Goal: Task Accomplishment & Management: Manage account settings

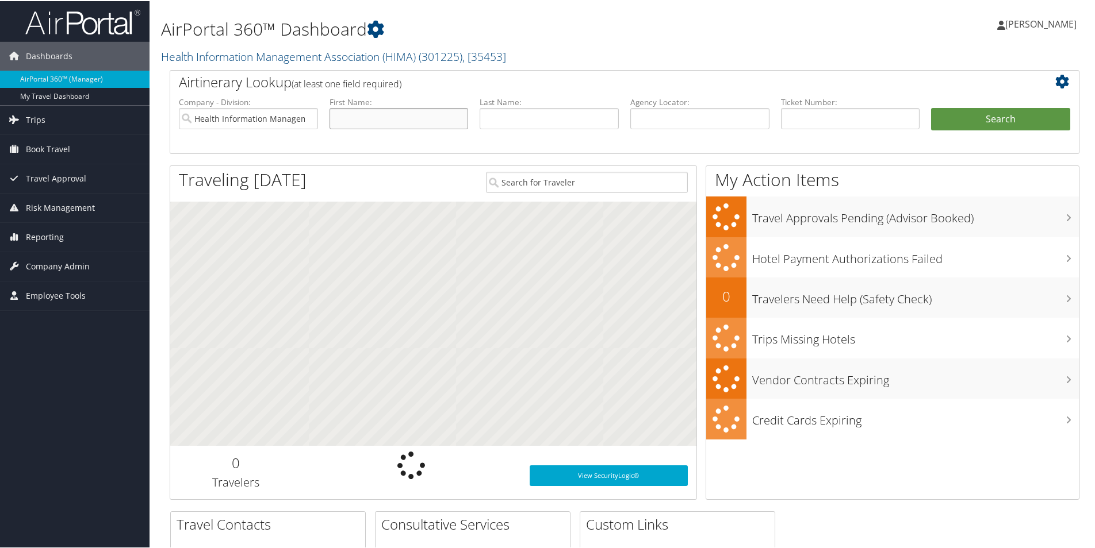
click at [409, 118] on input "text" at bounding box center [398, 117] width 139 height 21
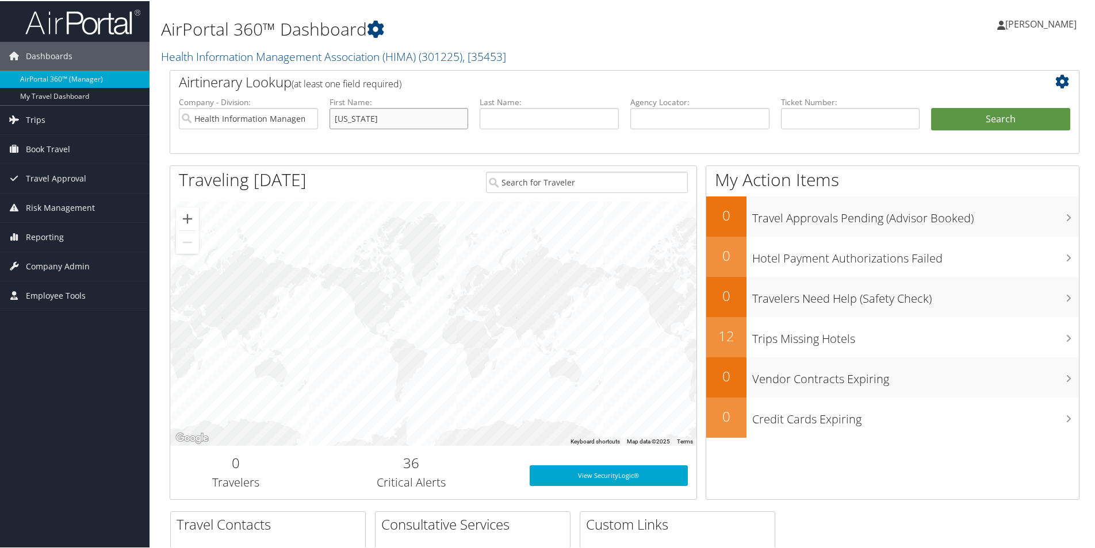
type input "virginia"
click at [931, 107] on button "Search" at bounding box center [1000, 118] width 139 height 23
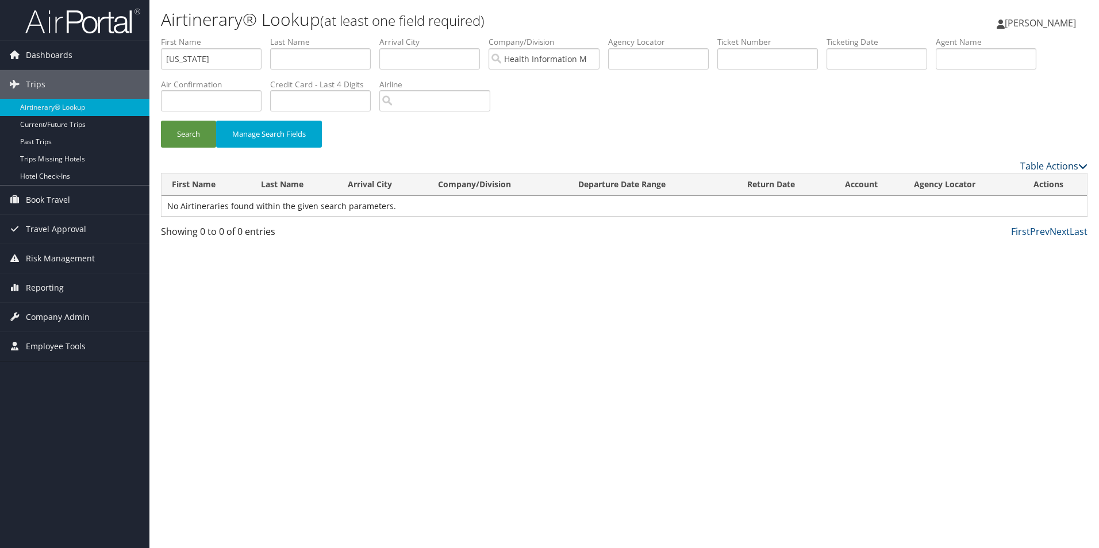
click at [1044, 162] on link "Table Actions" at bounding box center [1054, 166] width 67 height 13
click at [814, 291] on div at bounding box center [549, 274] width 1099 height 548
click at [34, 127] on link "Current/Future Trips" at bounding box center [74, 124] width 149 height 17
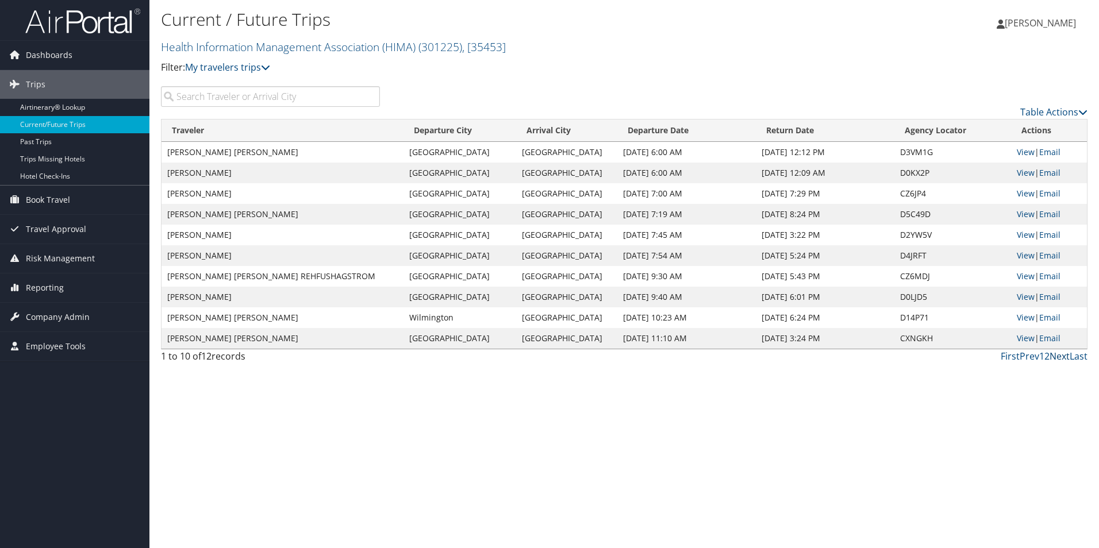
click at [1059, 357] on link "Next" at bounding box center [1060, 356] width 20 height 13
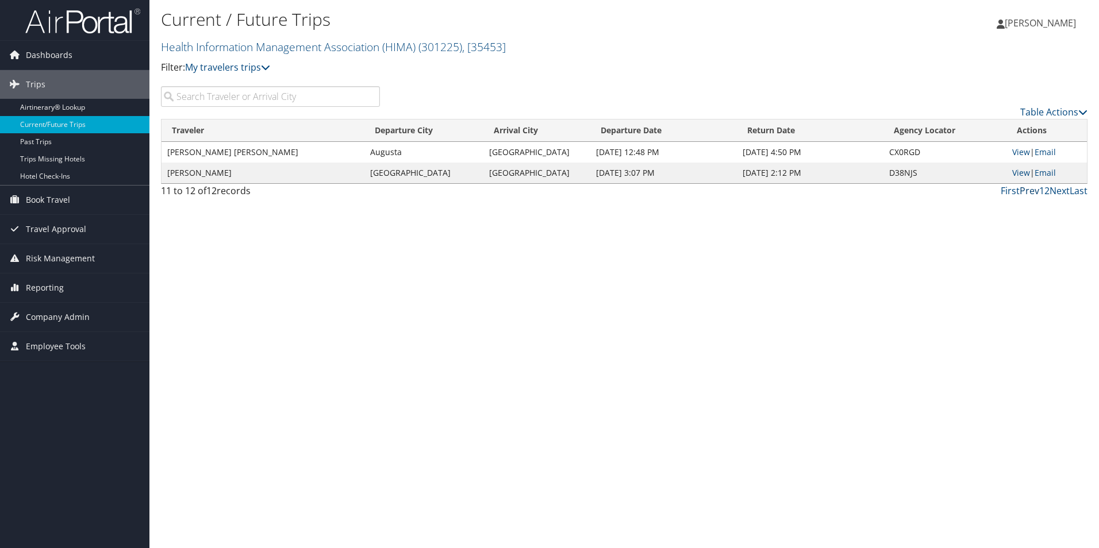
click at [1033, 194] on link "Prev" at bounding box center [1030, 191] width 20 height 13
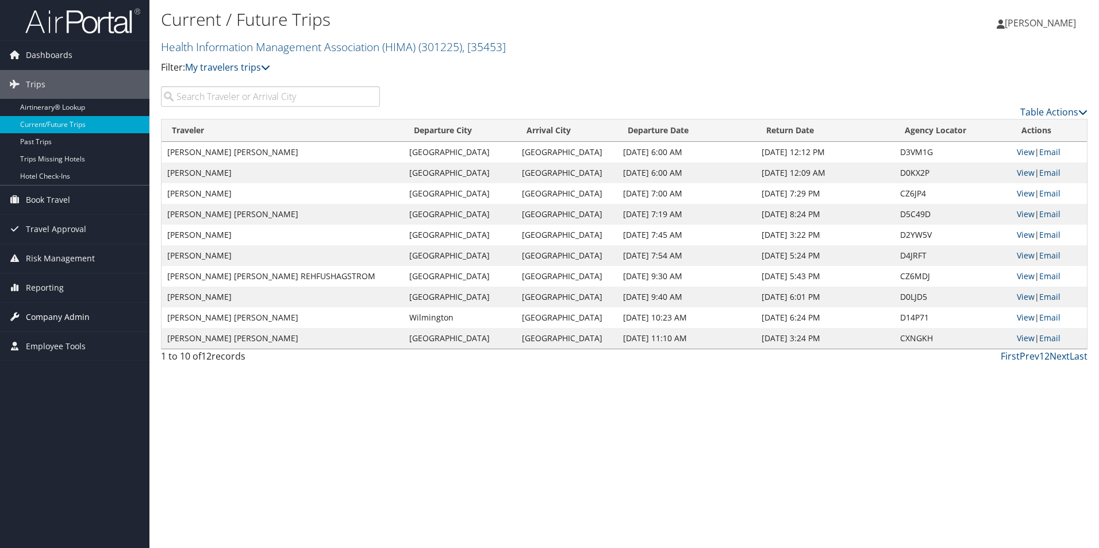
click at [34, 314] on span "Company Admin" at bounding box center [58, 317] width 64 height 29
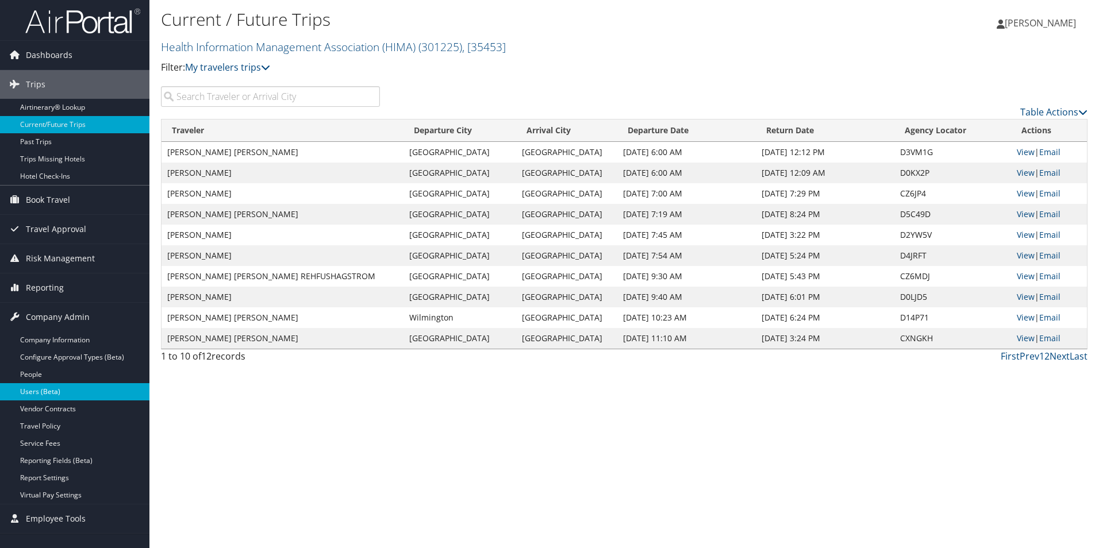
click at [21, 390] on link "Users (Beta)" at bounding box center [74, 391] width 149 height 17
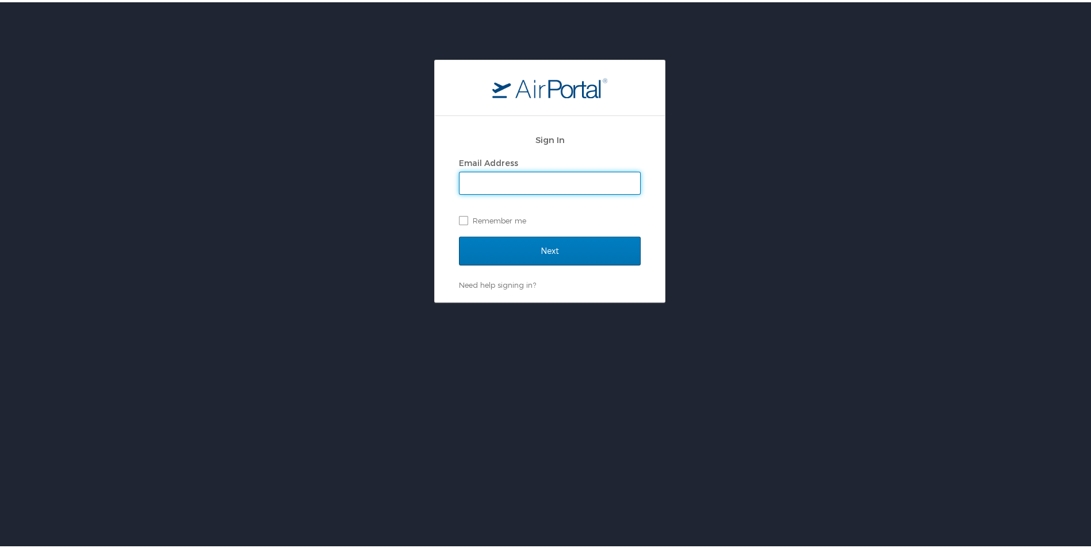
click at [541, 174] on input "Email Address" at bounding box center [549, 181] width 181 height 22
type input "[EMAIL_ADDRESS][DOMAIN_NAME]"
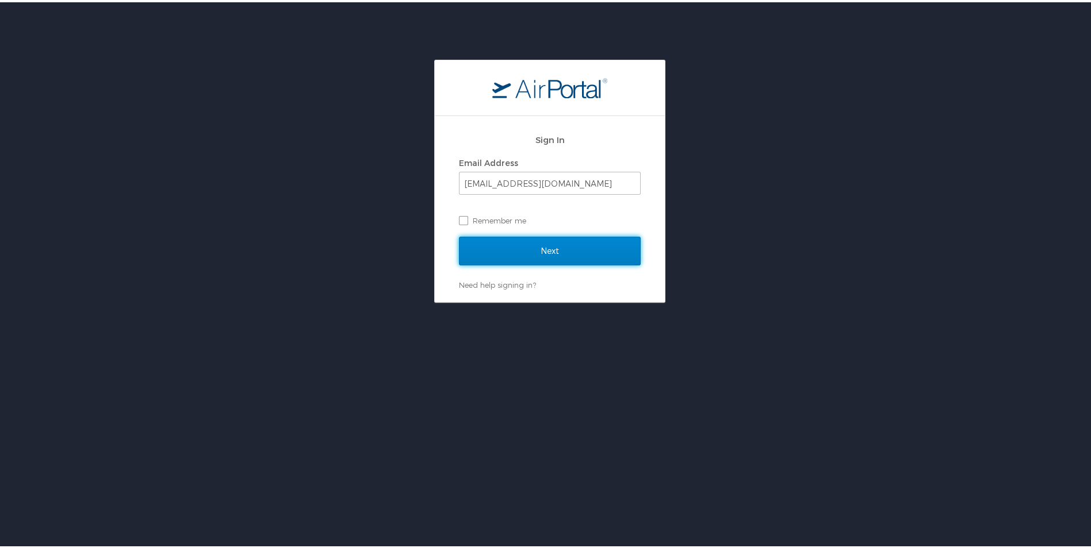
click at [513, 246] on input "Next" at bounding box center [550, 249] width 182 height 29
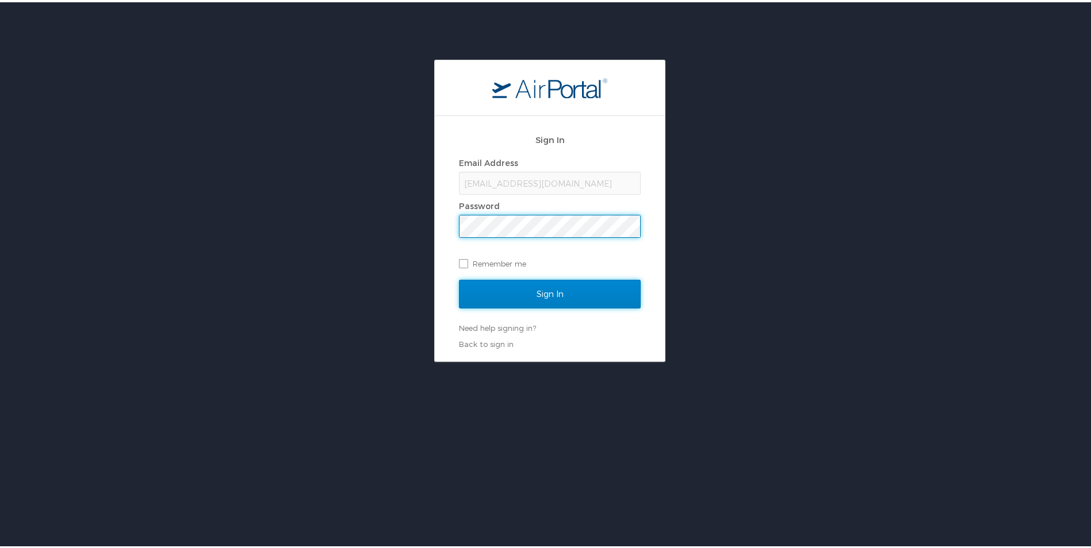
click at [542, 300] on input "Sign In" at bounding box center [550, 292] width 182 height 29
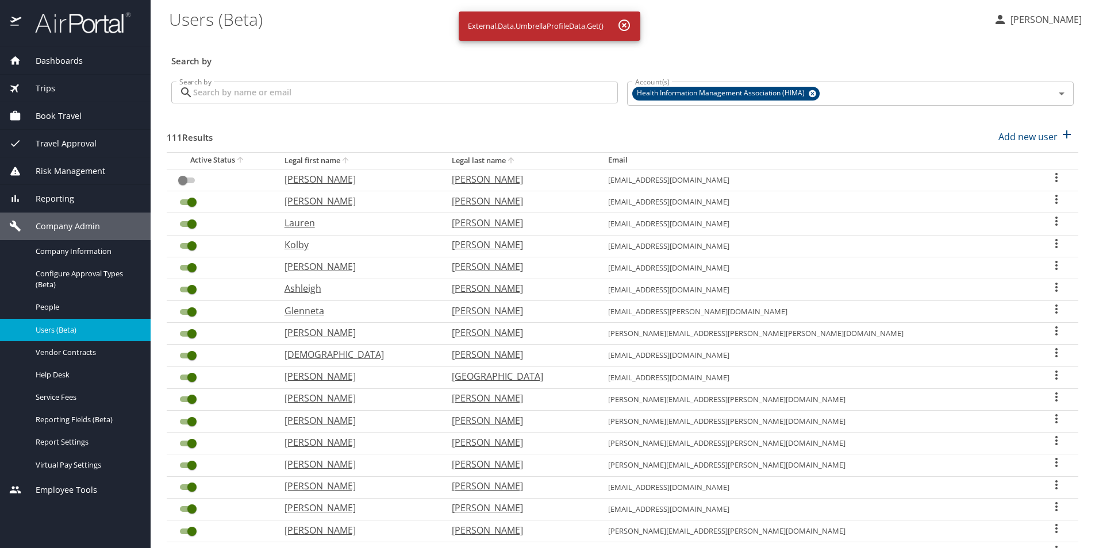
click at [549, 164] on th "Legal last name" at bounding box center [521, 160] width 156 height 17
checkbox input "false"
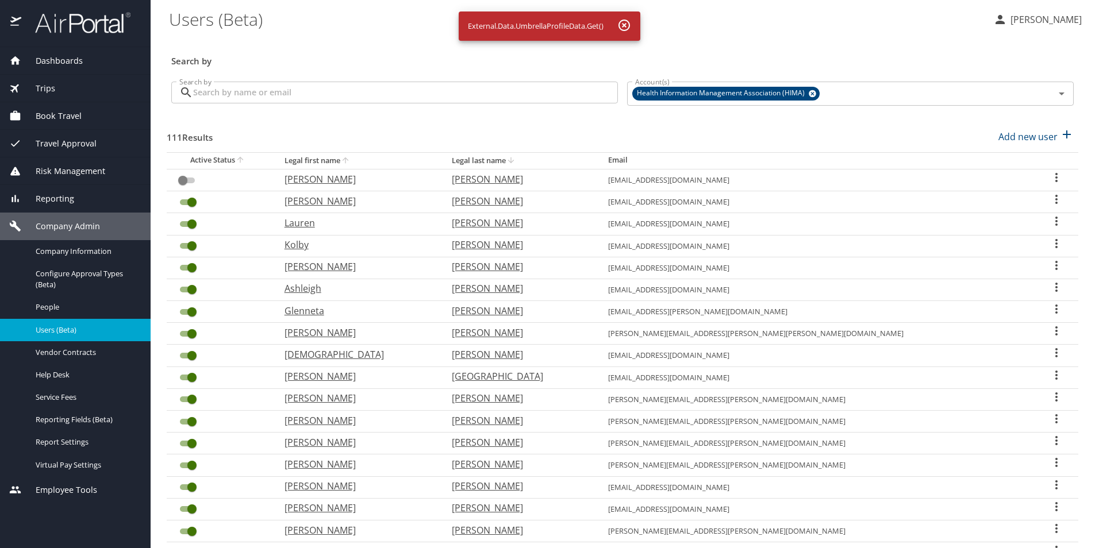
checkbox input "false"
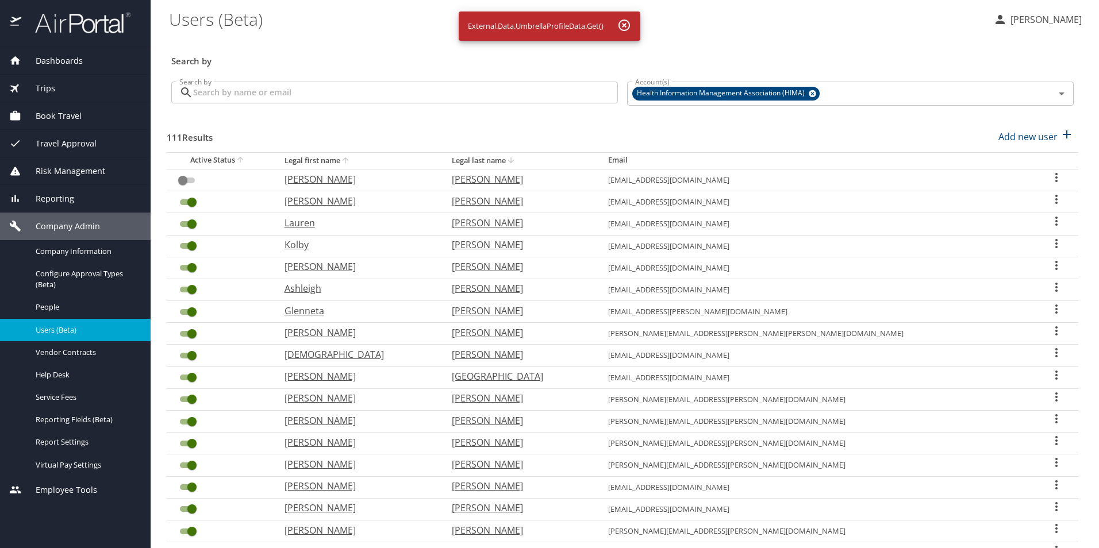
checkbox input "false"
checkbox input "true"
checkbox input "false"
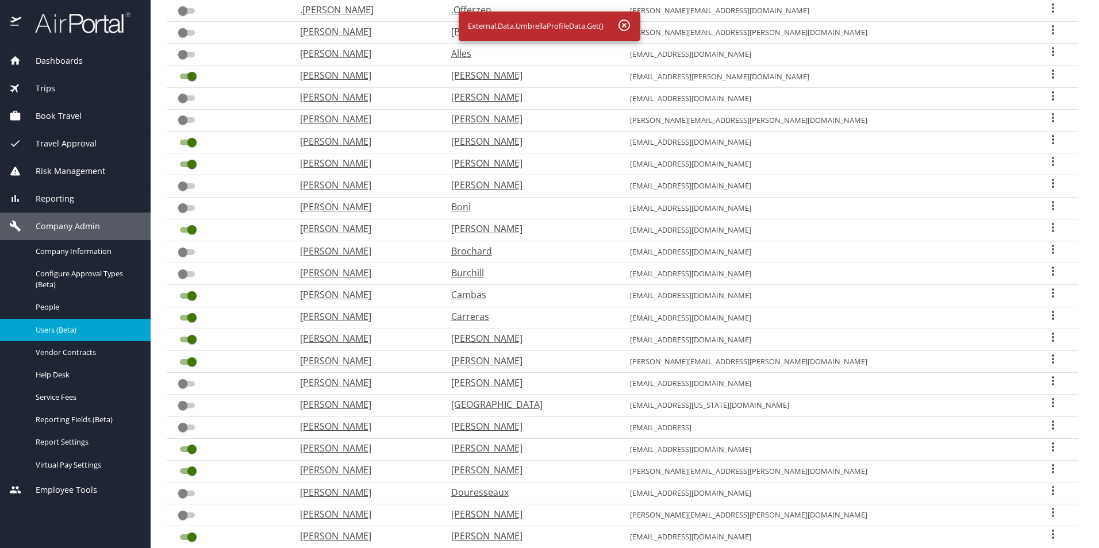
scroll to position [229, 0]
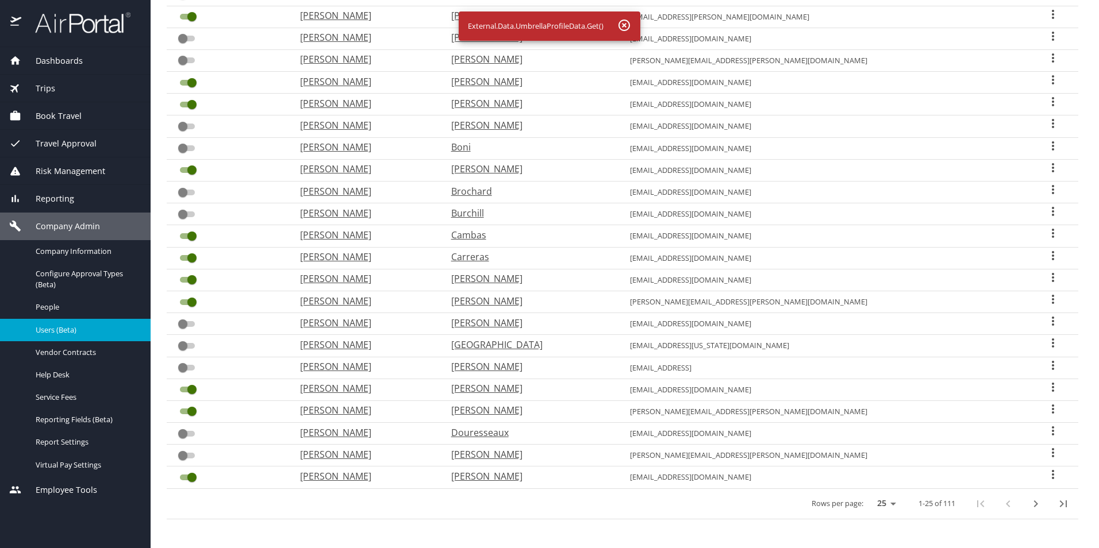
click at [1029, 504] on icon "next page" at bounding box center [1036, 504] width 14 height 14
checkbox input "true"
checkbox input "false"
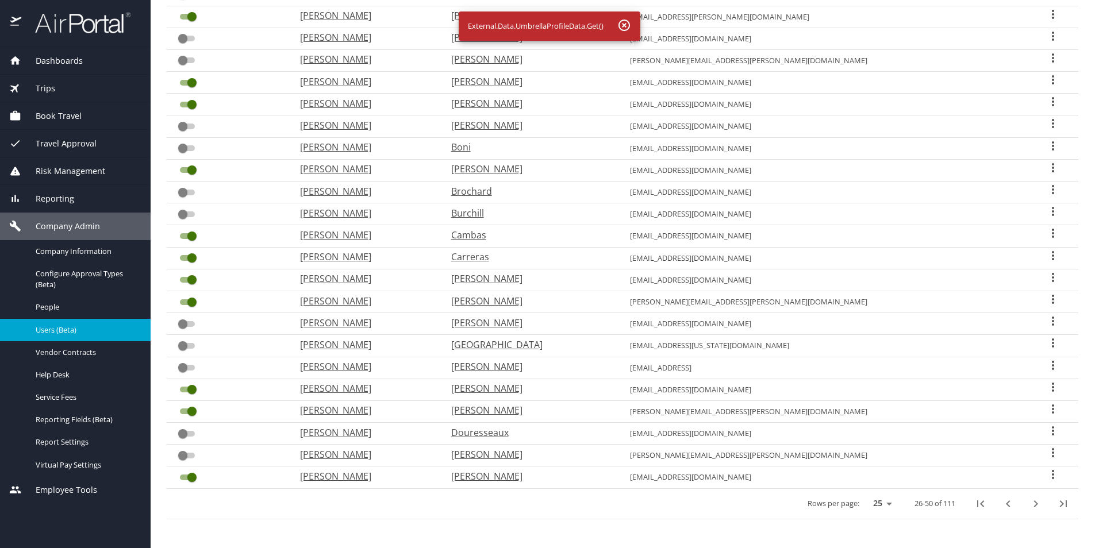
checkbox input "false"
checkbox input "true"
checkbox input "false"
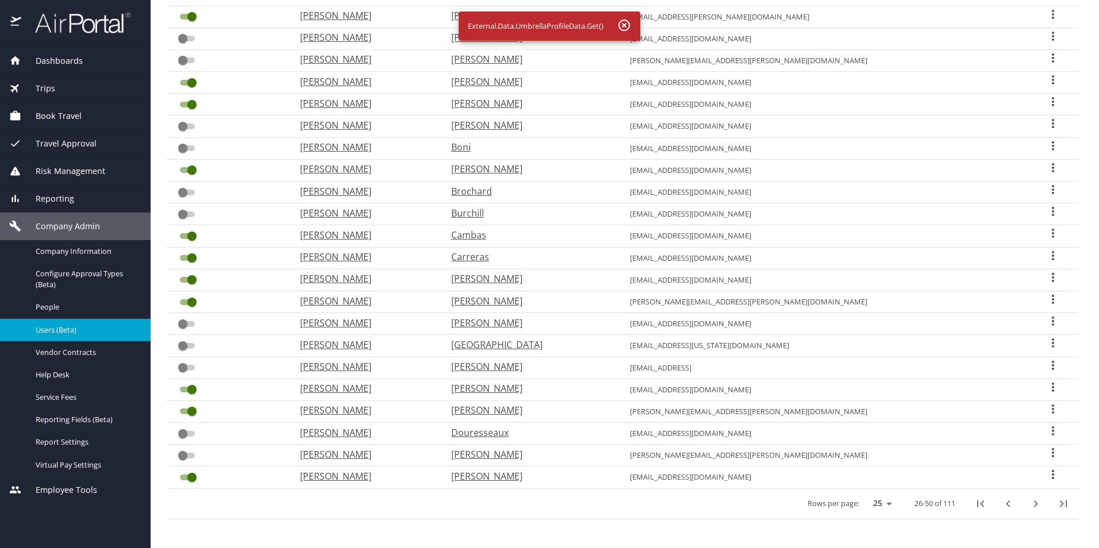
checkbox input "false"
checkbox input "true"
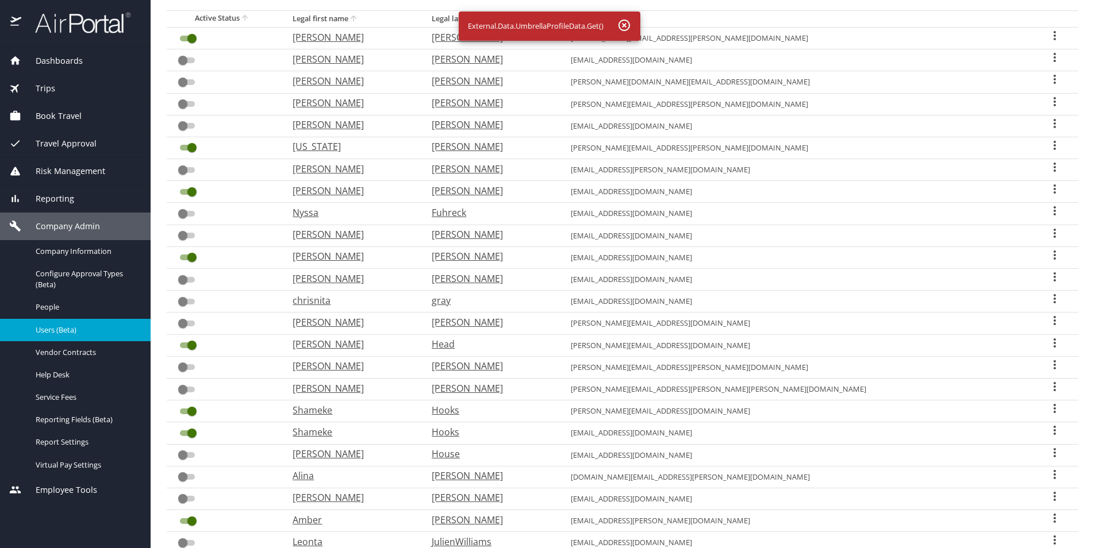
scroll to position [114, 0]
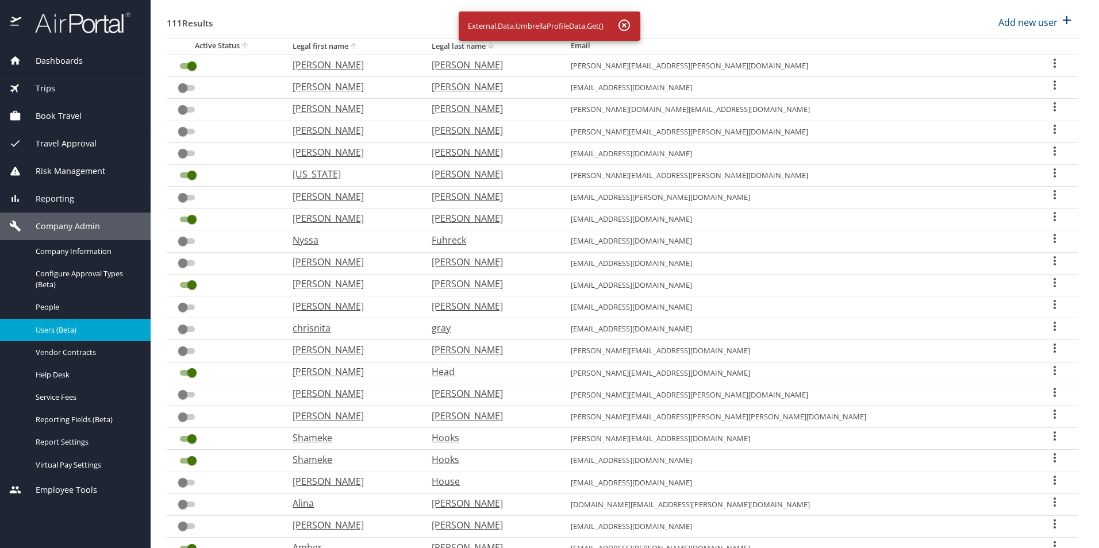
click at [1048, 174] on icon "User Search Table" at bounding box center [1055, 173] width 14 height 14
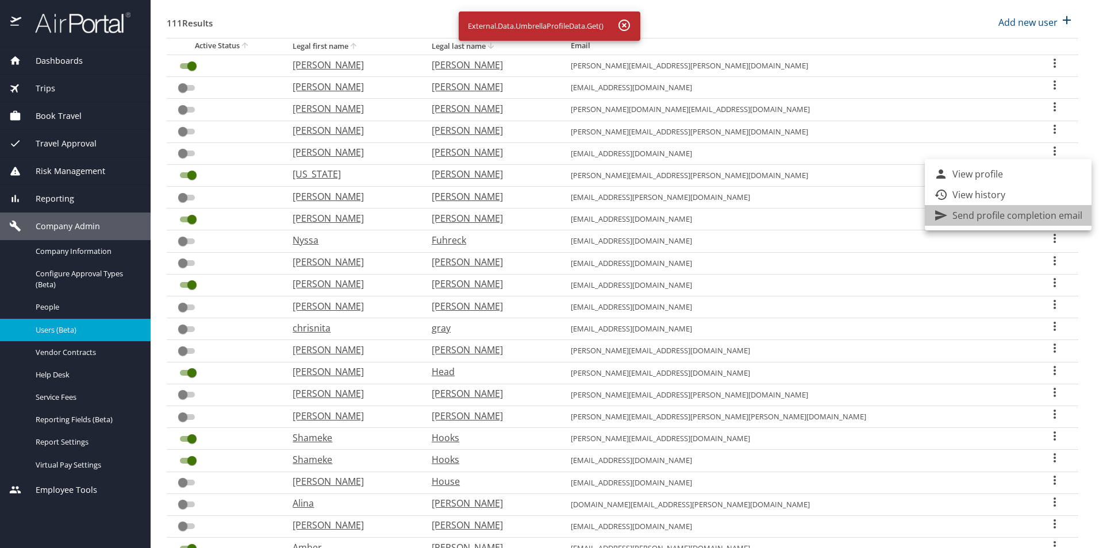
click at [1028, 218] on p "Send profile completion email" at bounding box center [1018, 216] width 130 height 14
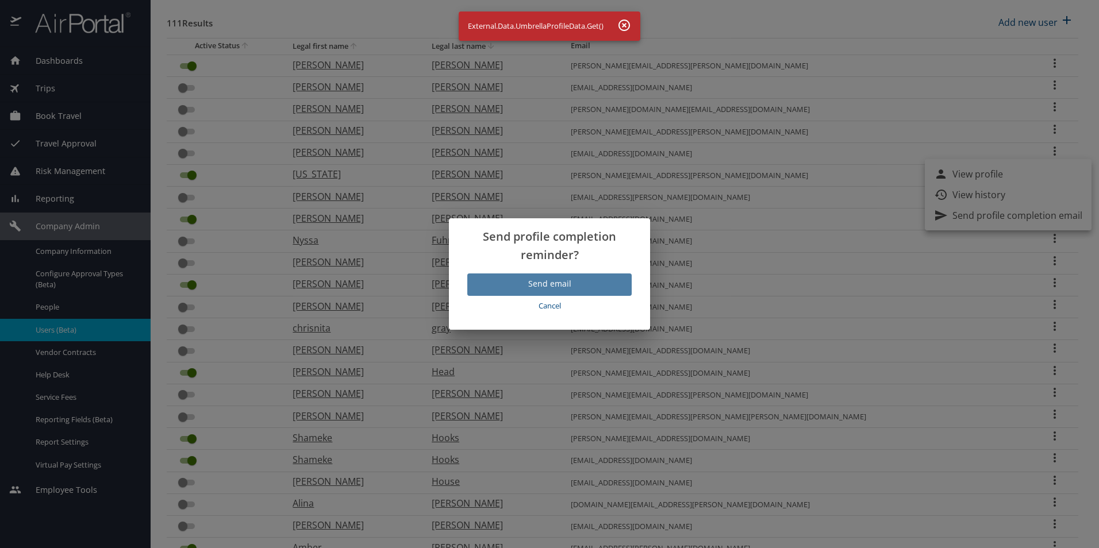
click at [547, 284] on span "Send email" at bounding box center [550, 284] width 146 height 14
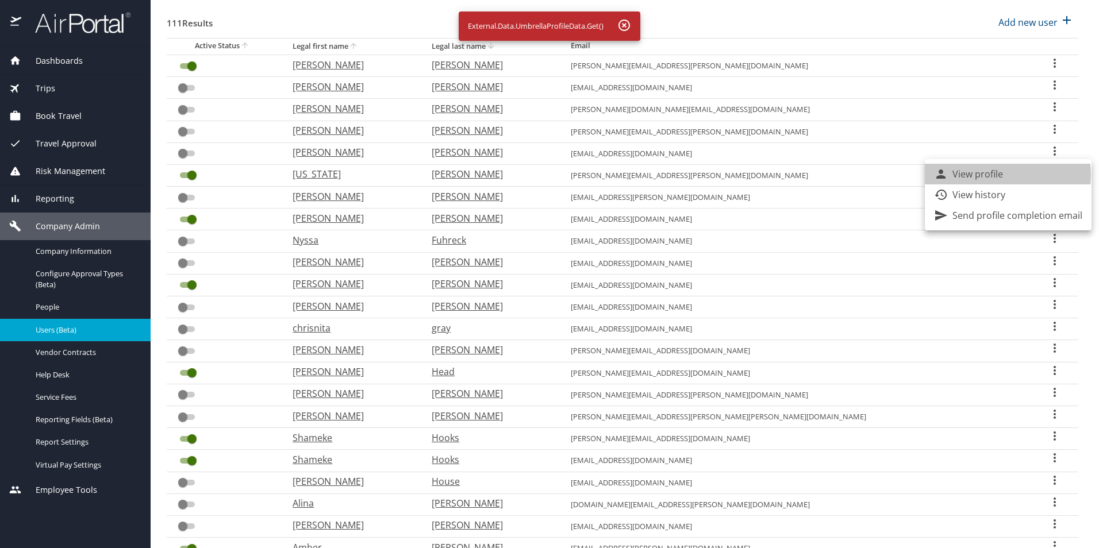
click at [995, 175] on p "View profile" at bounding box center [978, 174] width 51 height 14
select select "US"
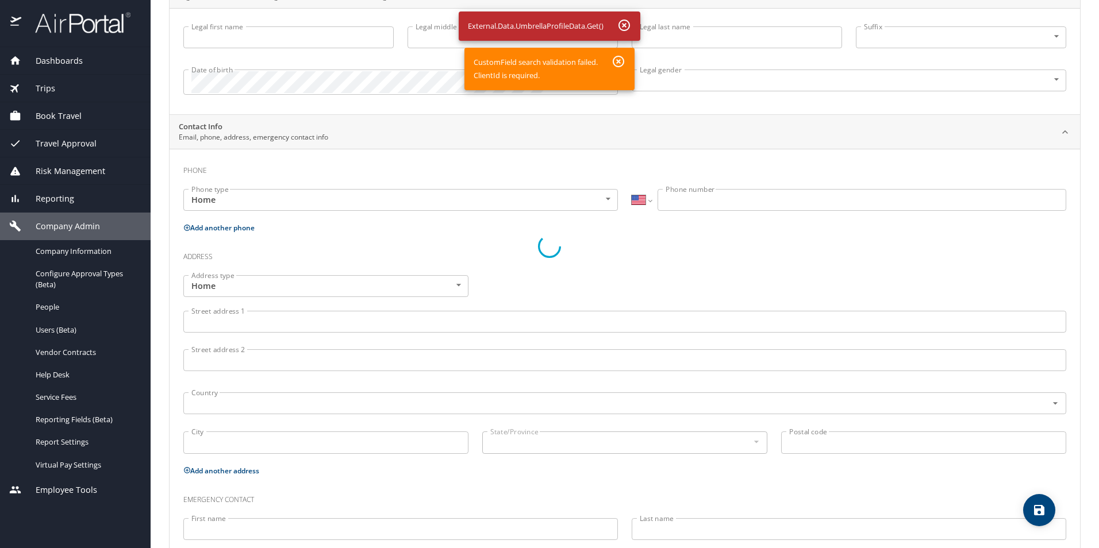
click at [616, 62] on div at bounding box center [549, 246] width 1099 height 603
click at [627, 25] on div at bounding box center [549, 246] width 1099 height 603
click at [44, 305] on div at bounding box center [549, 246] width 1099 height 603
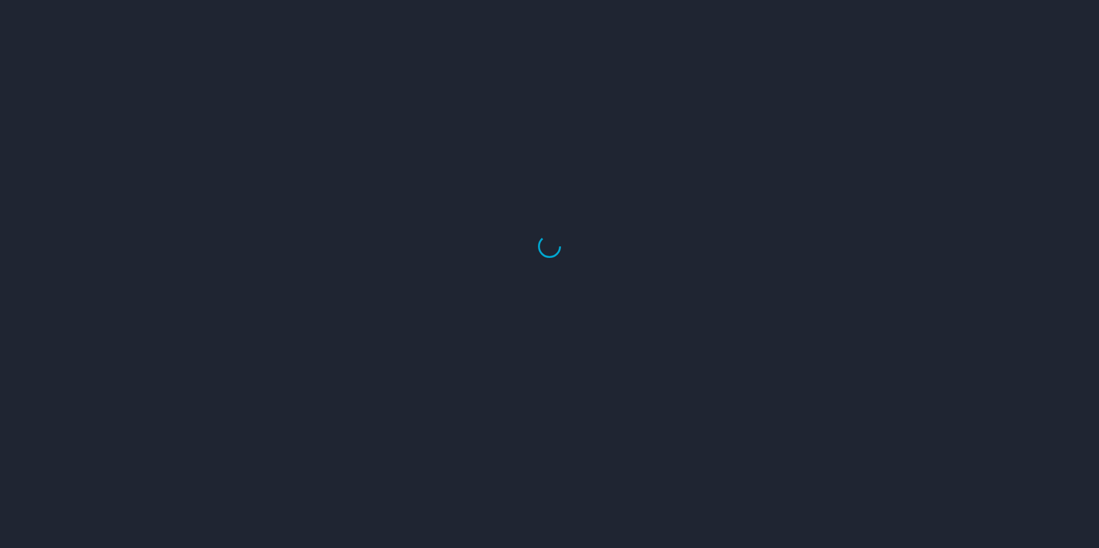
select select "US"
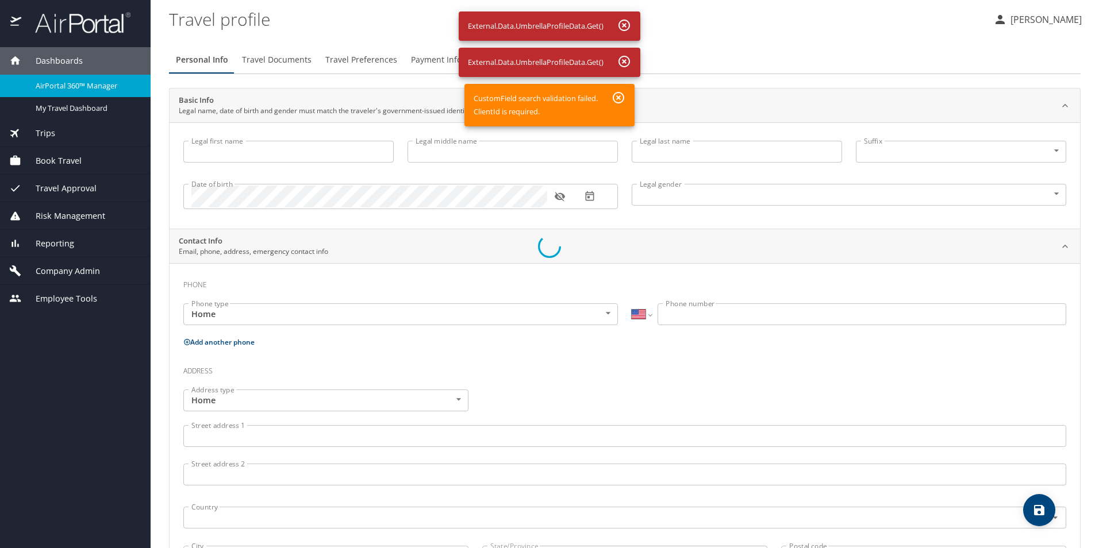
click at [628, 21] on div at bounding box center [549, 246] width 1099 height 603
click at [623, 25] on div at bounding box center [549, 246] width 1099 height 603
click at [623, 23] on div at bounding box center [549, 246] width 1099 height 603
drag, startPoint x: 623, startPoint y: 23, endPoint x: 617, endPoint y: 66, distance: 43.4
click at [617, 66] on div at bounding box center [549, 246] width 1099 height 603
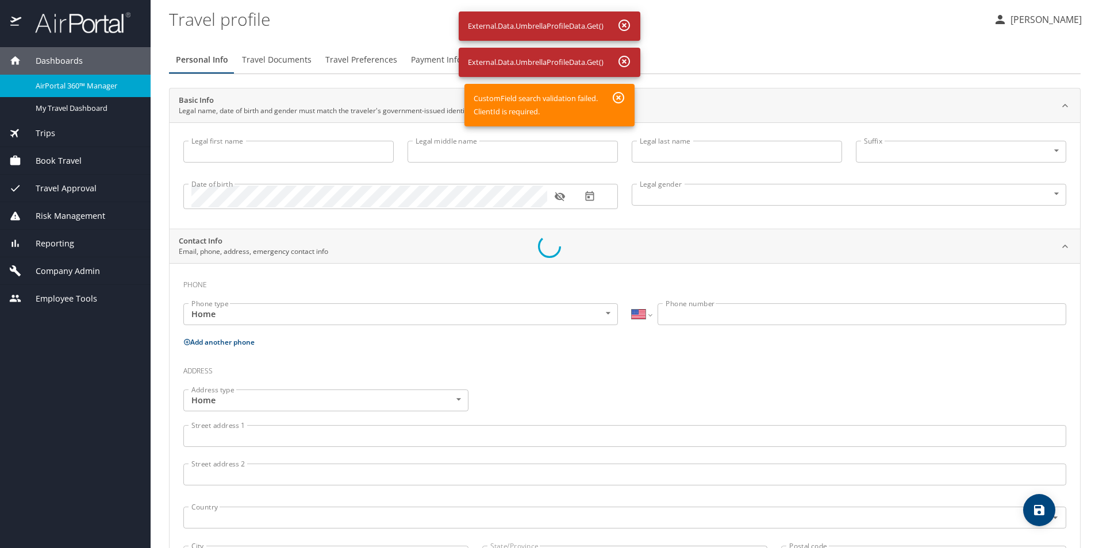
click at [626, 58] on div at bounding box center [549, 246] width 1099 height 603
click at [287, 55] on div at bounding box center [549, 246] width 1099 height 603
click at [44, 244] on div at bounding box center [549, 246] width 1099 height 603
click at [45, 272] on div at bounding box center [549, 246] width 1099 height 603
click at [1033, 18] on div at bounding box center [549, 246] width 1099 height 603
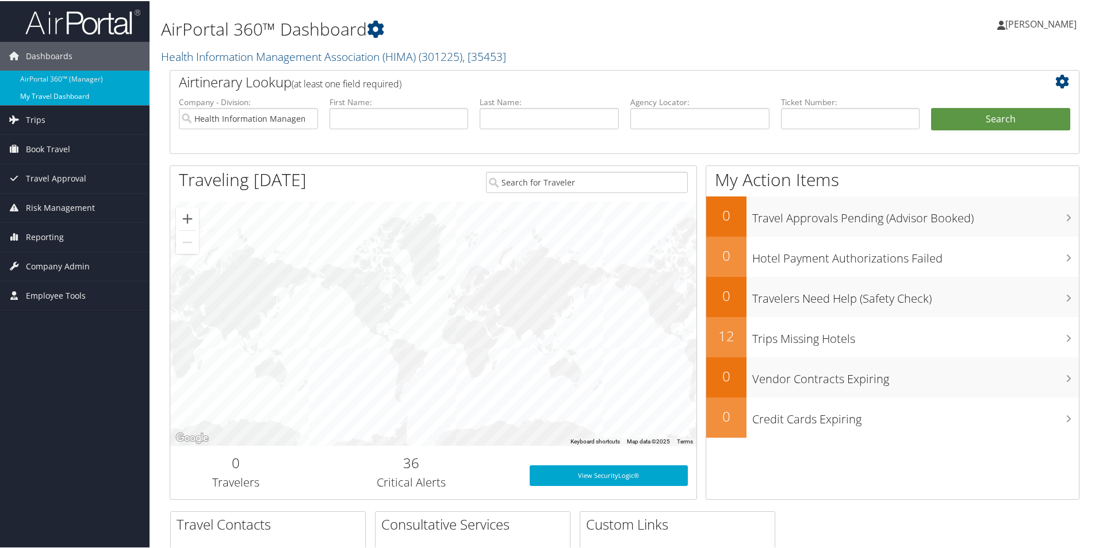
click at [57, 95] on link "My Travel Dashboard" at bounding box center [74, 95] width 149 height 17
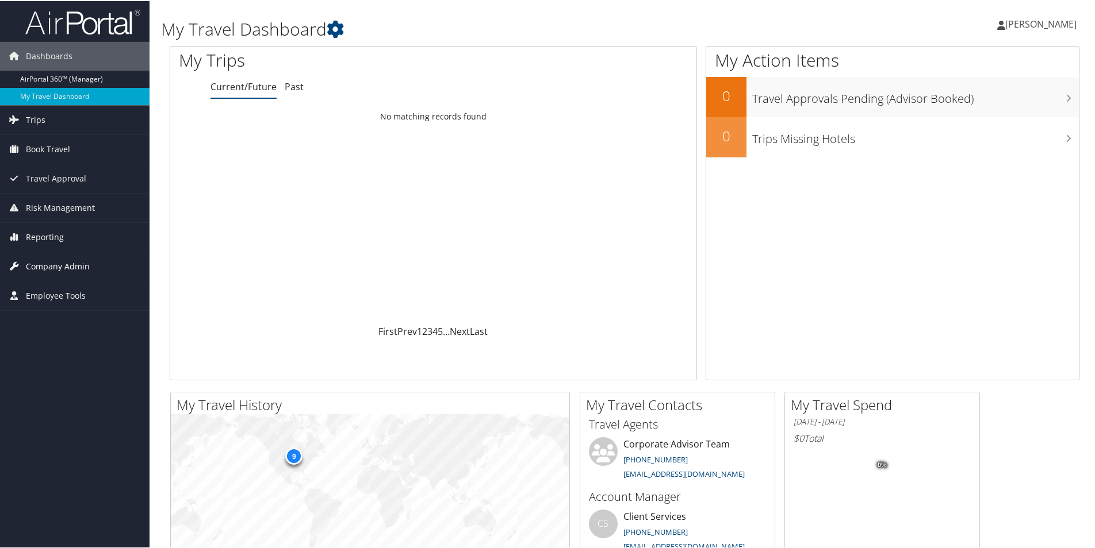
click at [35, 263] on span "Company Admin" at bounding box center [58, 265] width 64 height 29
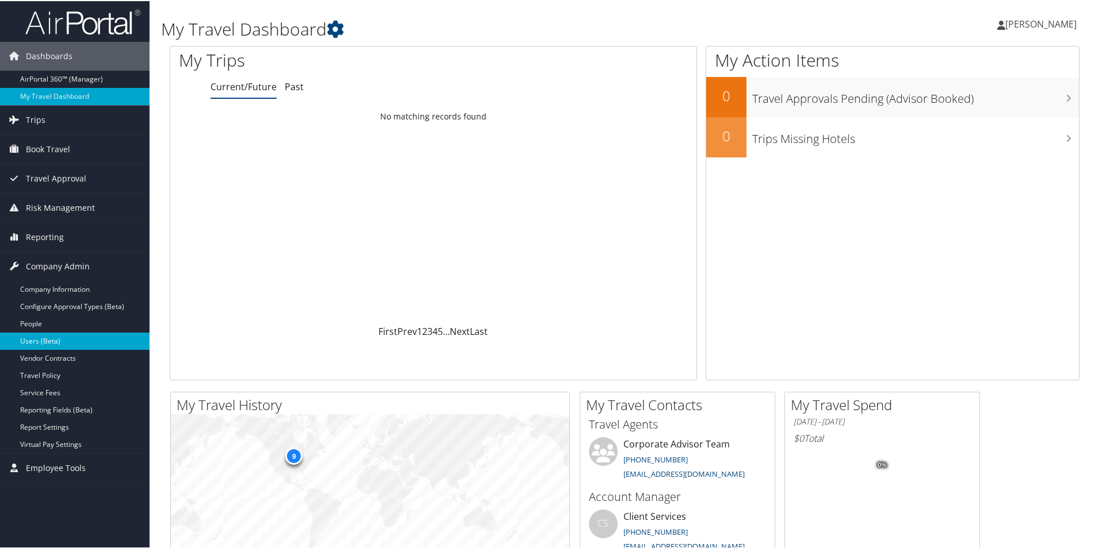
click at [29, 342] on link "Users (Beta)" at bounding box center [74, 340] width 149 height 17
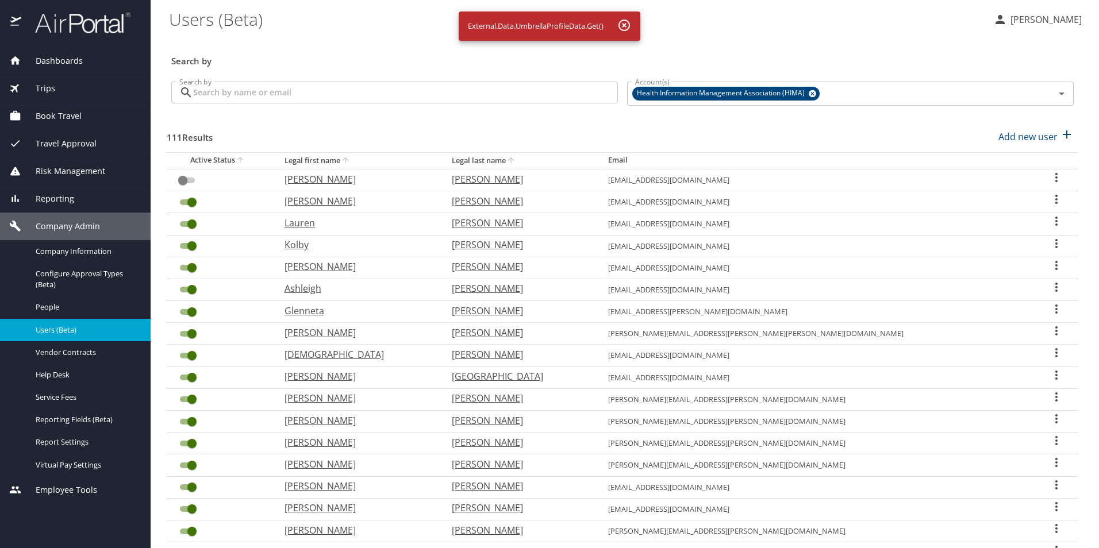
click at [626, 24] on icon "button" at bounding box center [624, 25] width 11 height 11
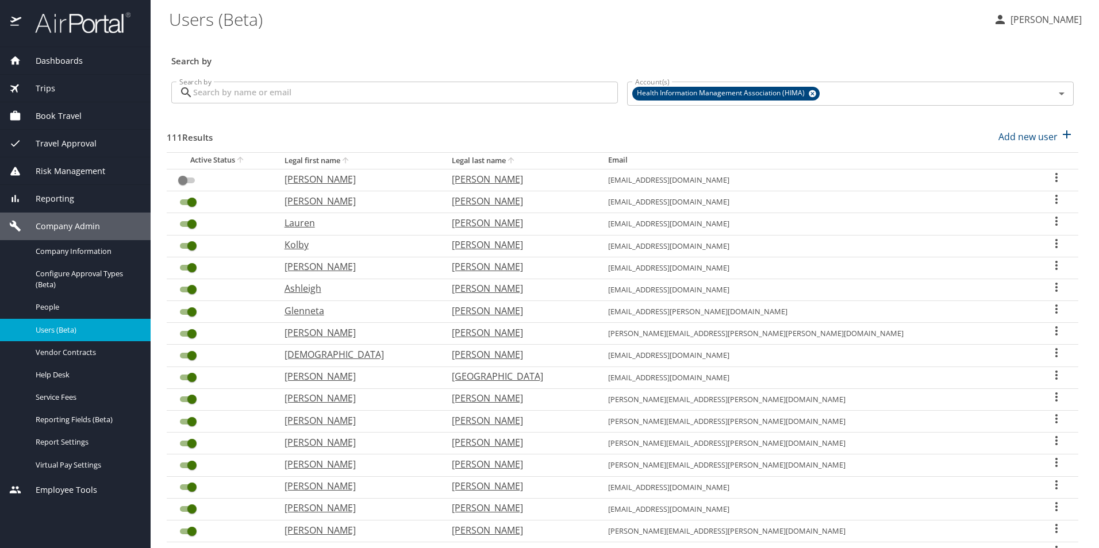
click at [570, 162] on th "Legal last name" at bounding box center [521, 160] width 156 height 17
checkbox input "false"
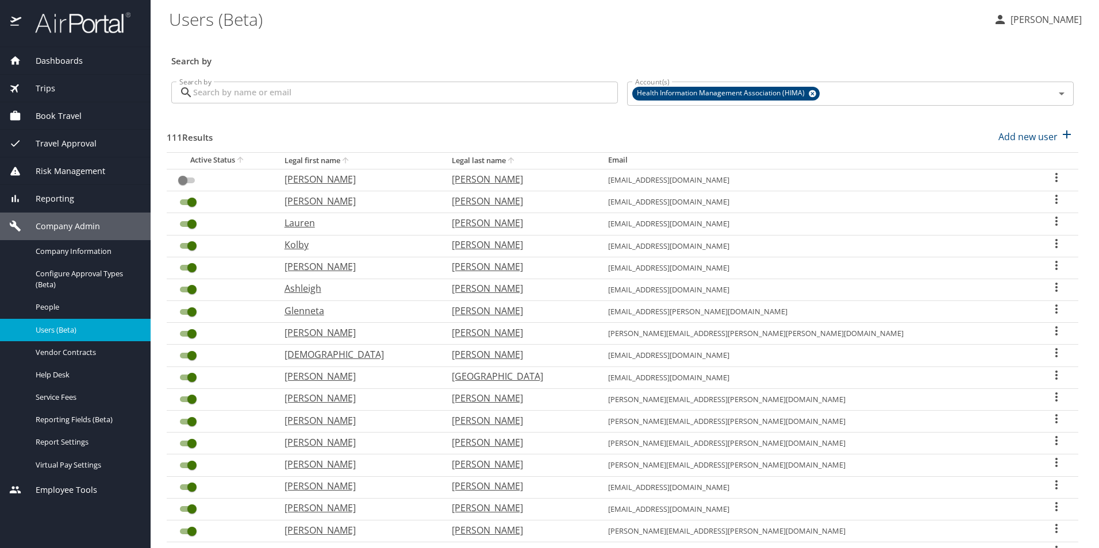
checkbox input "false"
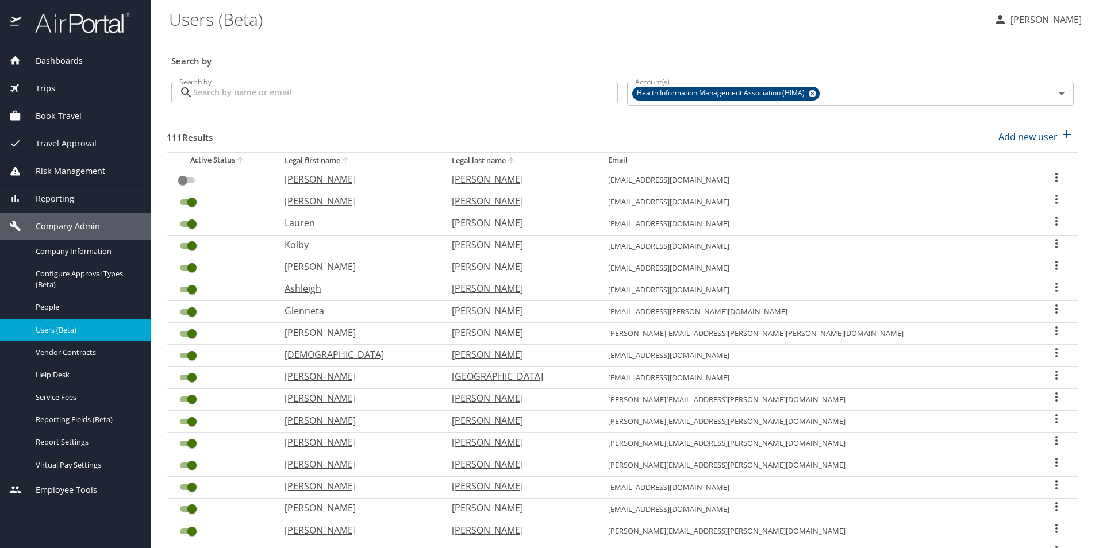
checkbox input "false"
checkbox input "true"
checkbox input "false"
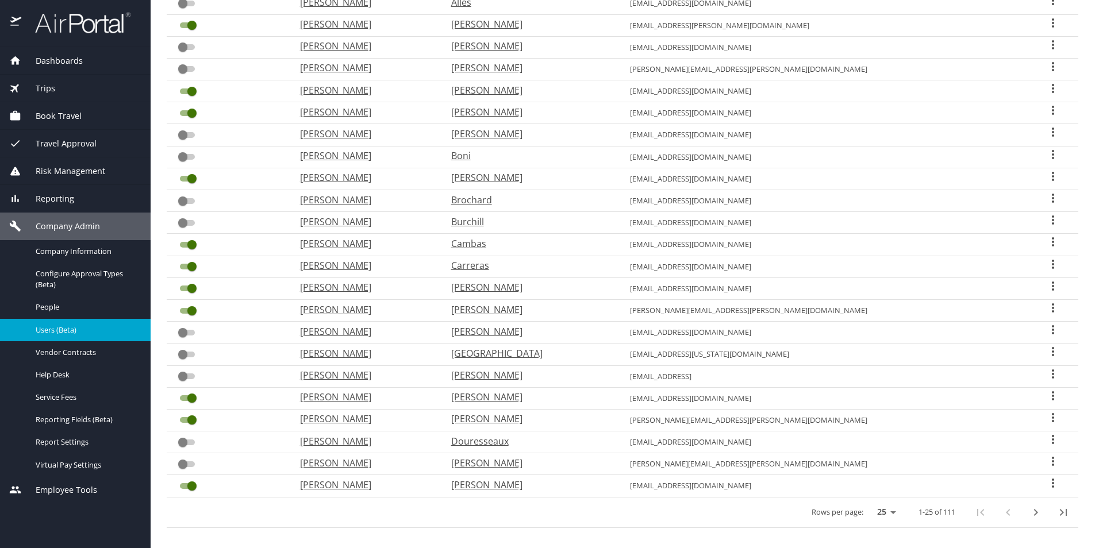
scroll to position [229, 0]
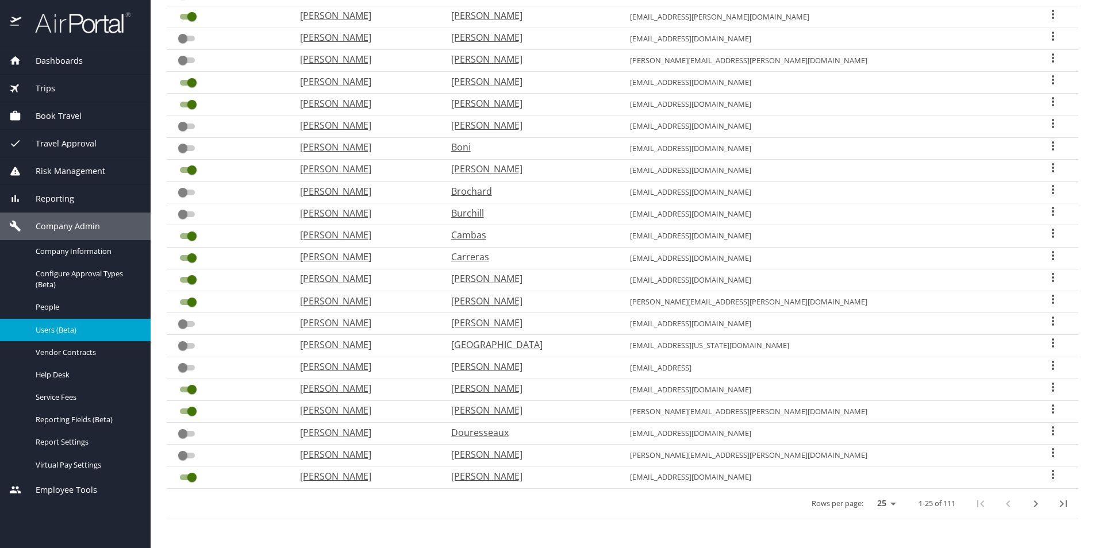
click at [1029, 502] on icon "next page" at bounding box center [1036, 504] width 14 height 14
checkbox input "true"
checkbox input "false"
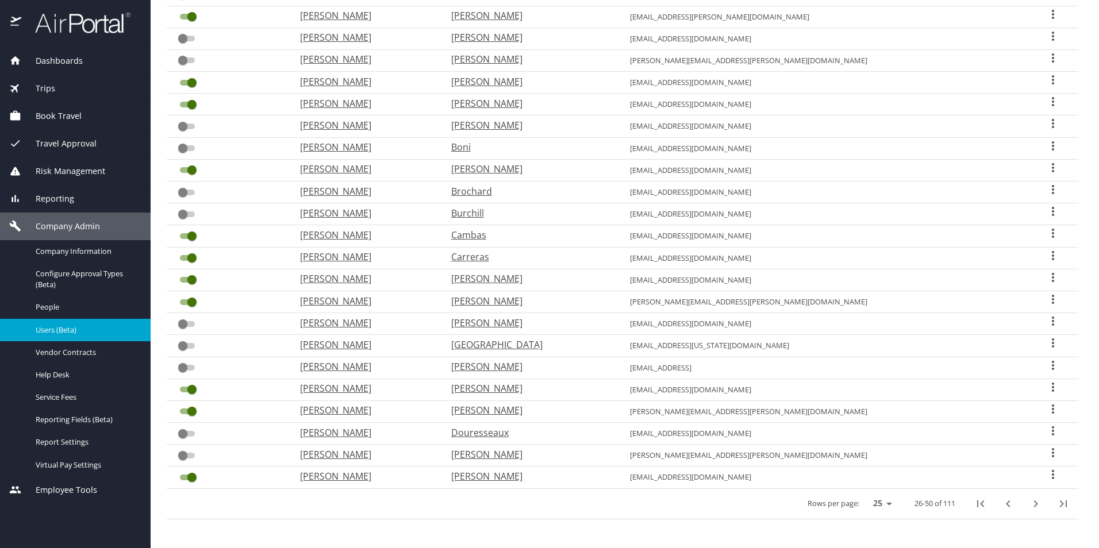
checkbox input "false"
checkbox input "true"
checkbox input "false"
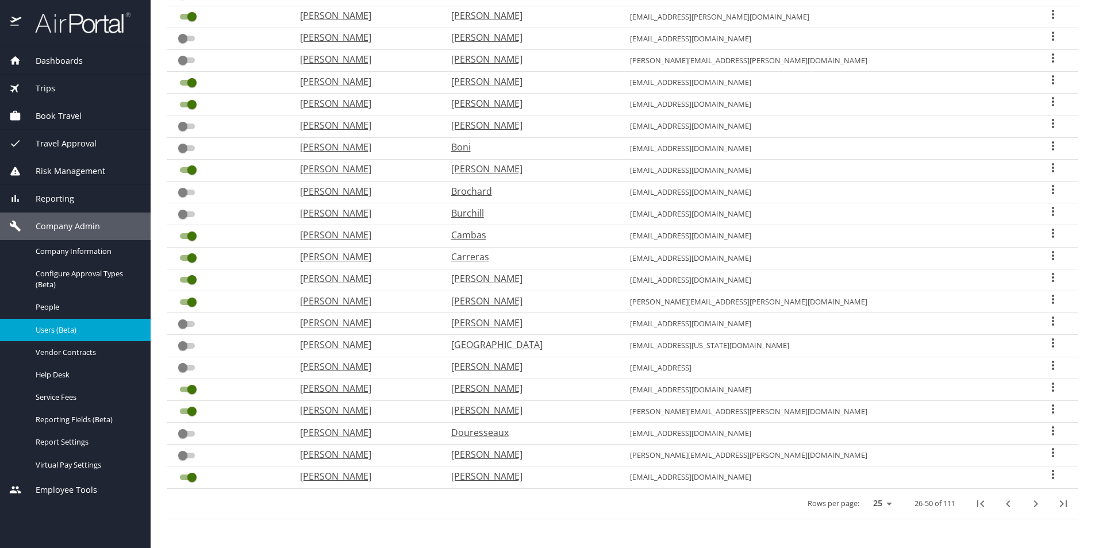
checkbox input "false"
checkbox input "true"
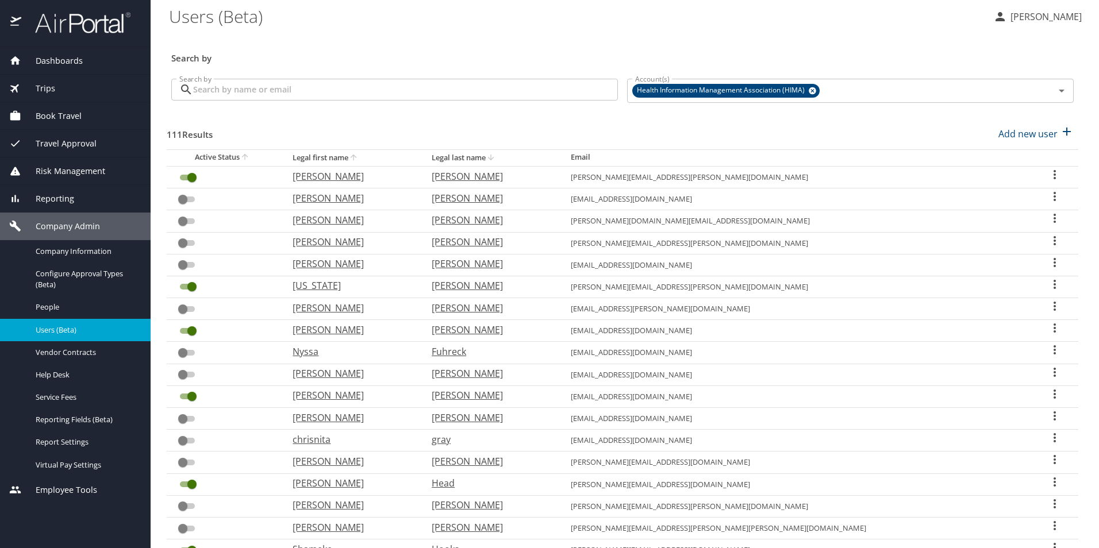
scroll to position [0, 0]
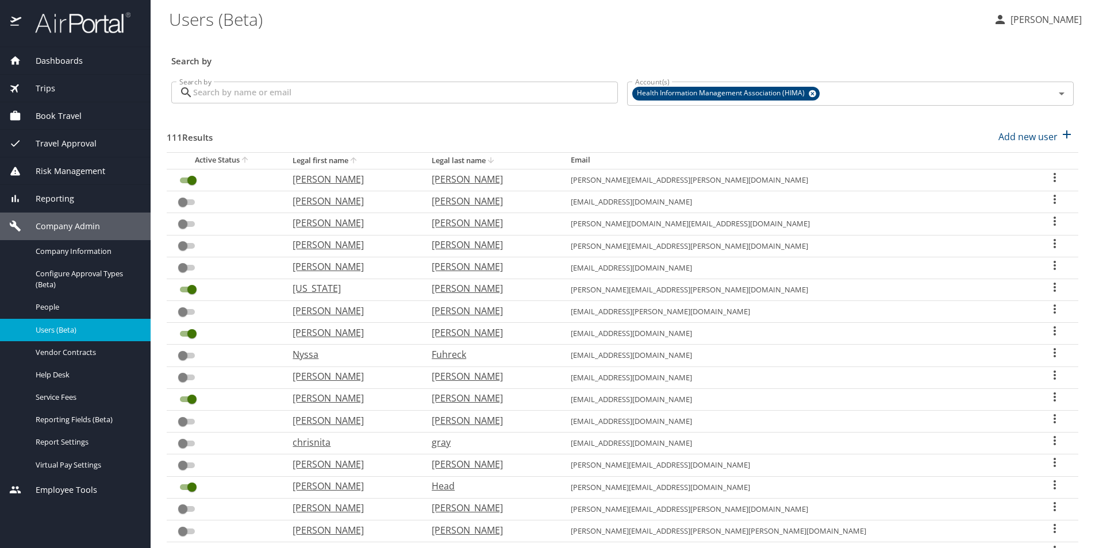
click at [543, 290] on p "[PERSON_NAME]" at bounding box center [490, 289] width 116 height 14
select select "US"
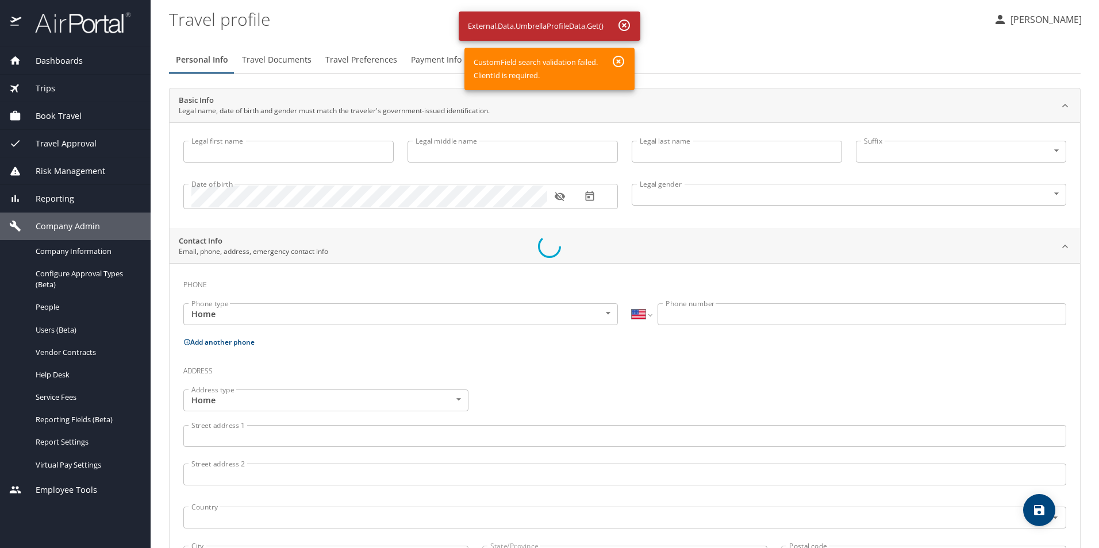
click at [622, 23] on div at bounding box center [549, 246] width 1099 height 603
click at [616, 60] on div at bounding box center [549, 246] width 1099 height 603
click at [55, 436] on div at bounding box center [549, 246] width 1099 height 603
drag, startPoint x: 56, startPoint y: 415, endPoint x: 56, endPoint y: 402, distance: 12.7
click at [56, 414] on div at bounding box center [549, 246] width 1099 height 603
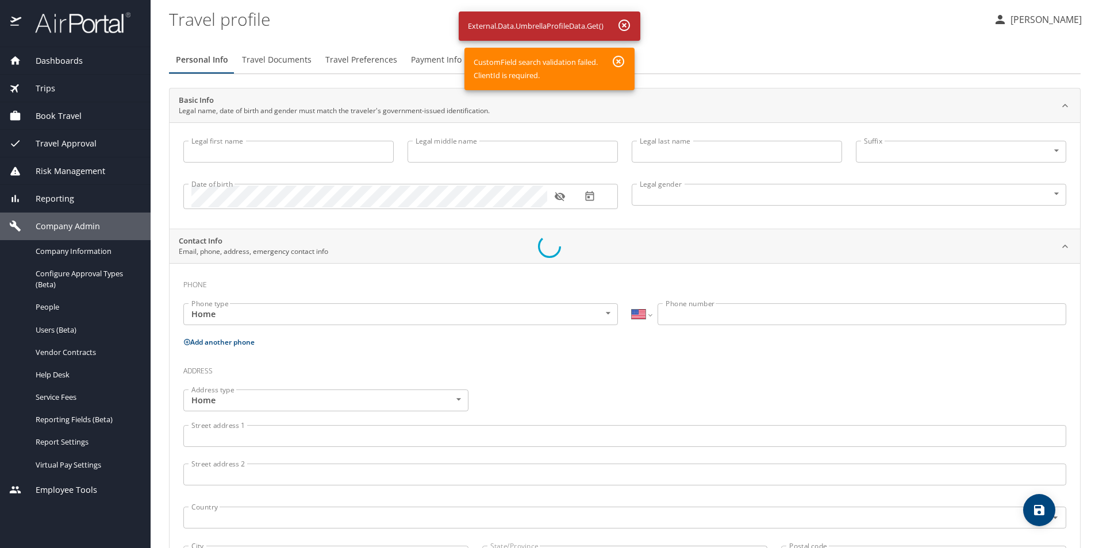
drag, startPoint x: 55, startPoint y: 398, endPoint x: 49, endPoint y: 369, distance: 29.9
click at [54, 392] on div at bounding box center [549, 246] width 1099 height 603
drag, startPoint x: 49, startPoint y: 351, endPoint x: 50, endPoint y: 331, distance: 20.1
click at [49, 350] on div at bounding box center [549, 246] width 1099 height 603
drag, startPoint x: 49, startPoint y: 332, endPoint x: 48, endPoint y: 327, distance: 5.9
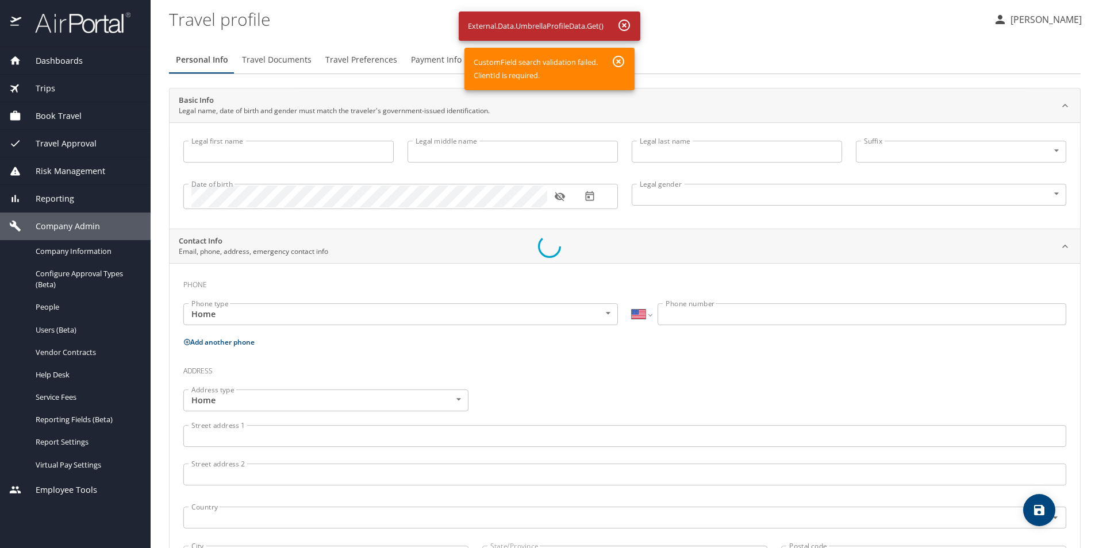
click at [48, 328] on div at bounding box center [549, 246] width 1099 height 603
click at [48, 307] on div at bounding box center [549, 246] width 1099 height 603
click at [67, 271] on div at bounding box center [549, 246] width 1099 height 603
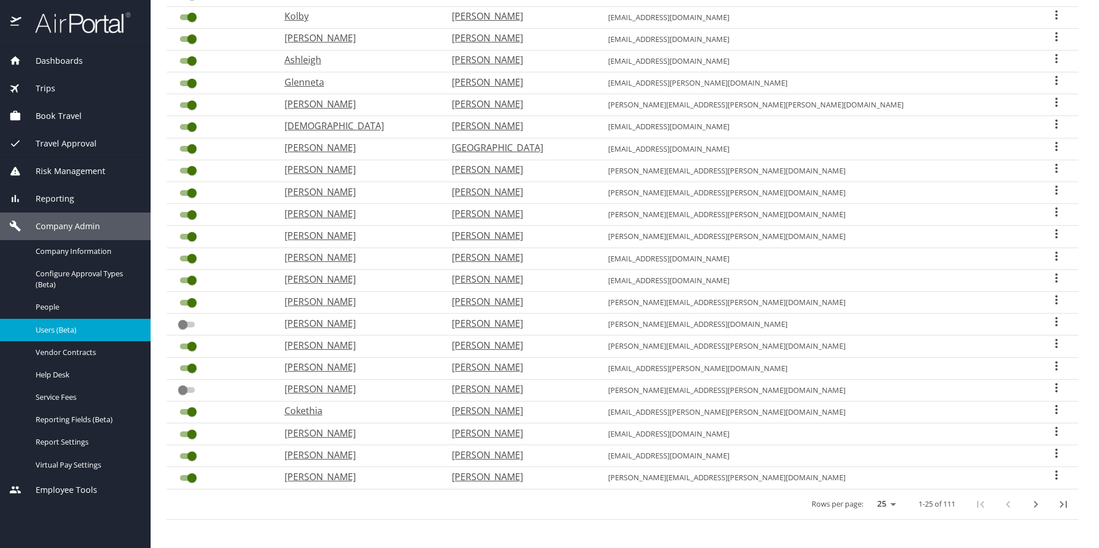
scroll to position [229, 0]
click at [1029, 505] on icon "next page" at bounding box center [1036, 504] width 14 height 14
checkbox input "true"
checkbox input "false"
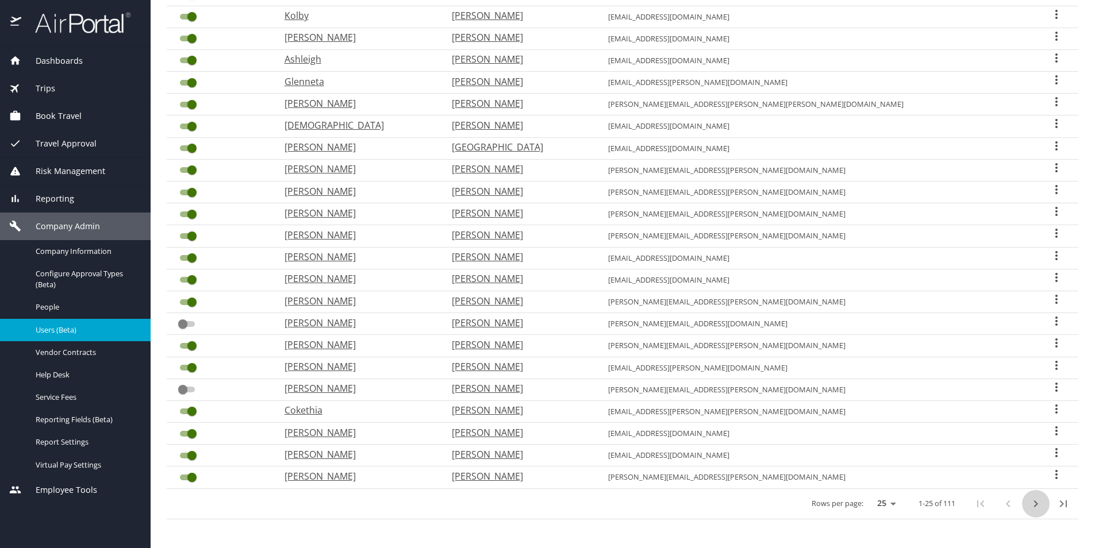
checkbox input "false"
checkbox input "true"
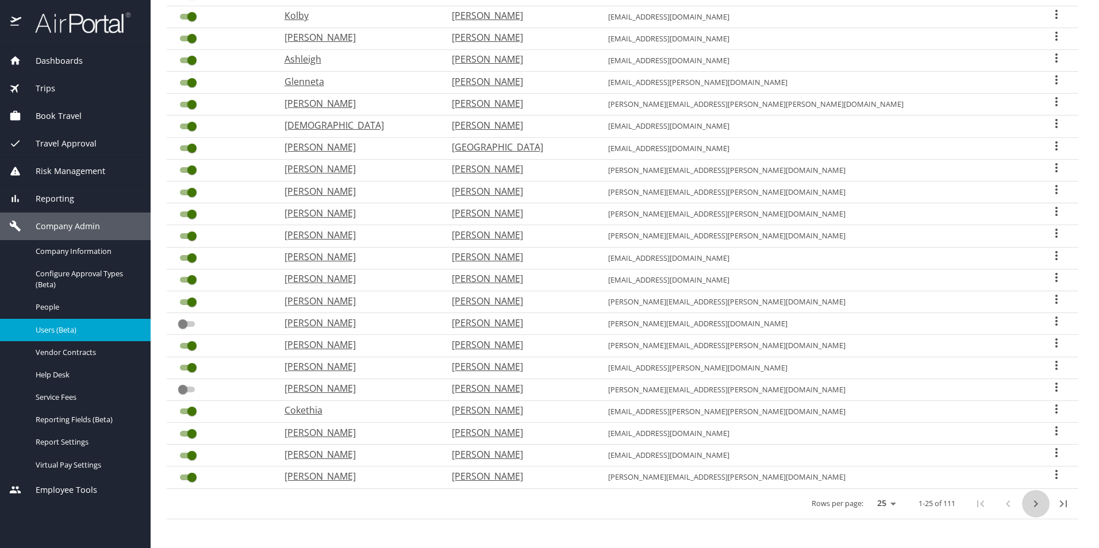
checkbox input "false"
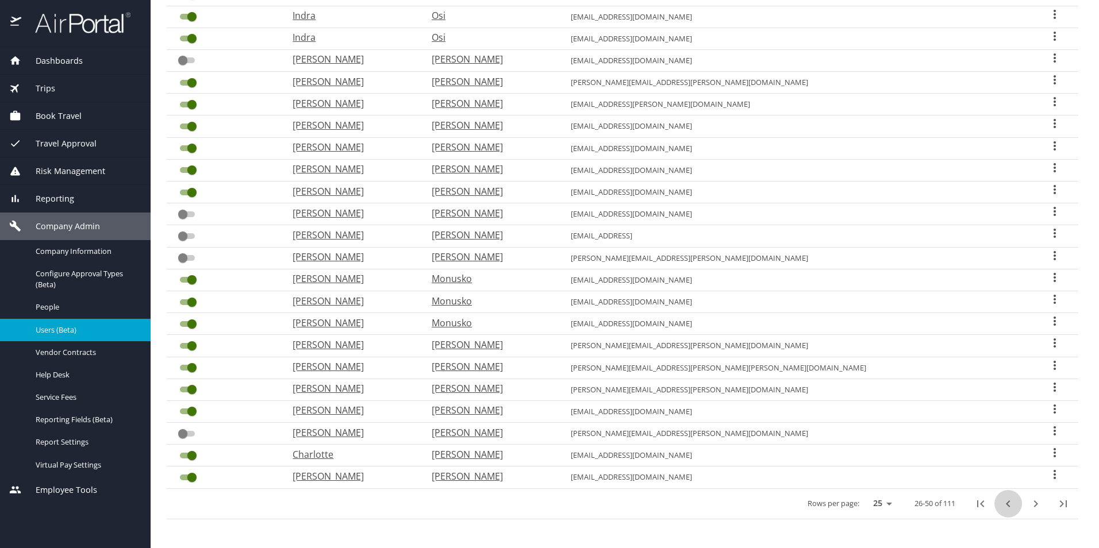
click at [1002, 506] on icon "previous page" at bounding box center [1009, 504] width 14 height 14
checkbox input "false"
checkbox input "true"
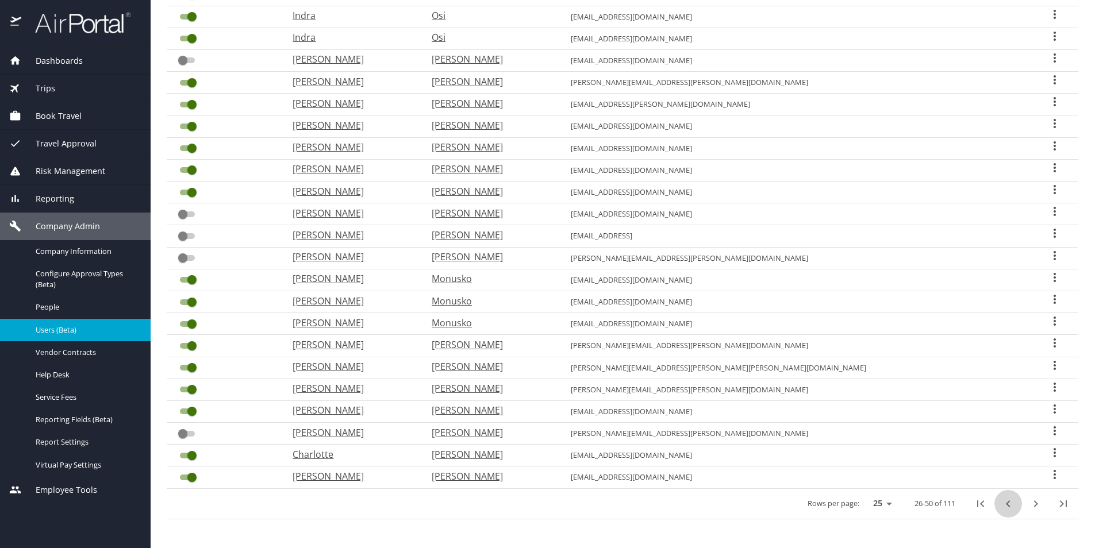
checkbox input "true"
checkbox input "false"
checkbox input "true"
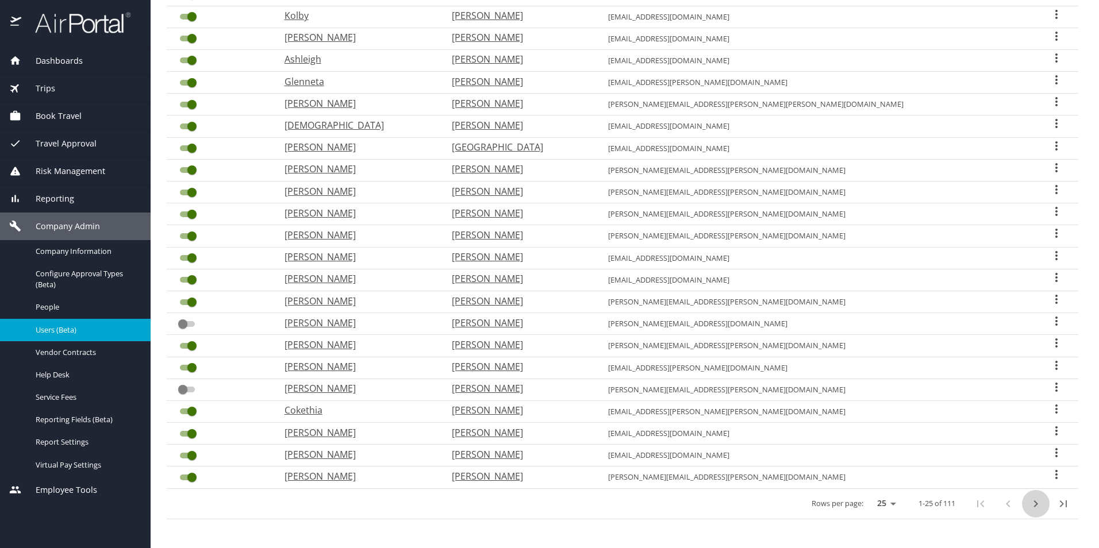
click at [1029, 505] on icon "next page" at bounding box center [1036, 504] width 14 height 14
checkbox input "true"
checkbox input "false"
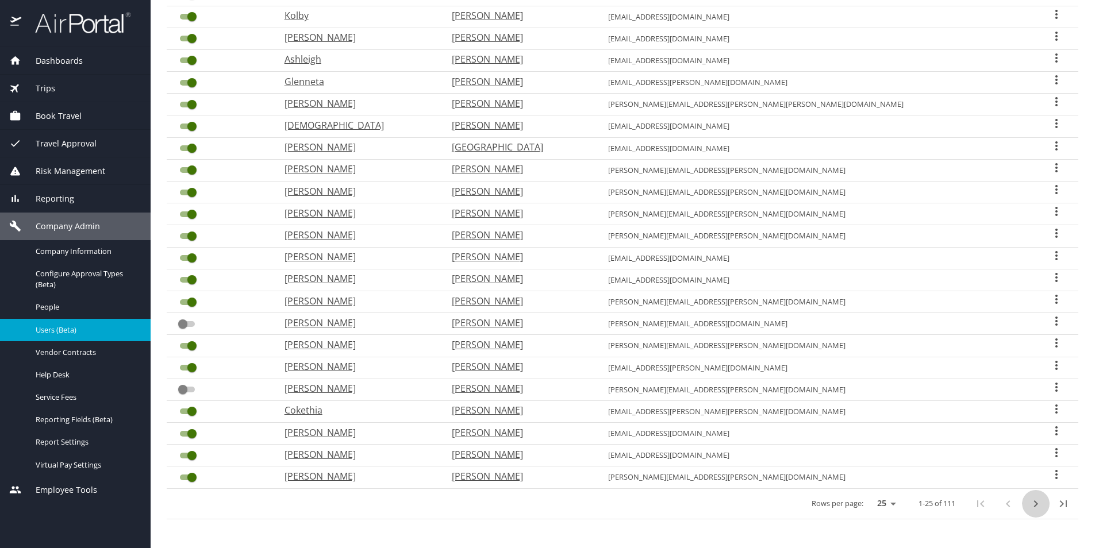
checkbox input "false"
checkbox input "true"
checkbox input "false"
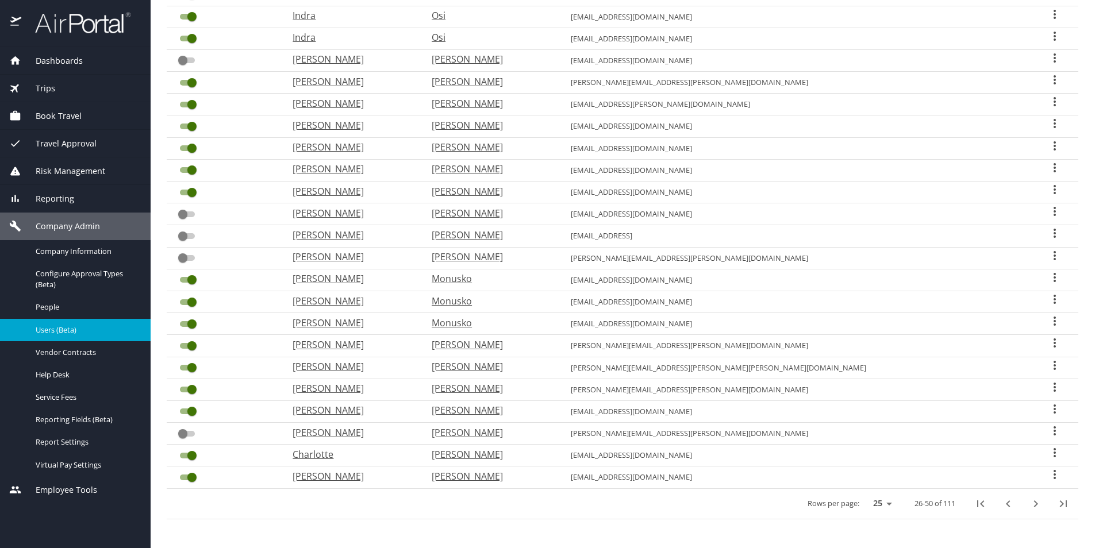
click at [1054, 191] on icon "User Search Table" at bounding box center [1055, 189] width 2 height 9
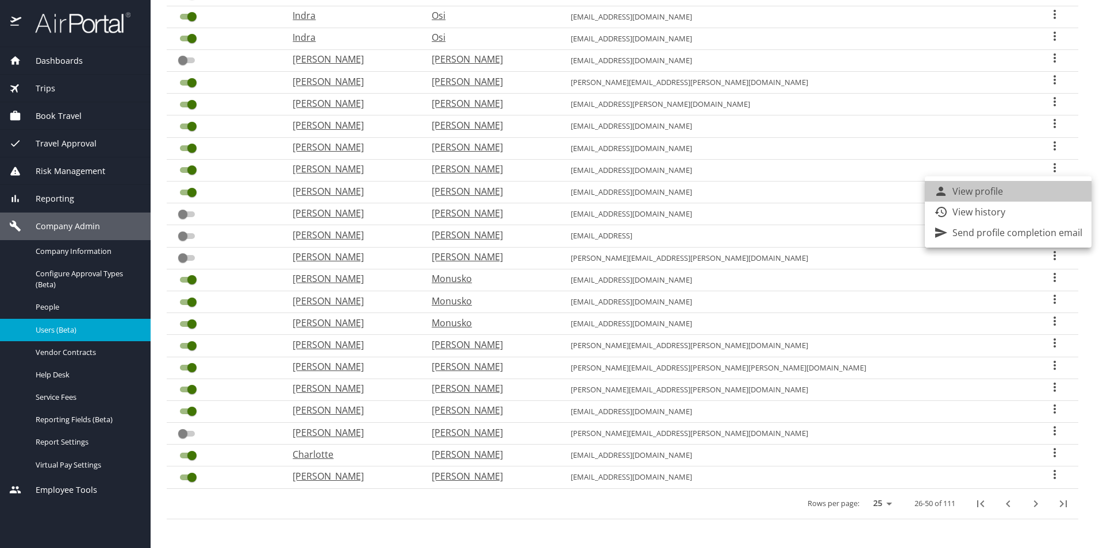
click at [1016, 193] on li "View profile" at bounding box center [1008, 191] width 167 height 21
select select "US"
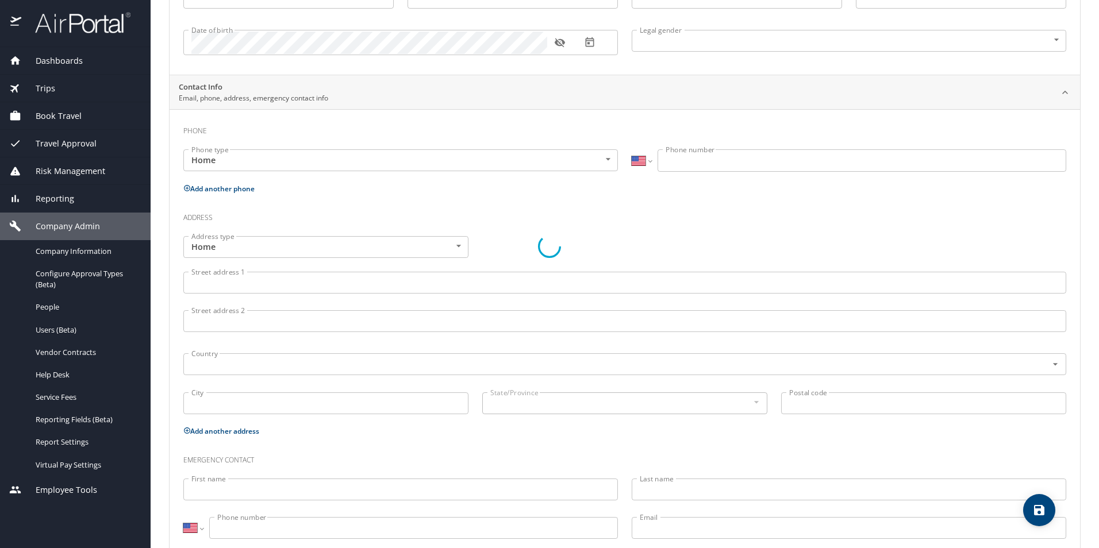
scroll to position [212, 0]
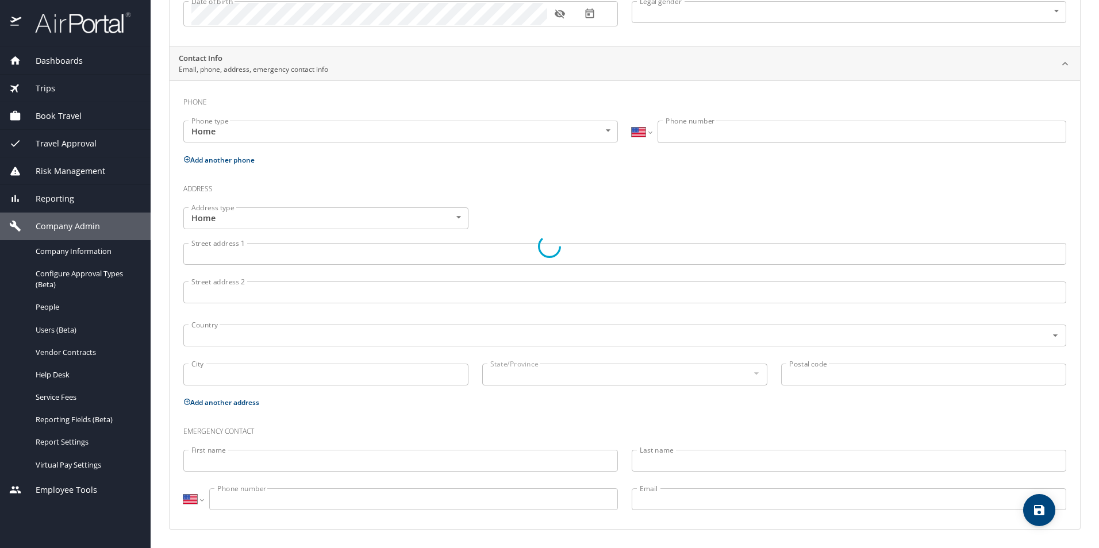
type input "[PERSON_NAME]"
type input "[DEMOGRAPHIC_DATA]"
type input "Mark"
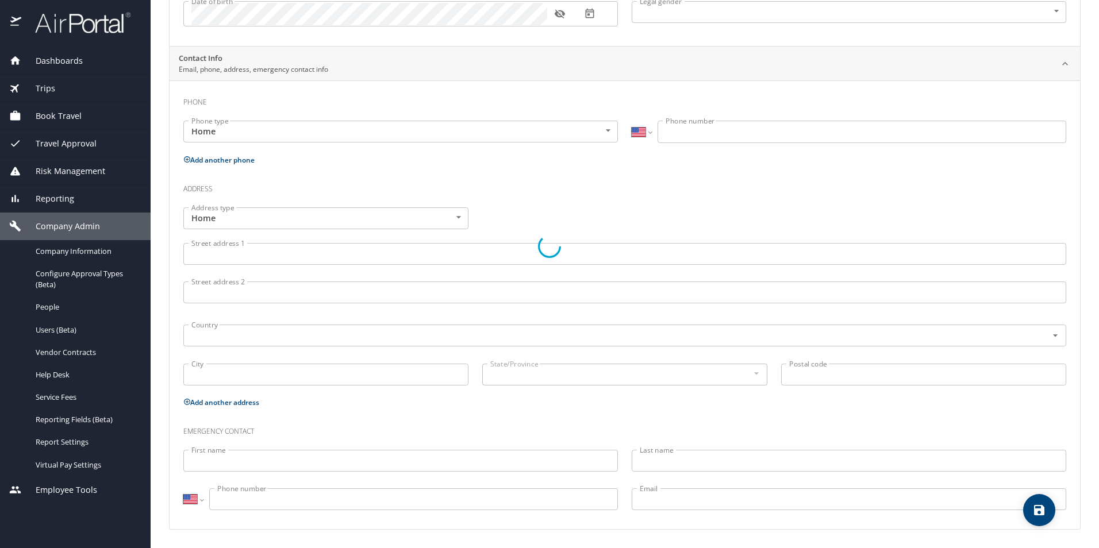
type input "[PERSON_NAME]"
type input "[PHONE_NUMBER]"
select select "US"
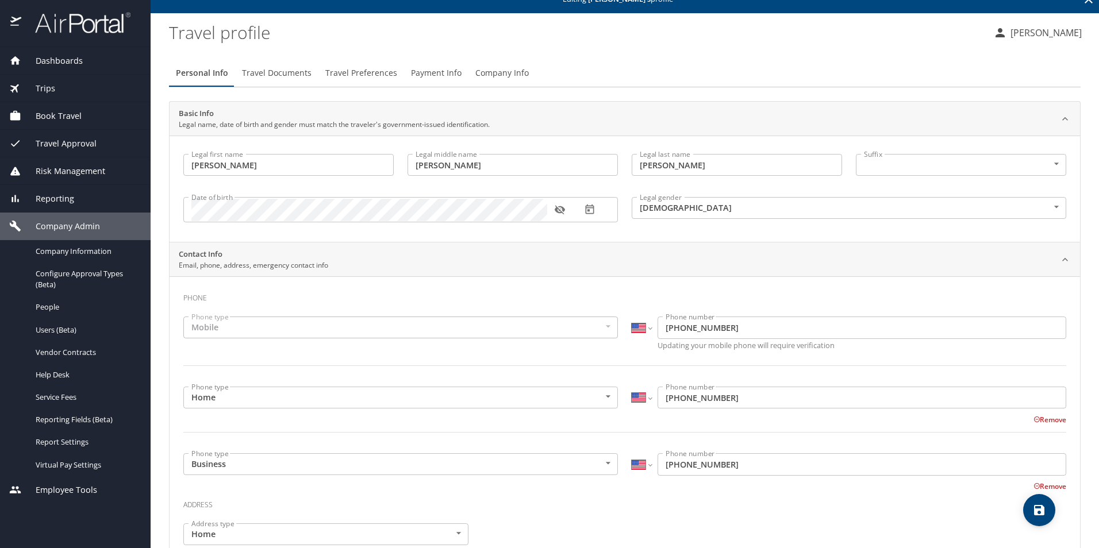
scroll to position [0, 0]
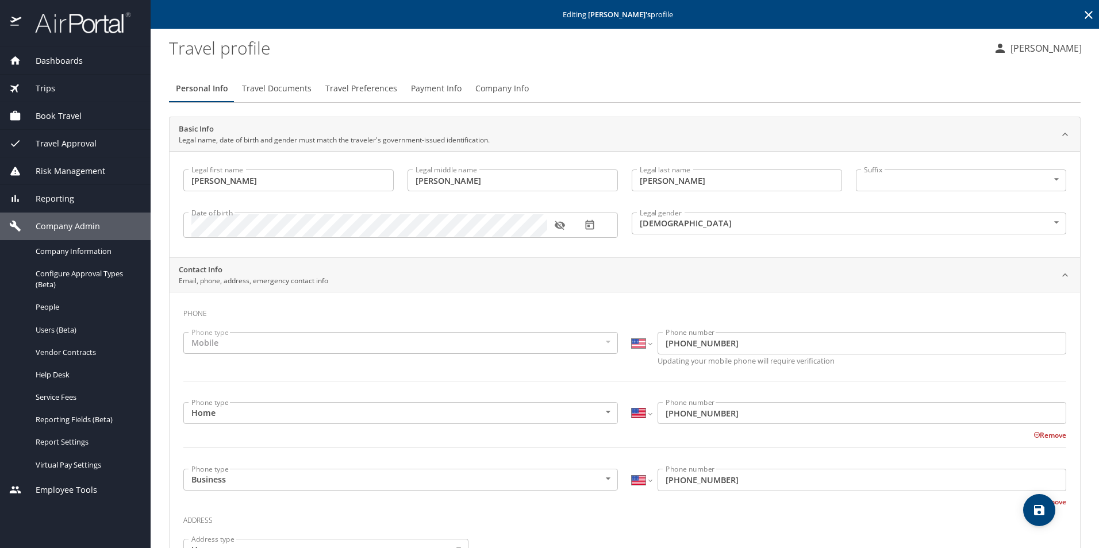
click at [519, 85] on span "Company Info" at bounding box center [501, 89] width 53 height 14
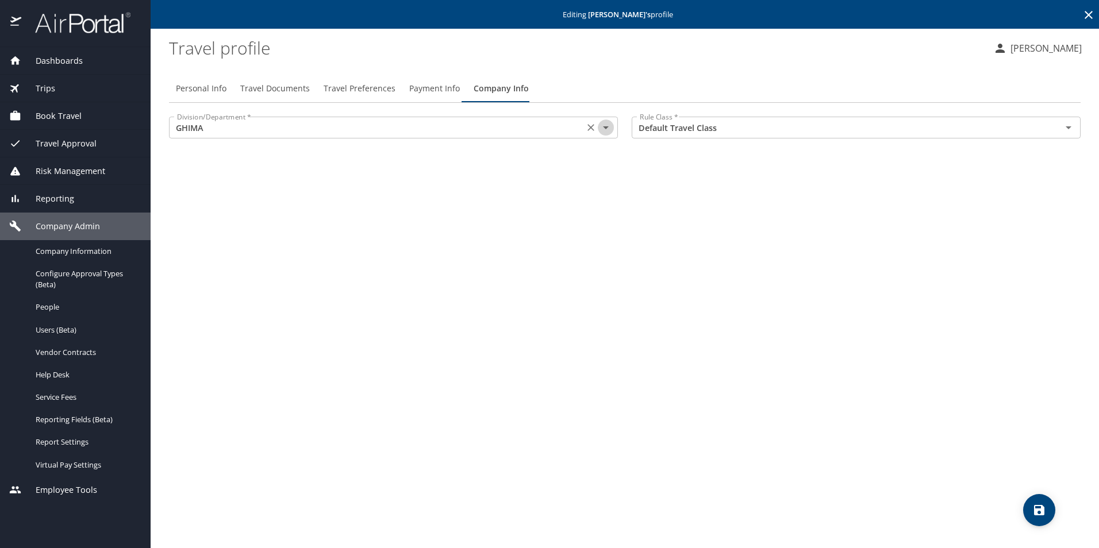
click at [610, 132] on icon "Open" at bounding box center [606, 128] width 14 height 14
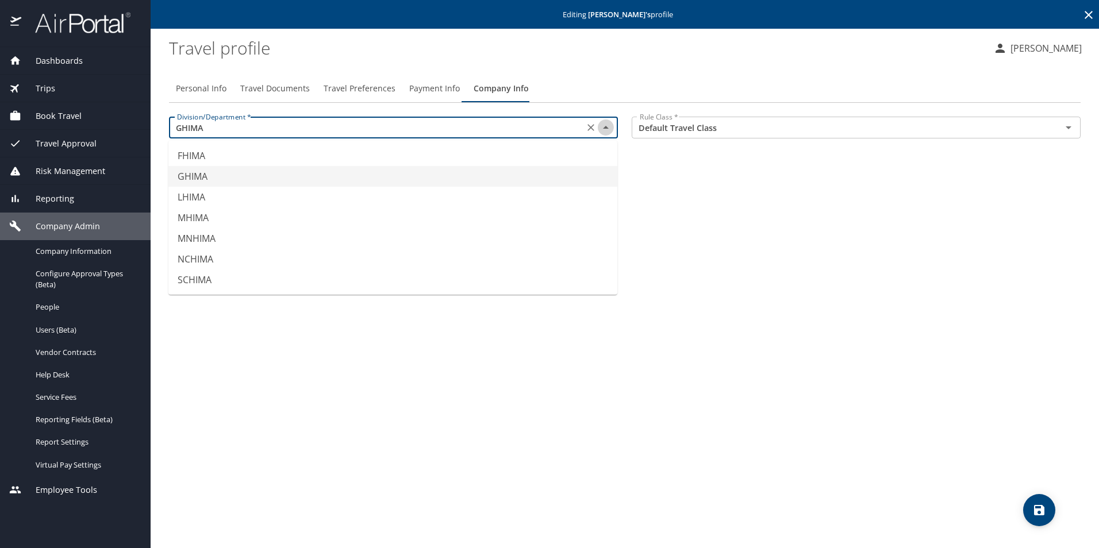
click at [610, 132] on icon "Close" at bounding box center [606, 128] width 14 height 14
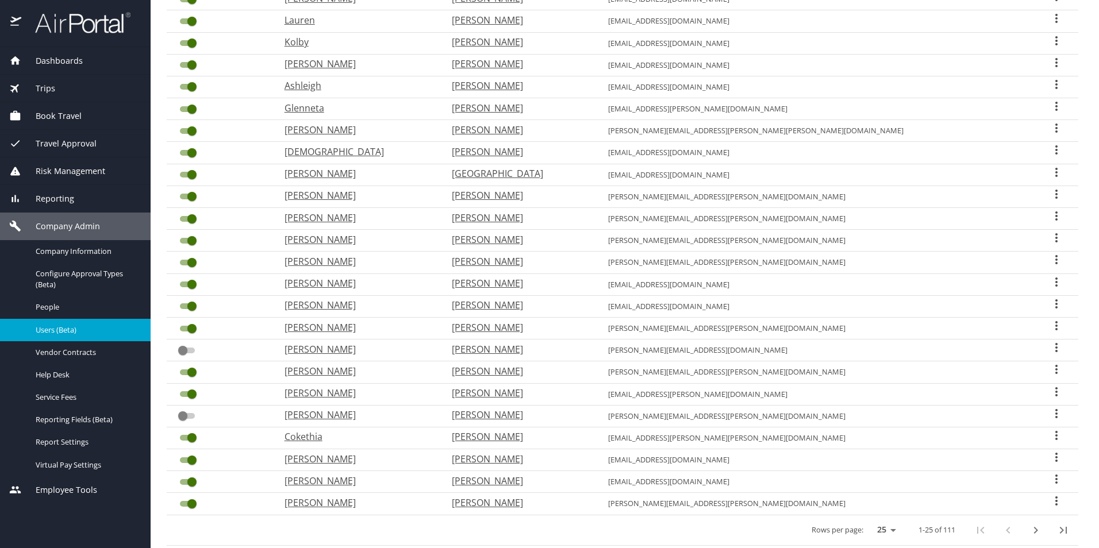
scroll to position [229, 0]
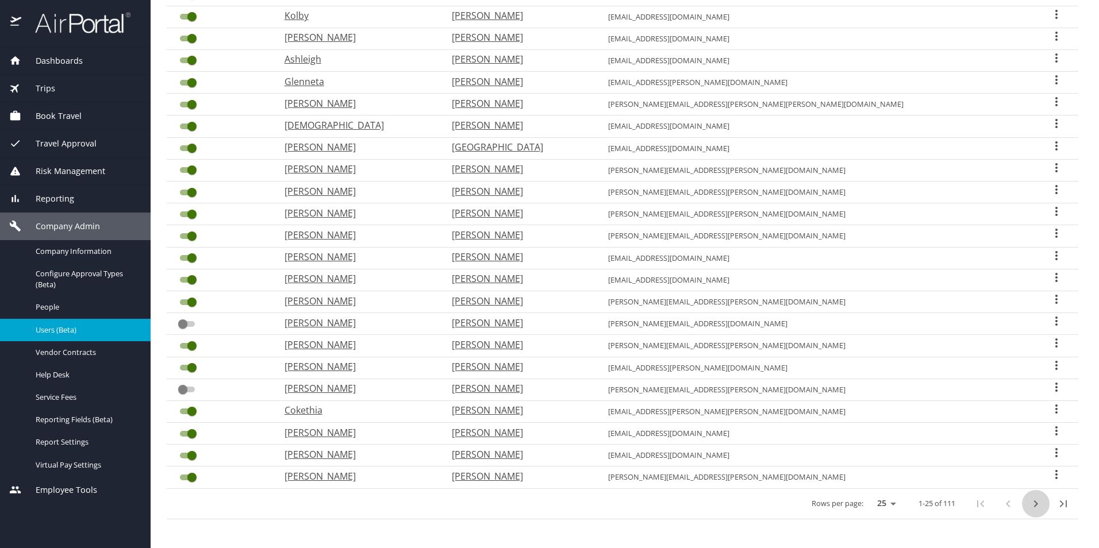
click at [1029, 502] on icon "next page" at bounding box center [1036, 504] width 14 height 14
checkbox input "true"
checkbox input "false"
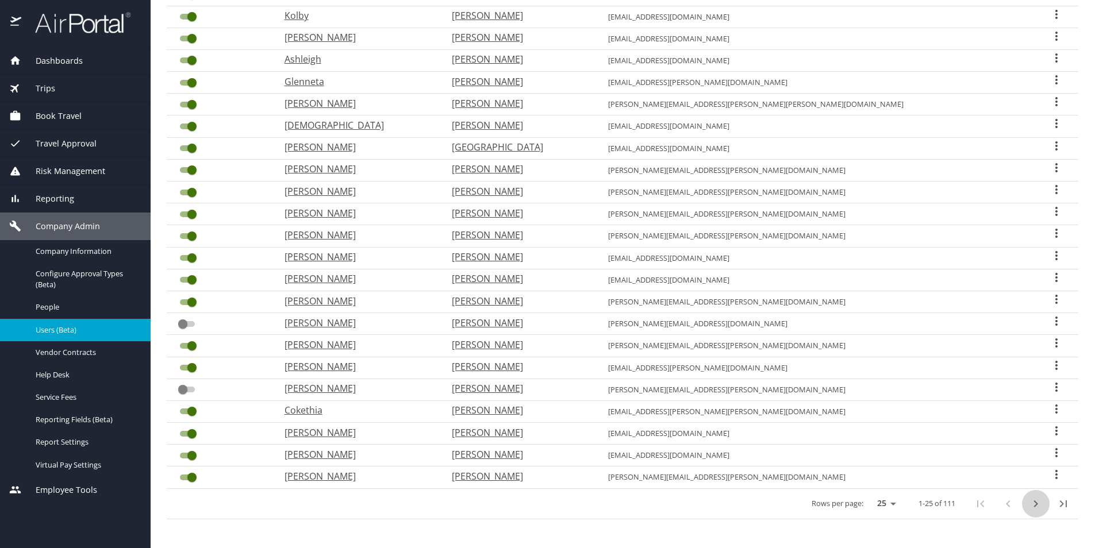
checkbox input "false"
checkbox input "true"
checkbox input "false"
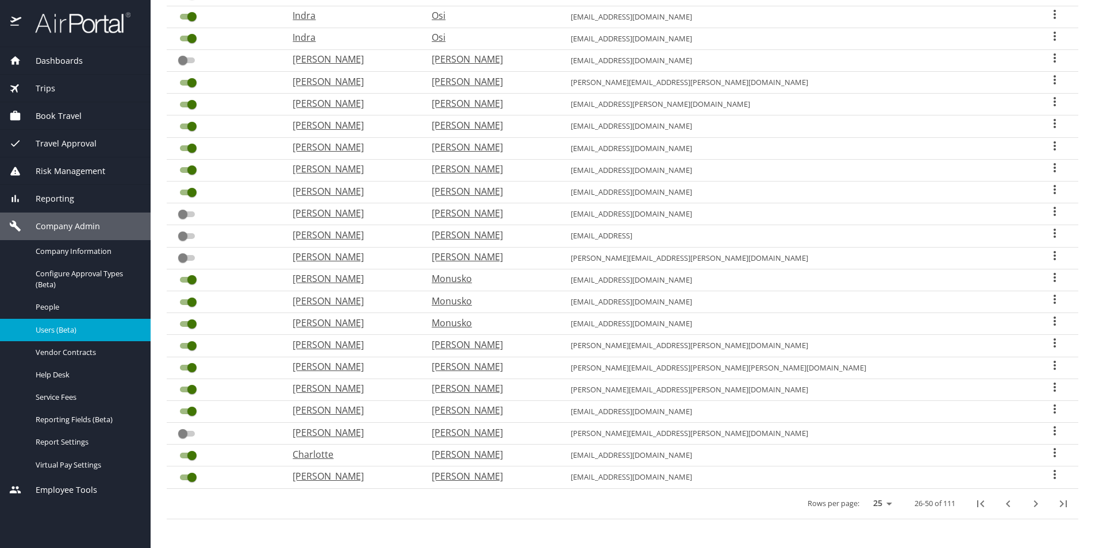
click at [1048, 169] on icon "User Search Table" at bounding box center [1055, 168] width 14 height 14
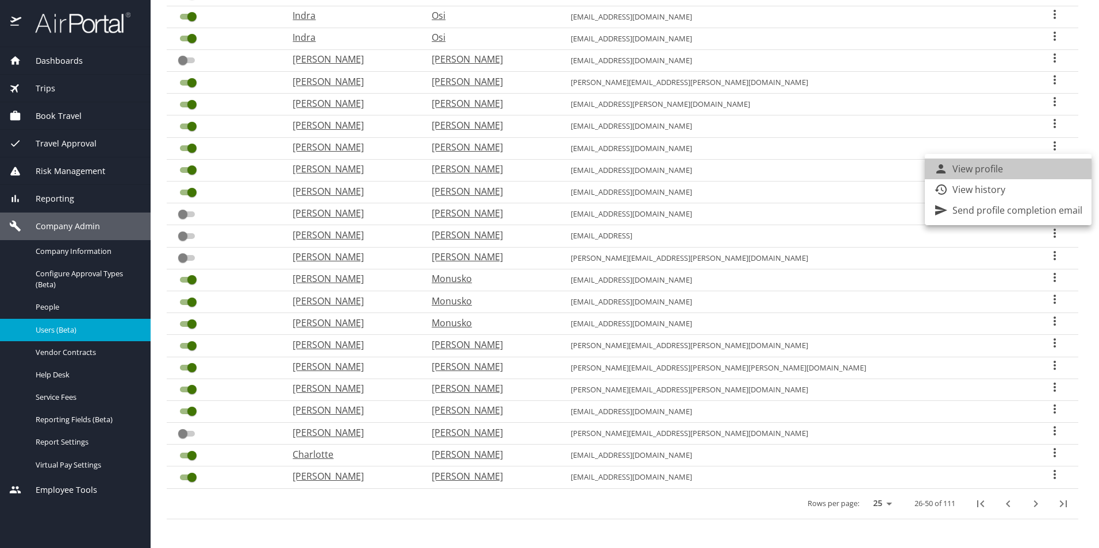
click at [1022, 168] on li "View profile" at bounding box center [1008, 169] width 167 height 21
select select "US"
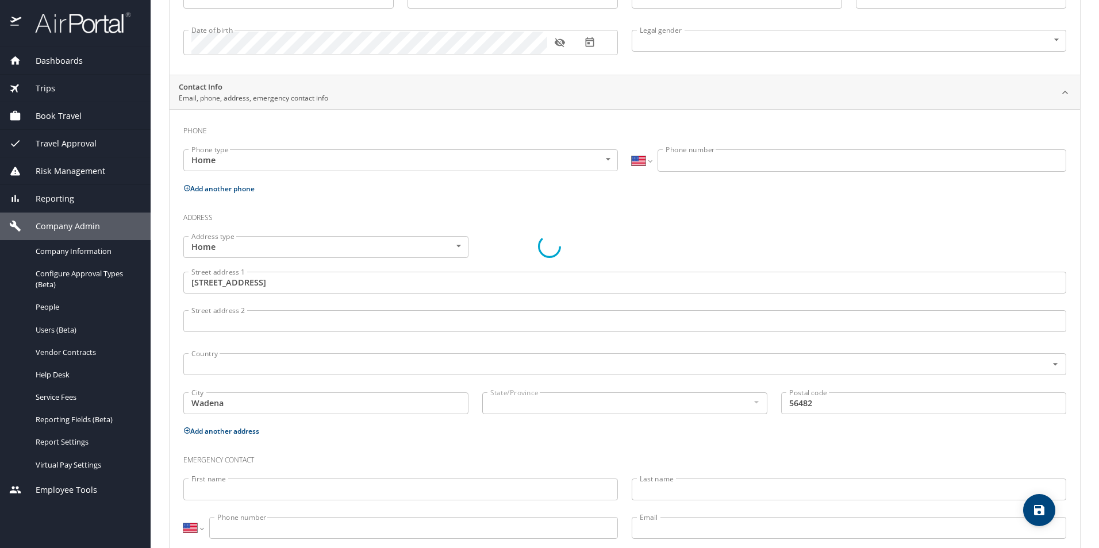
scroll to position [212, 0]
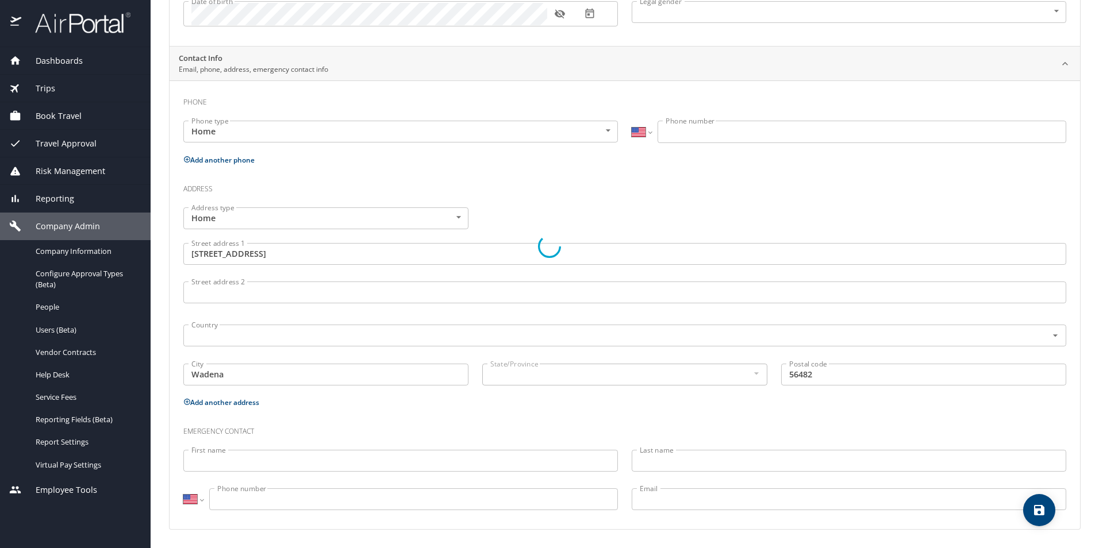
type input "[PERSON_NAME]"
type input "[DEMOGRAPHIC_DATA]"
type input "[GEOGRAPHIC_DATA]"
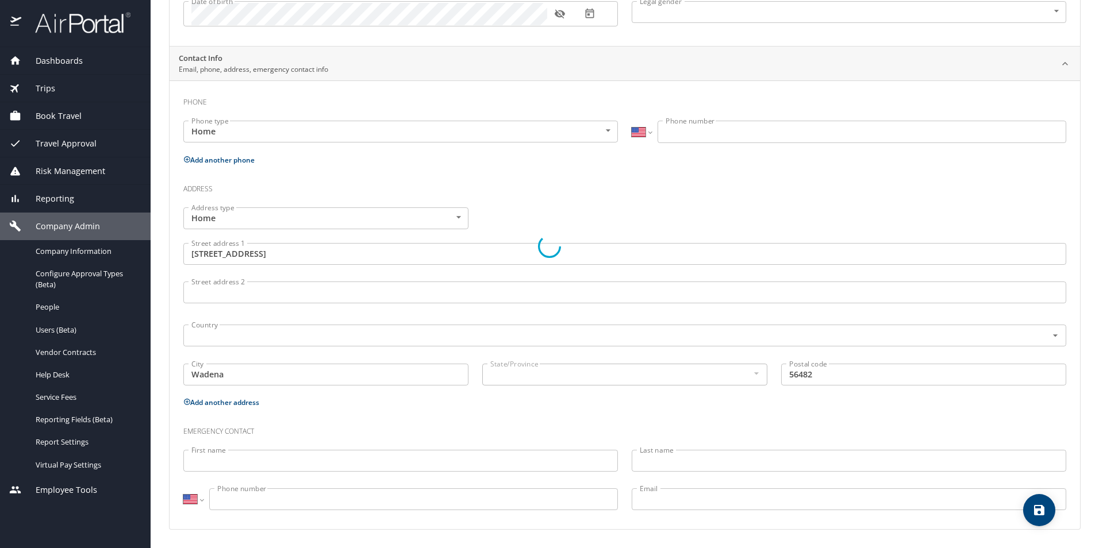
type input "[US_STATE]"
select select "US"
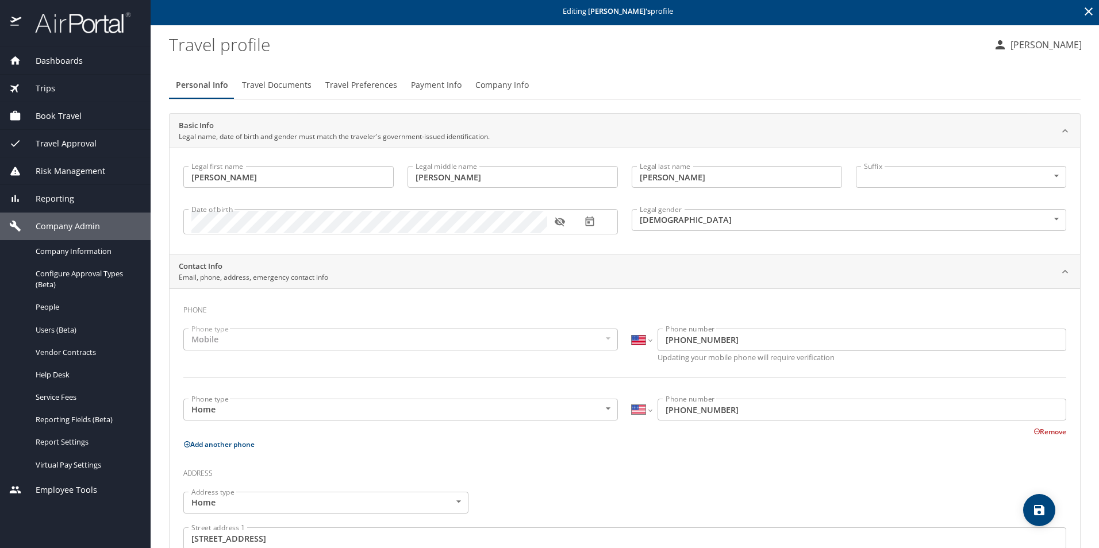
scroll to position [0, 0]
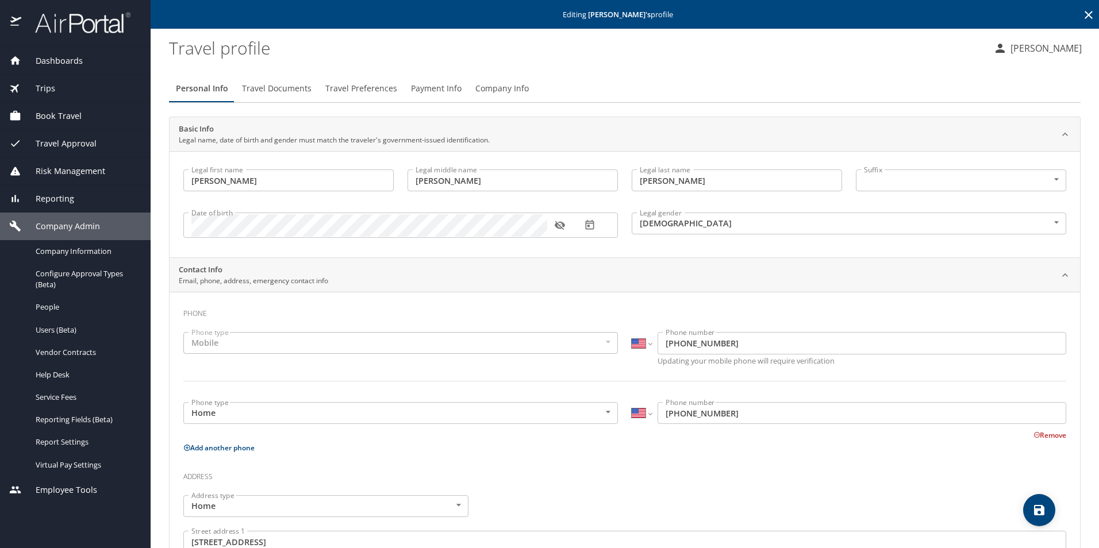
click at [506, 85] on span "Company Info" at bounding box center [501, 89] width 53 height 14
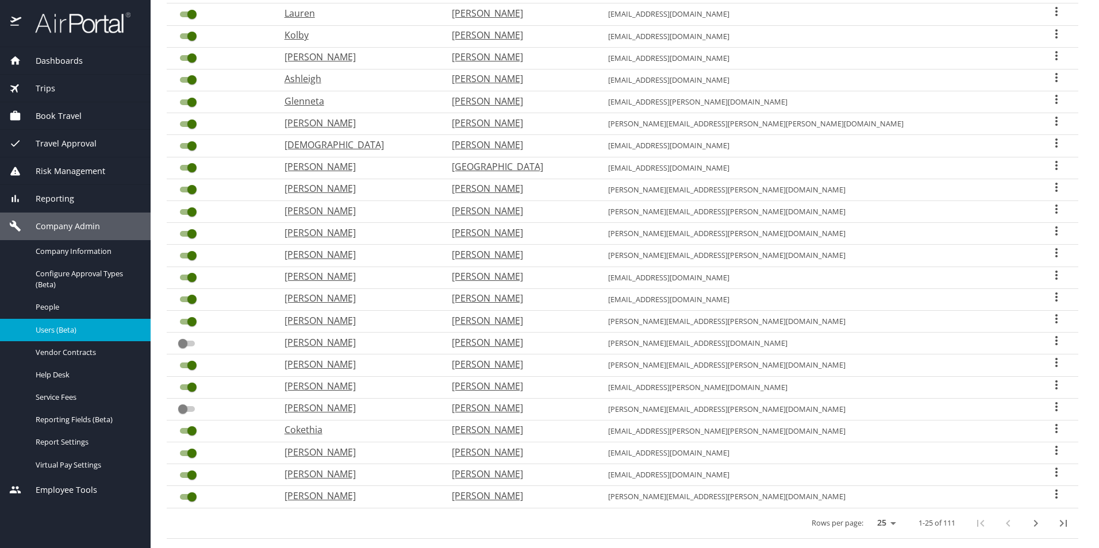
scroll to position [229, 0]
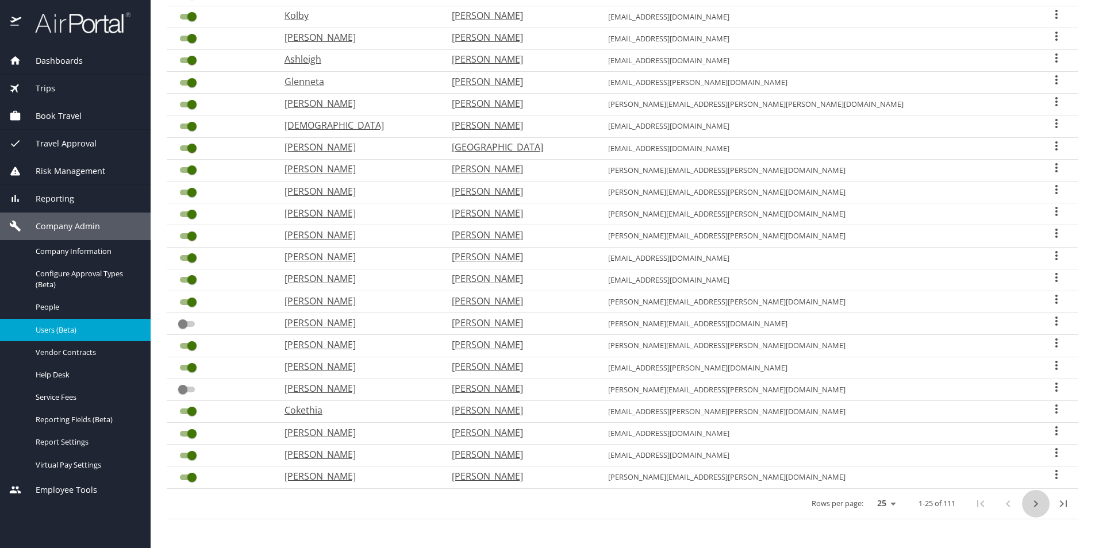
click at [1029, 508] on icon "next page" at bounding box center [1036, 504] width 14 height 14
checkbox input "true"
checkbox input "false"
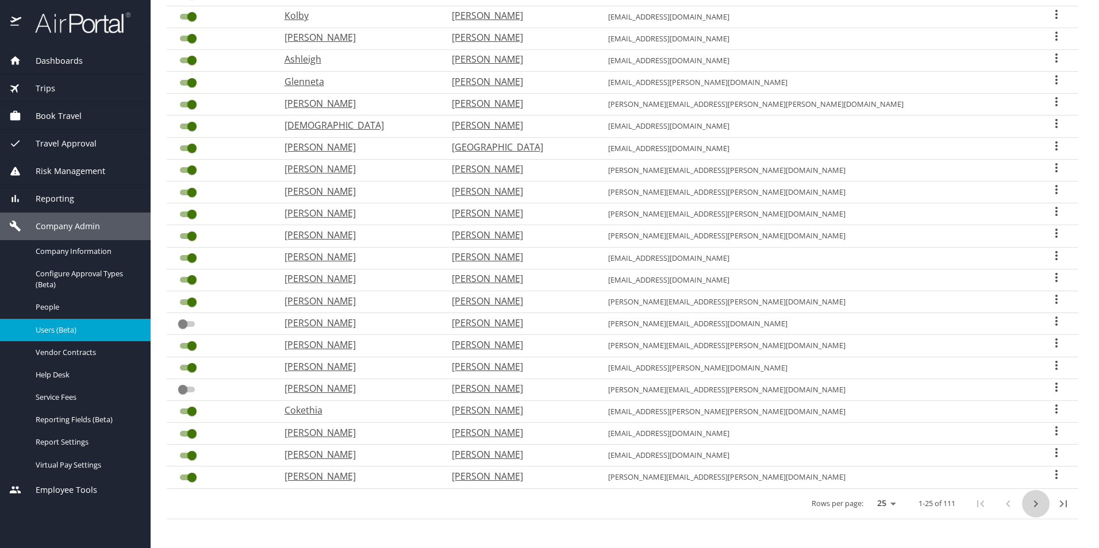
checkbox input "false"
checkbox input "true"
checkbox input "false"
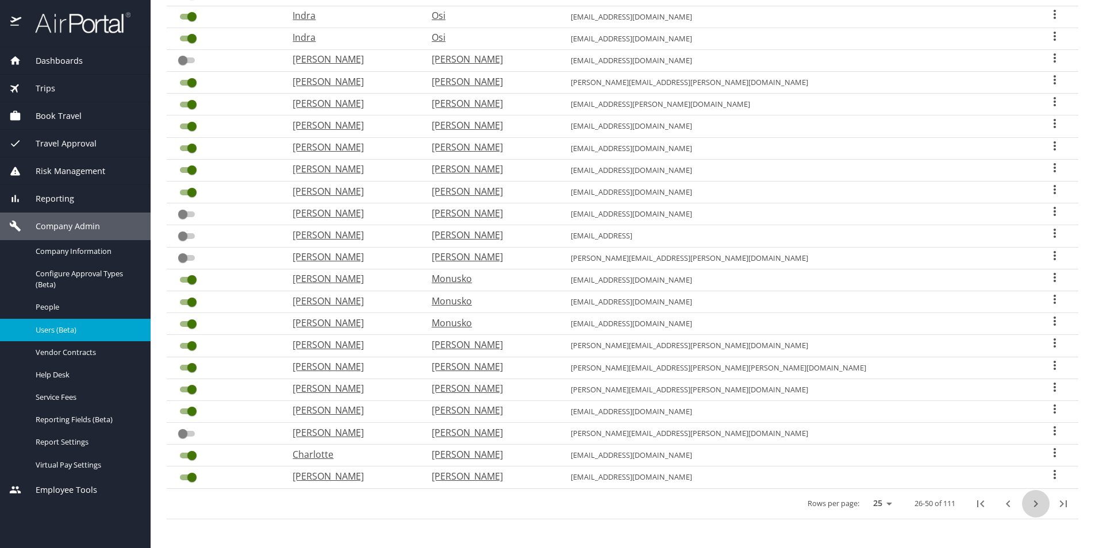
click at [1029, 508] on icon "next page" at bounding box center [1036, 504] width 14 height 14
checkbox input "false"
checkbox input "true"
checkbox input "false"
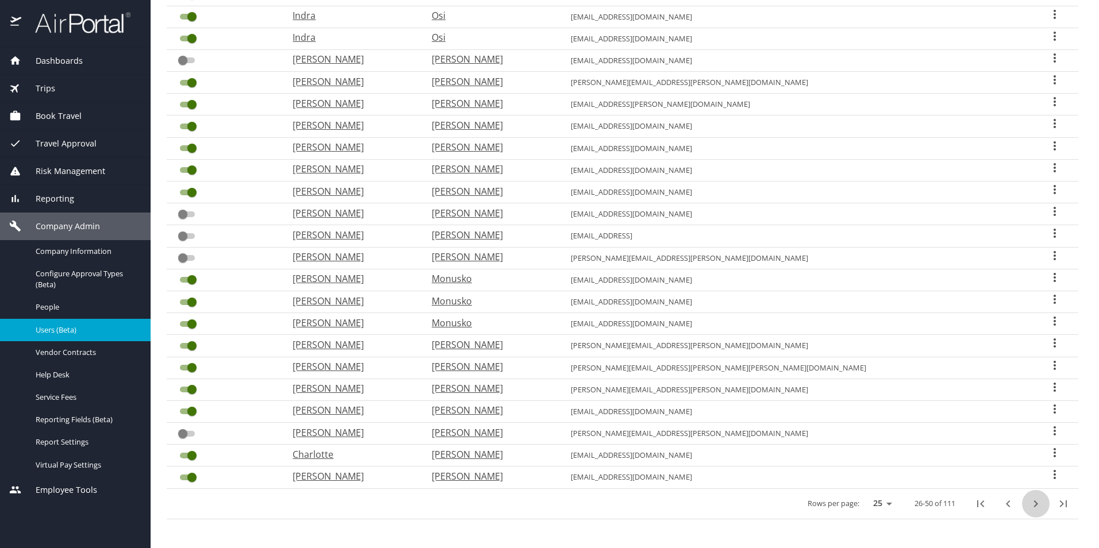
checkbox input "false"
checkbox input "true"
checkbox input "false"
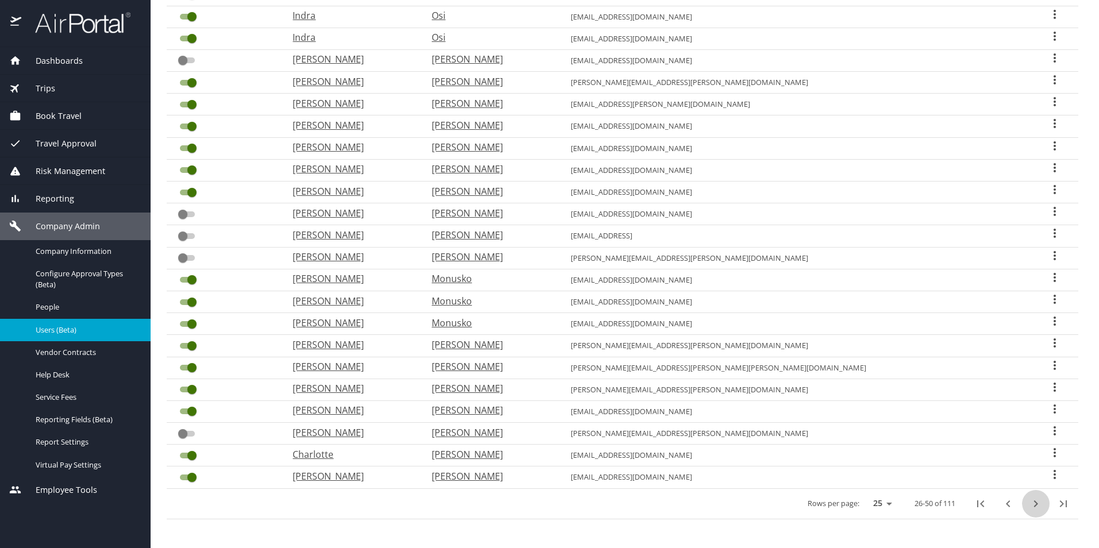
checkbox input "false"
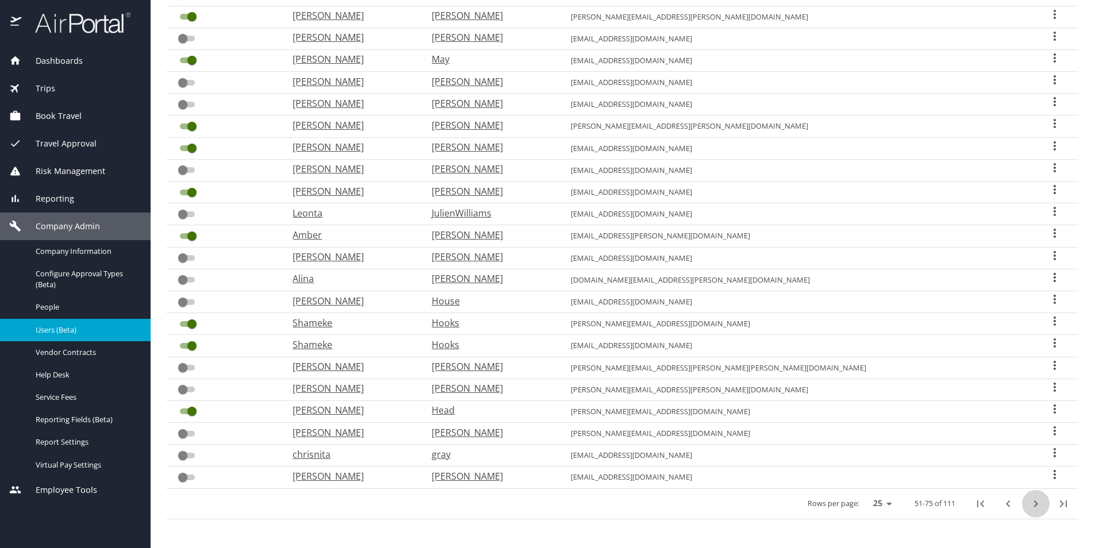
click at [1030, 505] on icon "next page" at bounding box center [1036, 504] width 14 height 14
checkbox input "false"
checkbox input "true"
checkbox input "false"
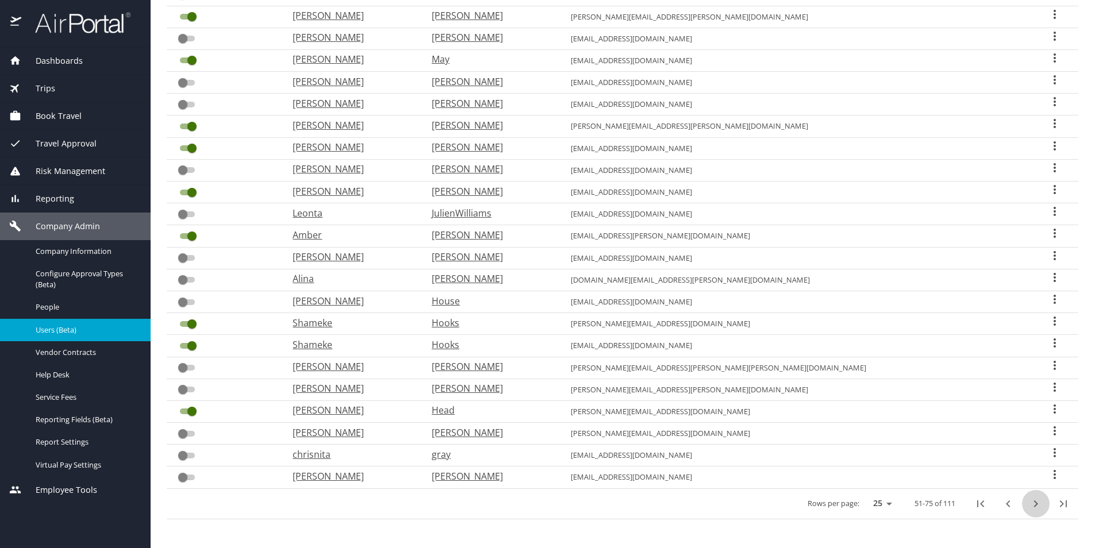
checkbox input "true"
checkbox input "false"
checkbox input "true"
checkbox input "false"
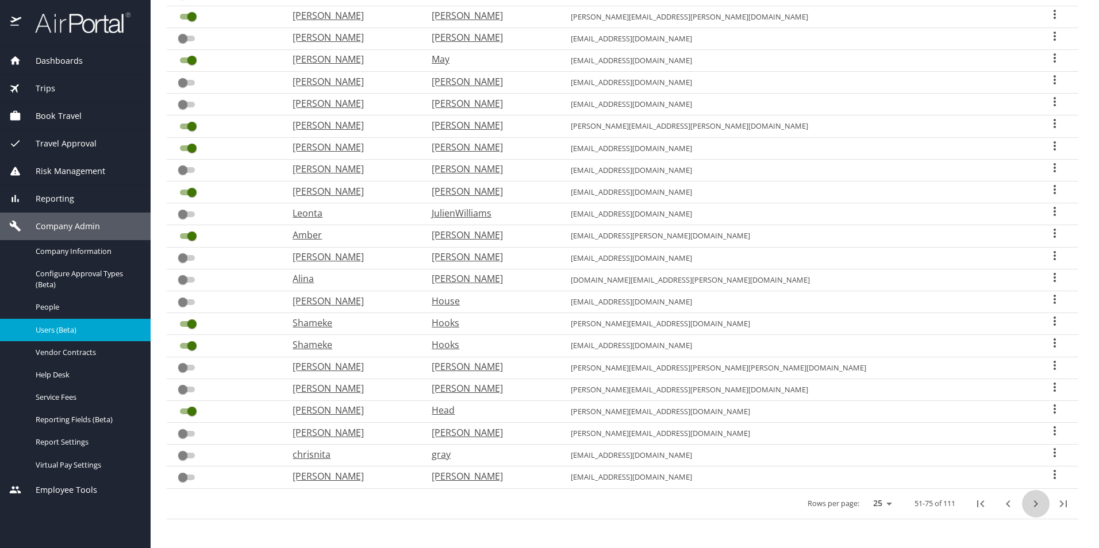
checkbox input "false"
checkbox input "true"
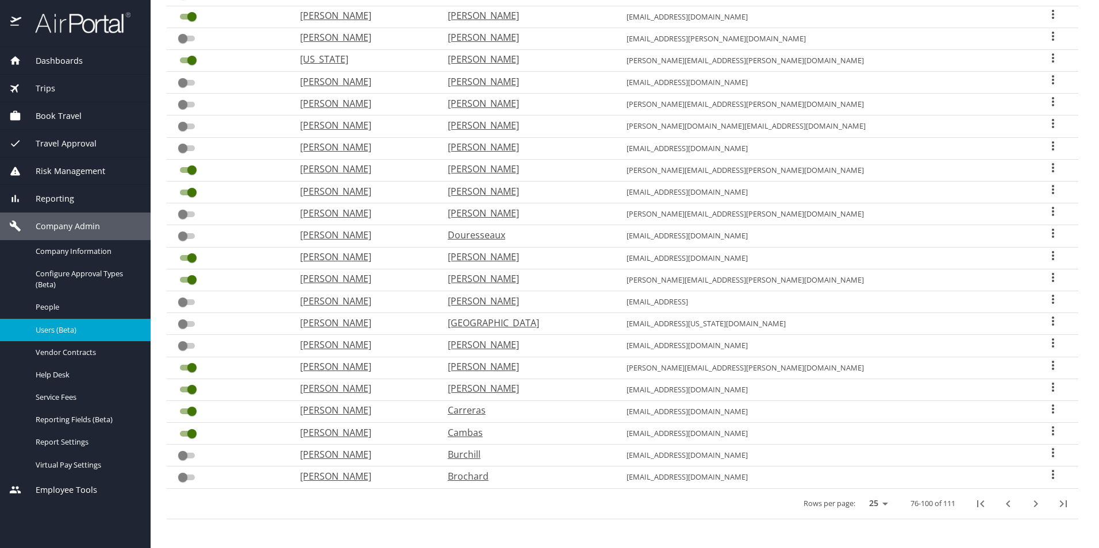
click at [545, 59] on p "[PERSON_NAME]" at bounding box center [526, 59] width 156 height 14
select select "US"
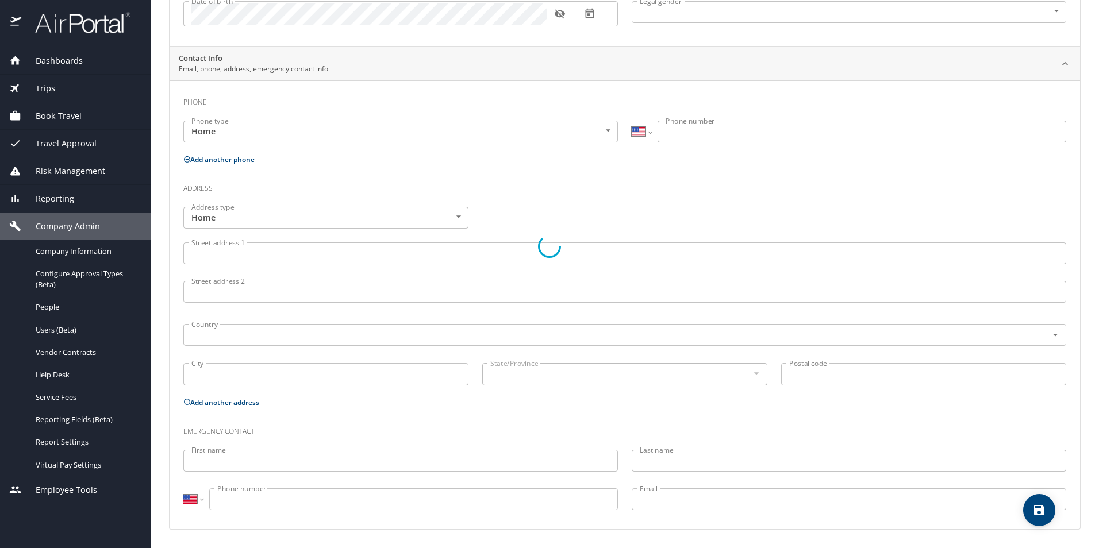
scroll to position [183, 0]
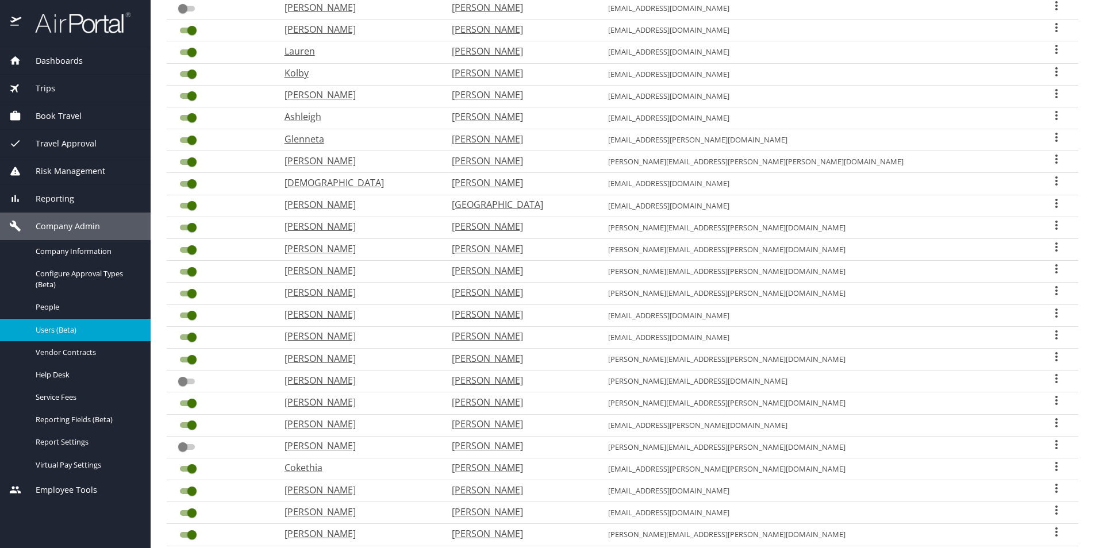
scroll to position [229, 0]
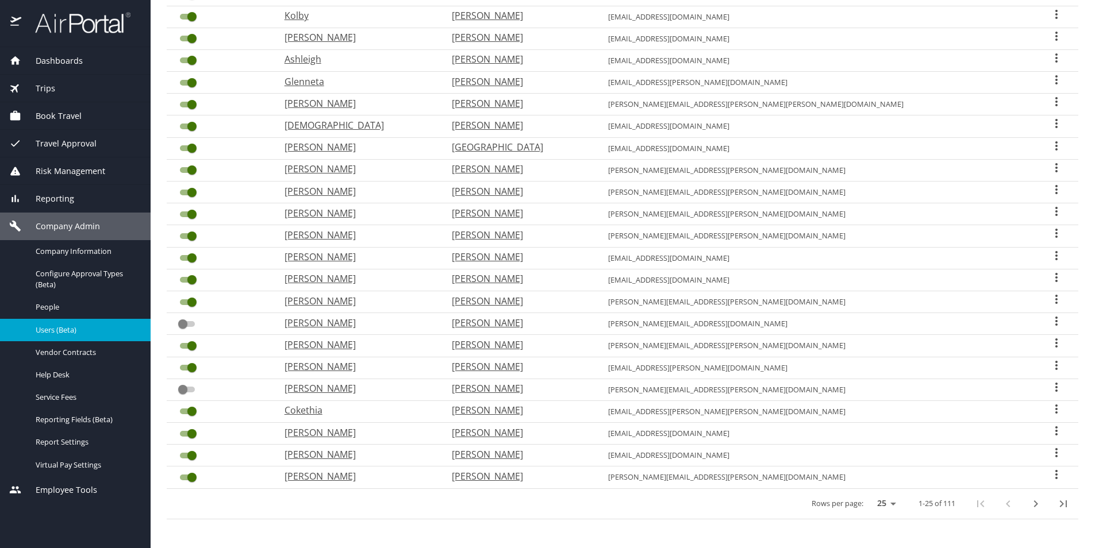
click at [1050, 407] on icon "User Search Table" at bounding box center [1057, 409] width 14 height 14
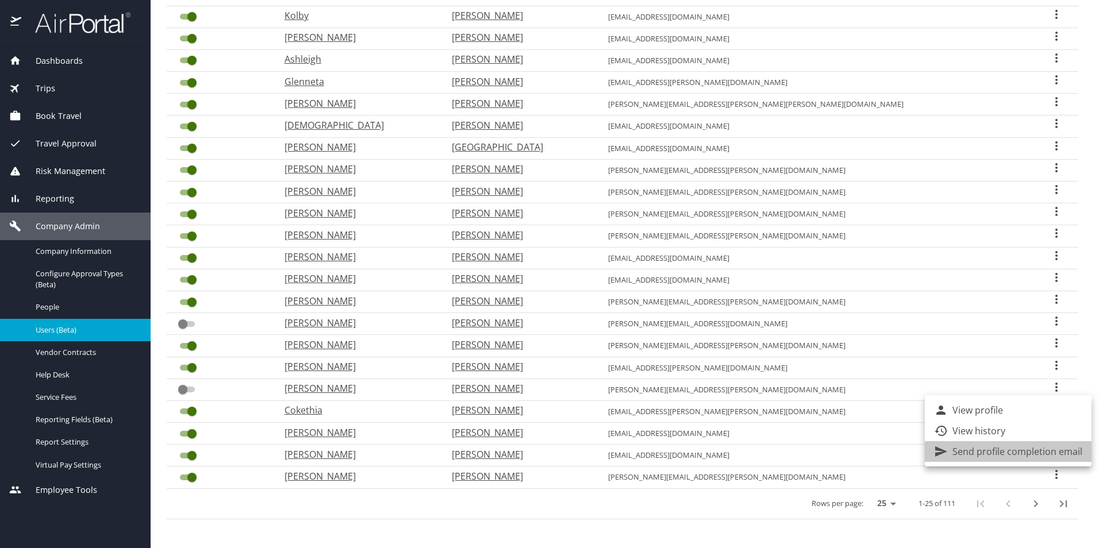
click at [1021, 452] on p "Send profile completion email" at bounding box center [1018, 452] width 130 height 14
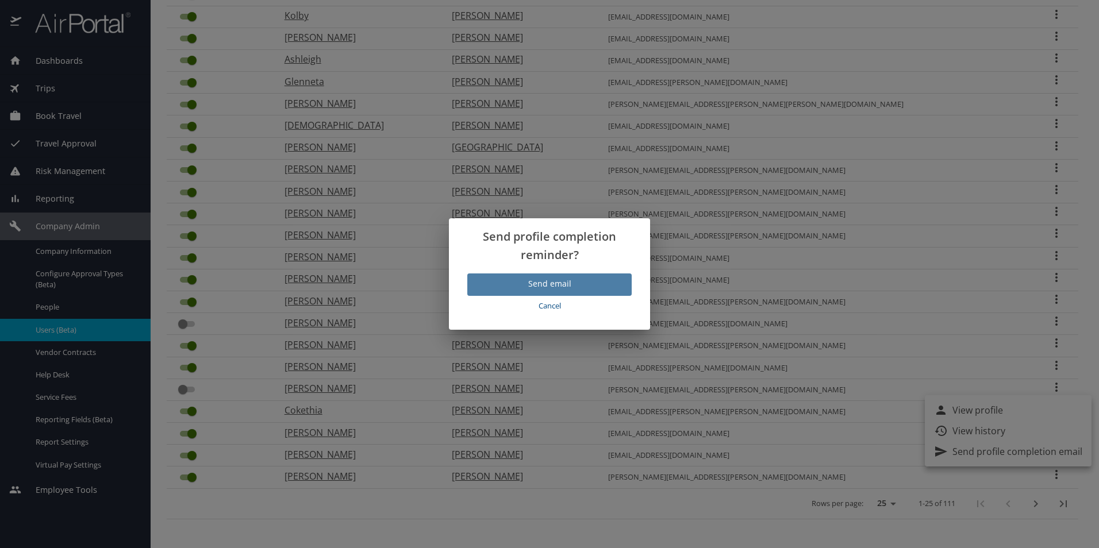
click at [555, 285] on span "Send email" at bounding box center [550, 284] width 146 height 14
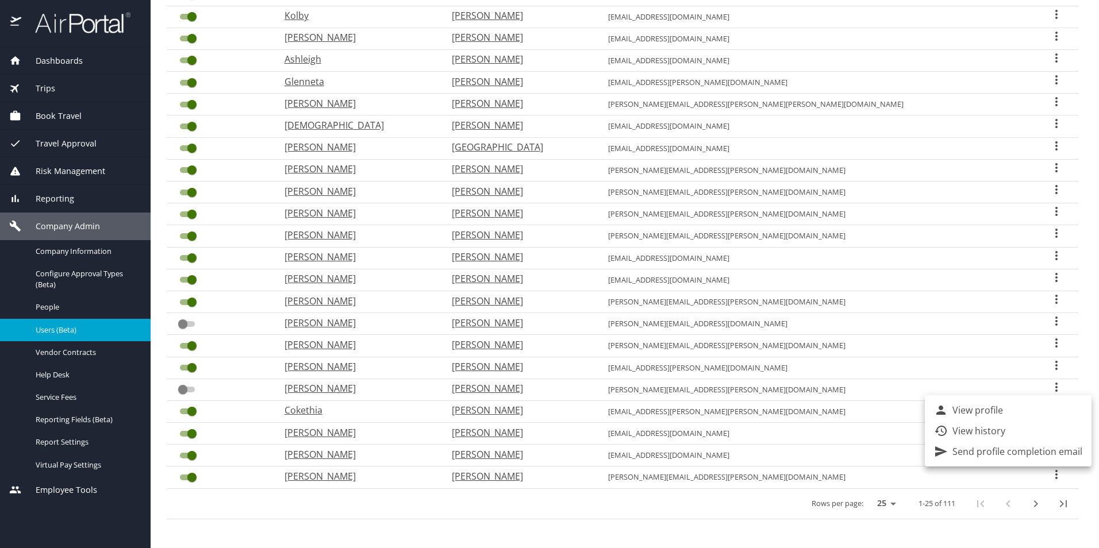
click at [539, 409] on div at bounding box center [549, 274] width 1099 height 548
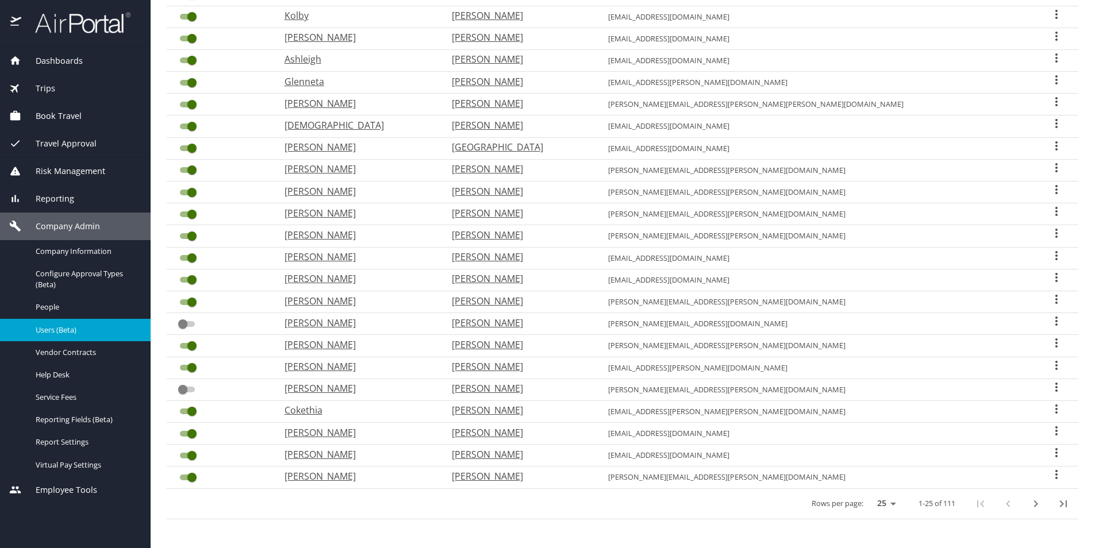
click at [547, 412] on p "[PERSON_NAME]" at bounding box center [518, 411] width 133 height 14
select select "US"
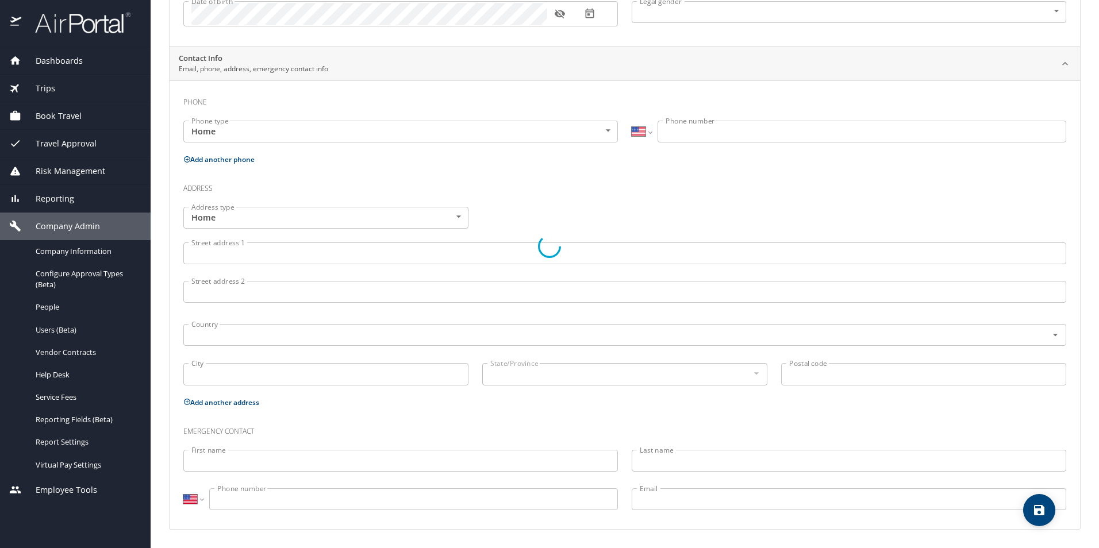
scroll to position [183, 0]
type input "Cokethia"
type input "[PERSON_NAME]"
type input "[DEMOGRAPHIC_DATA]"
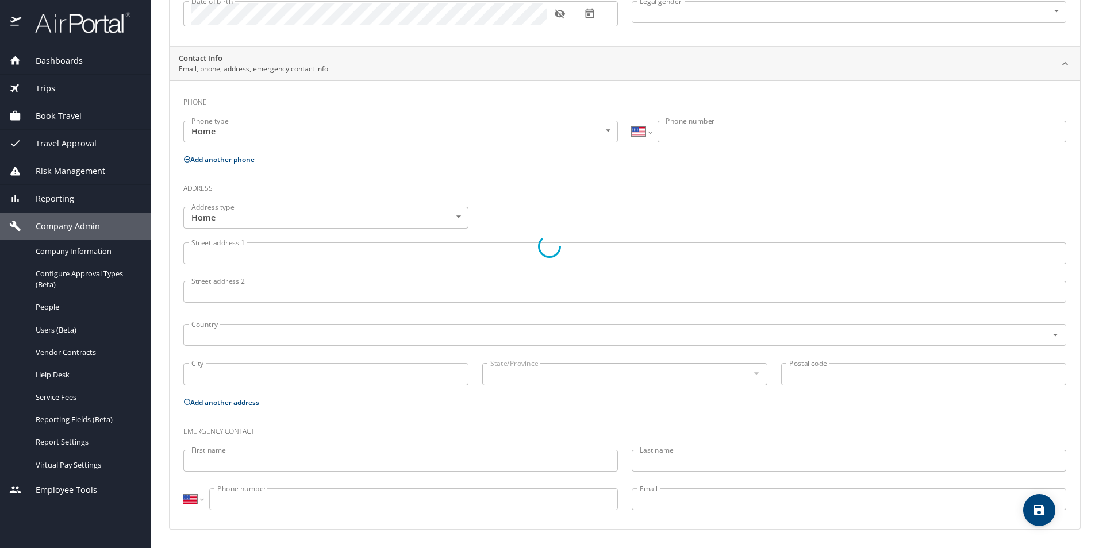
select select "US"
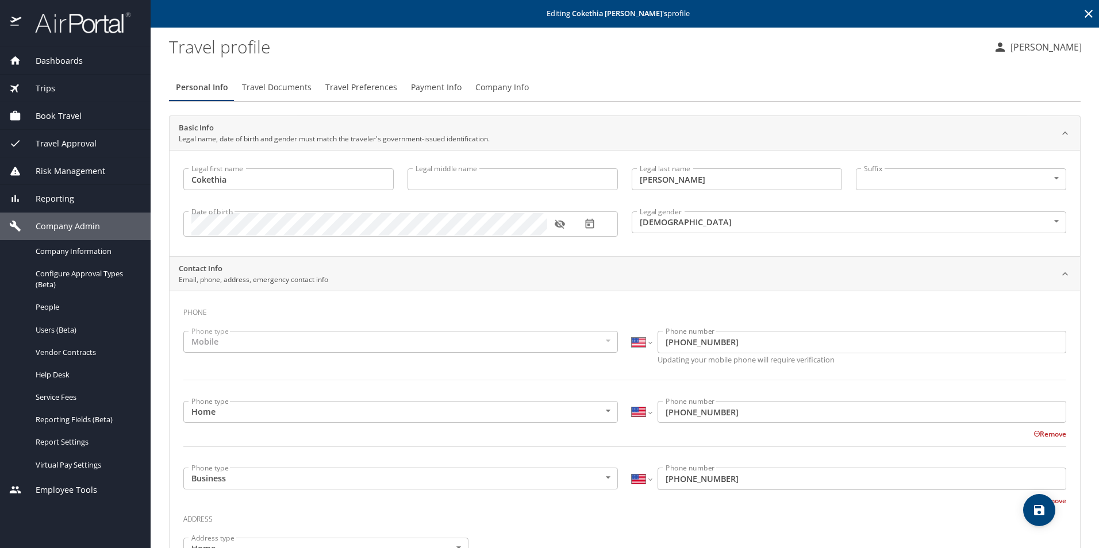
scroll to position [0, 0]
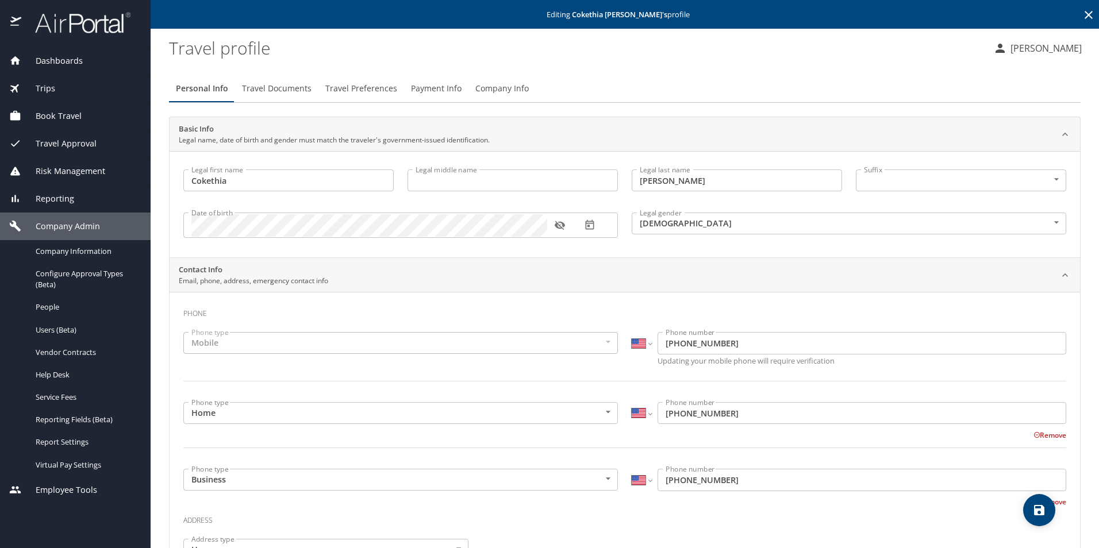
click at [502, 89] on span "Company Info" at bounding box center [501, 89] width 53 height 14
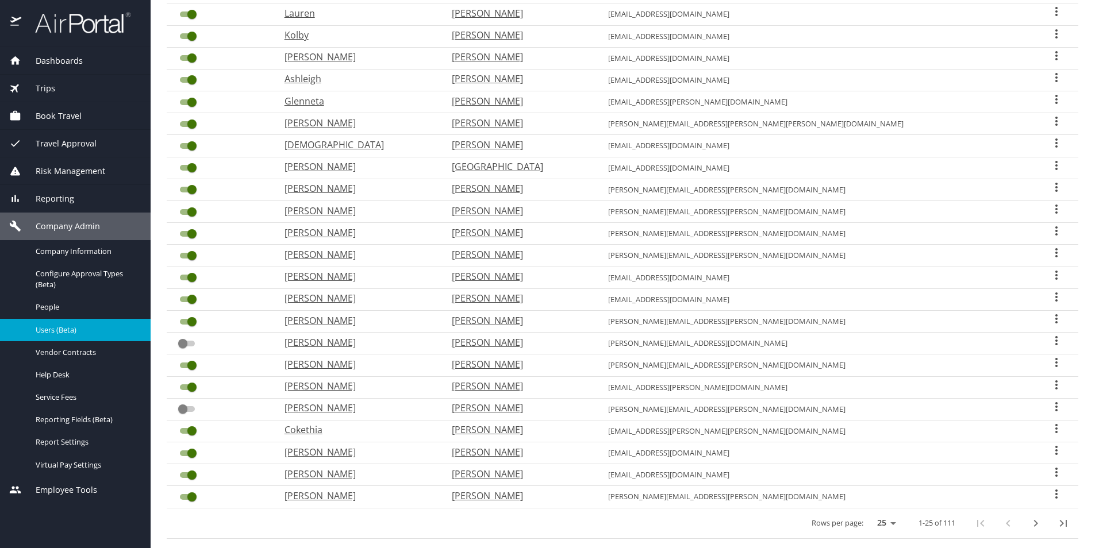
scroll to position [229, 0]
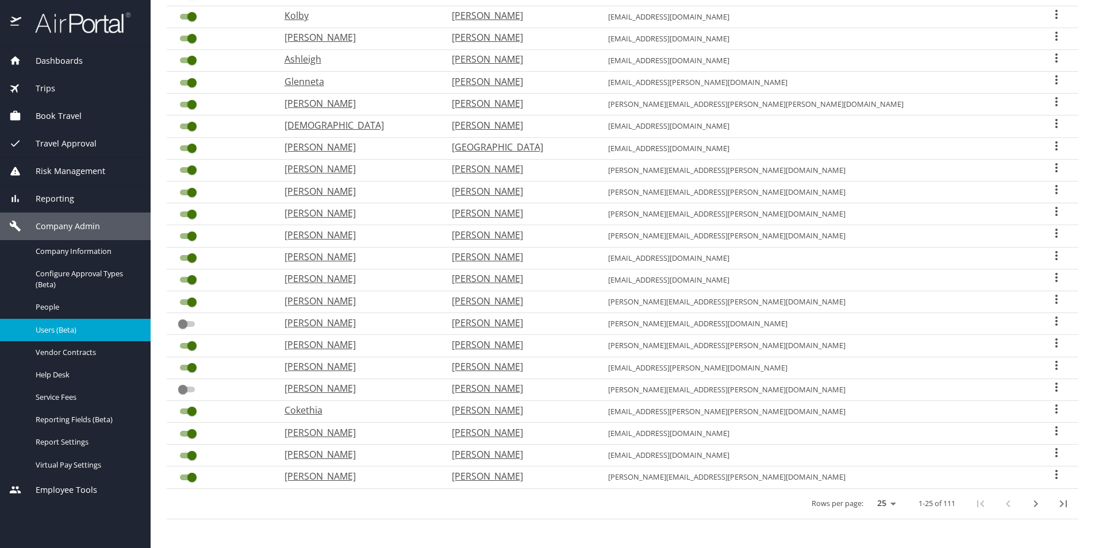
click at [1030, 509] on icon "next page" at bounding box center [1036, 504] width 14 height 14
checkbox input "true"
checkbox input "false"
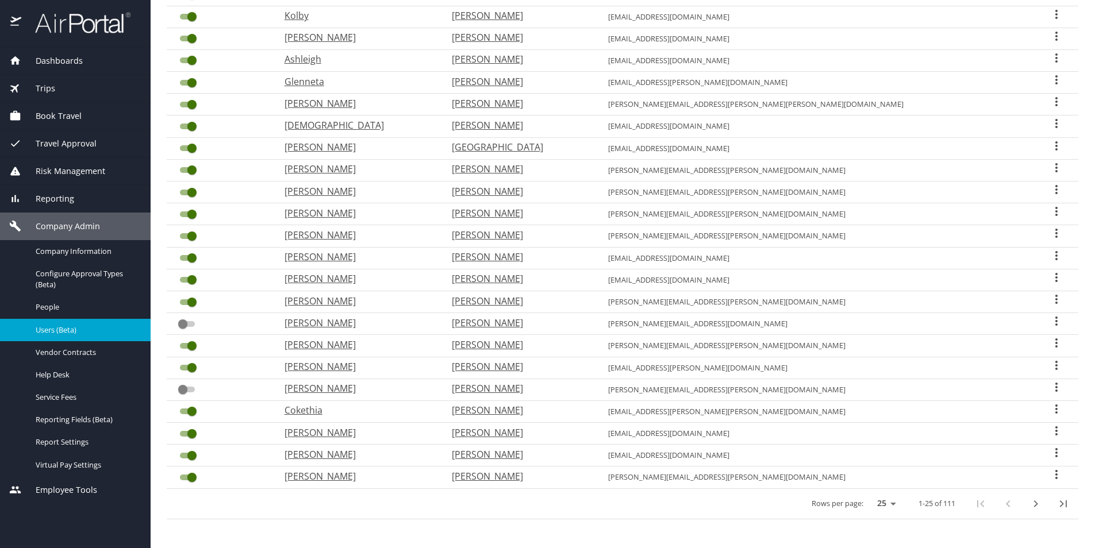
checkbox input "false"
checkbox input "true"
checkbox input "false"
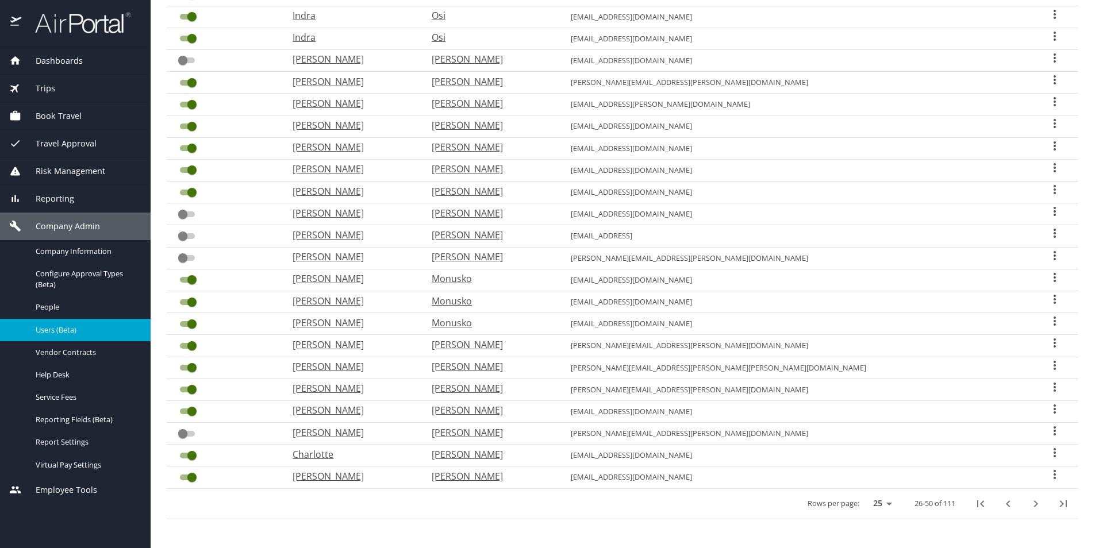
click at [1030, 509] on icon "next page" at bounding box center [1036, 504] width 14 height 14
checkbox input "false"
checkbox input "true"
checkbox input "false"
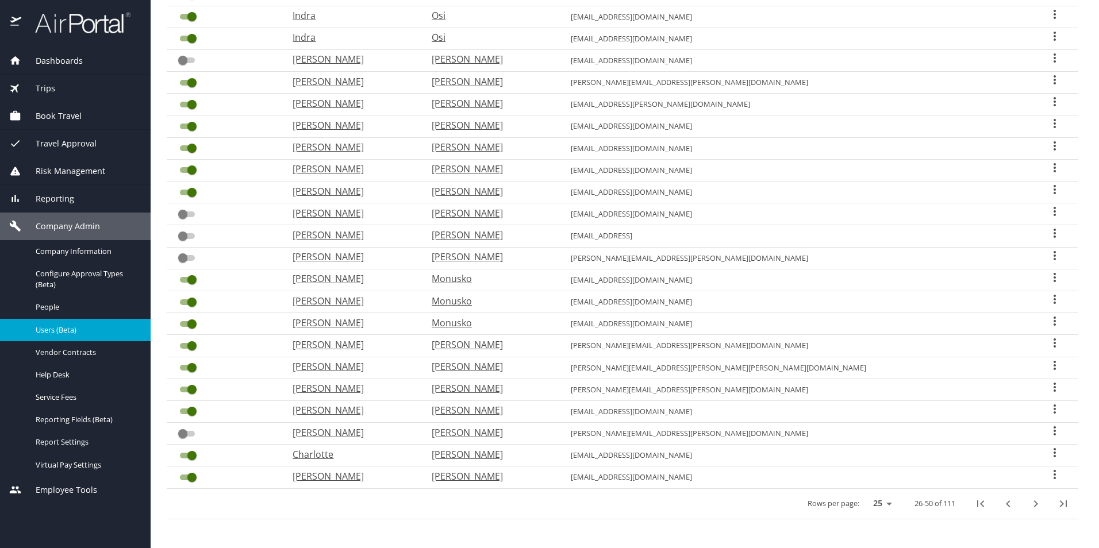
checkbox input "false"
checkbox input "true"
checkbox input "false"
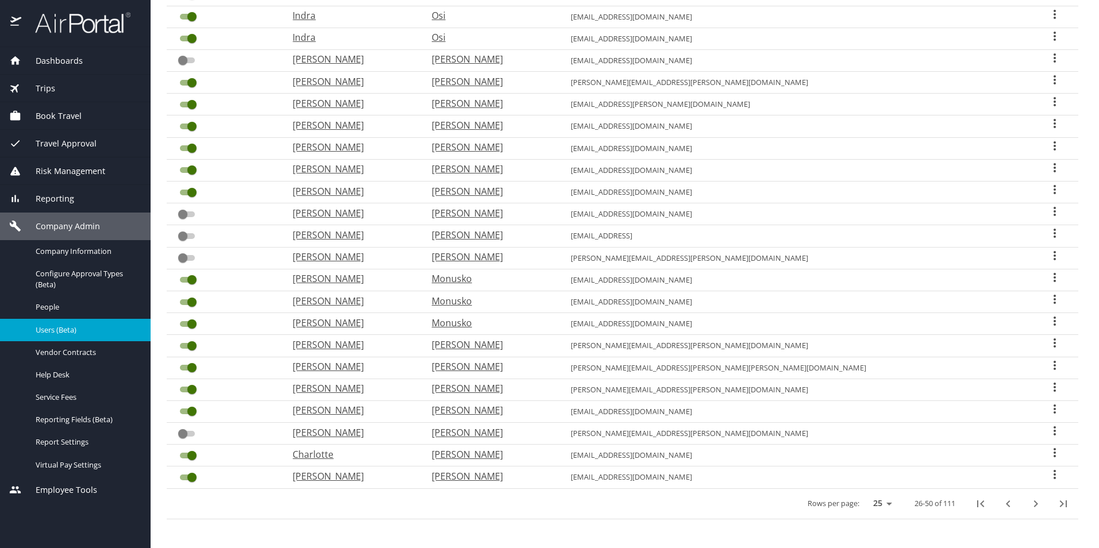
checkbox input "false"
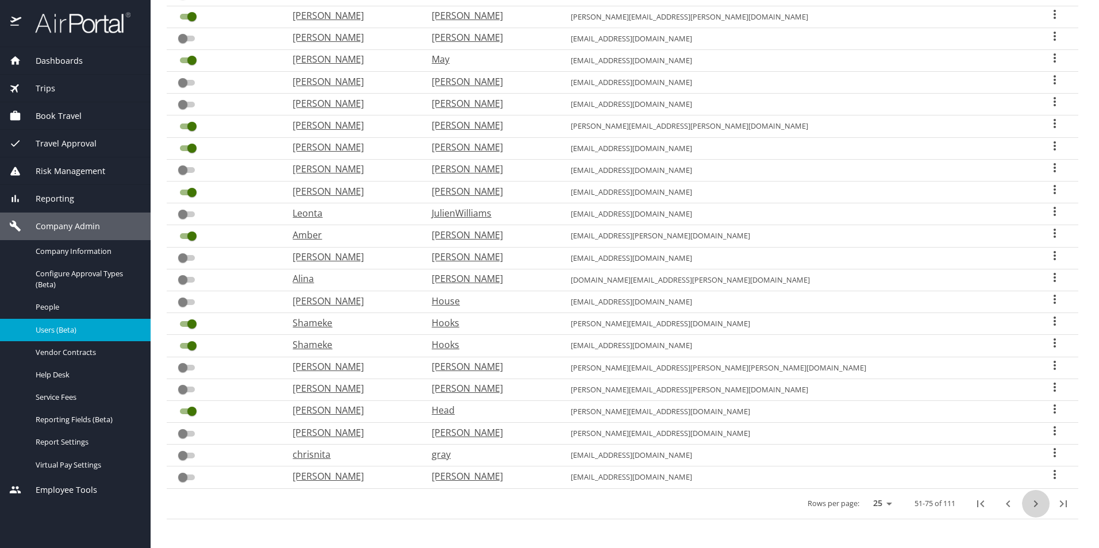
click at [1029, 509] on icon "next page" at bounding box center [1036, 504] width 14 height 14
checkbox input "false"
checkbox input "true"
checkbox input "false"
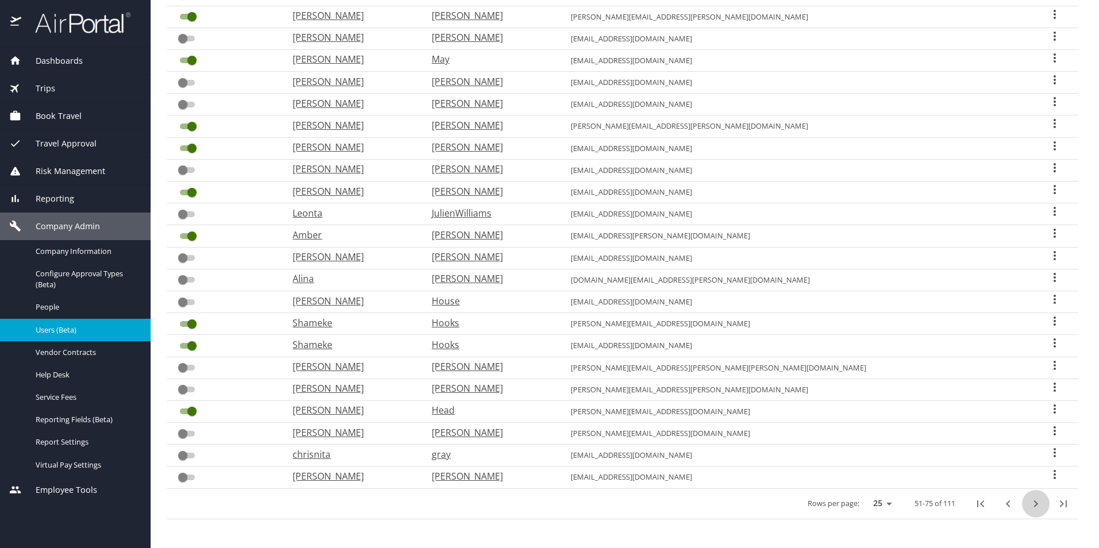
checkbox input "true"
checkbox input "false"
checkbox input "true"
checkbox input "false"
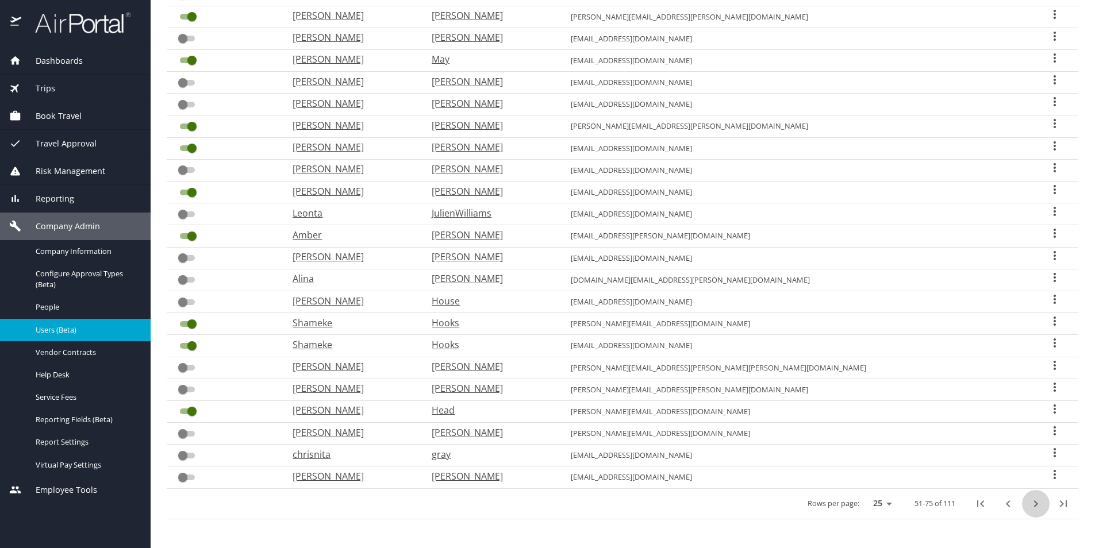
checkbox input "false"
checkbox input "true"
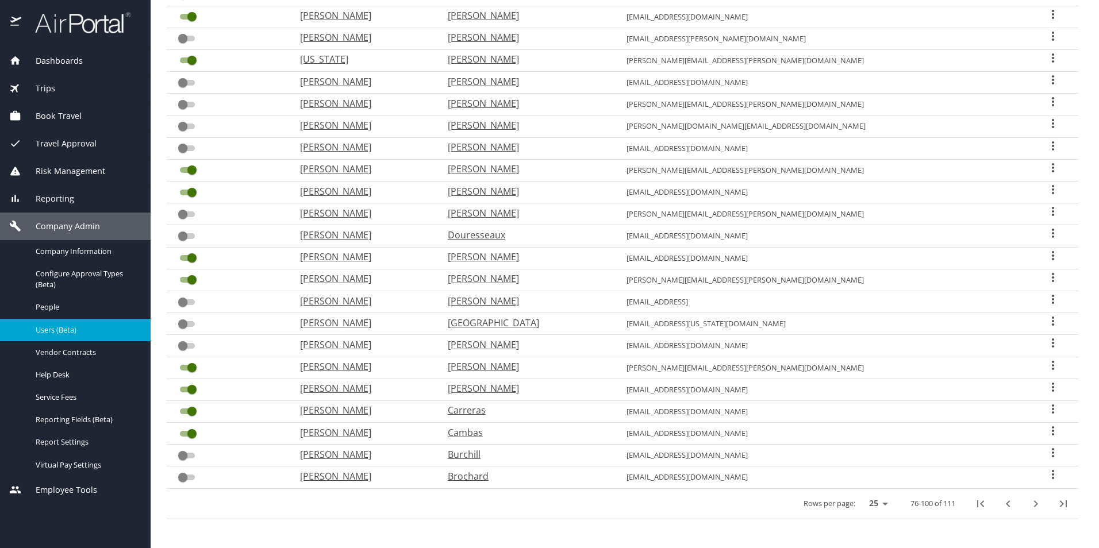
click at [1046, 58] on icon "User Search Table" at bounding box center [1053, 58] width 14 height 14
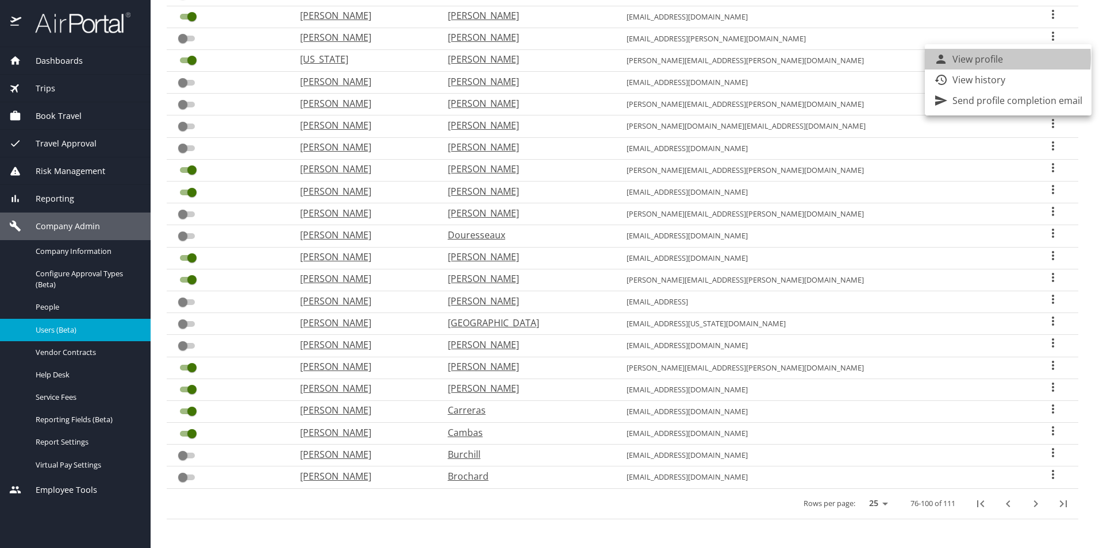
click at [989, 58] on p "View profile" at bounding box center [978, 59] width 51 height 14
select select "US"
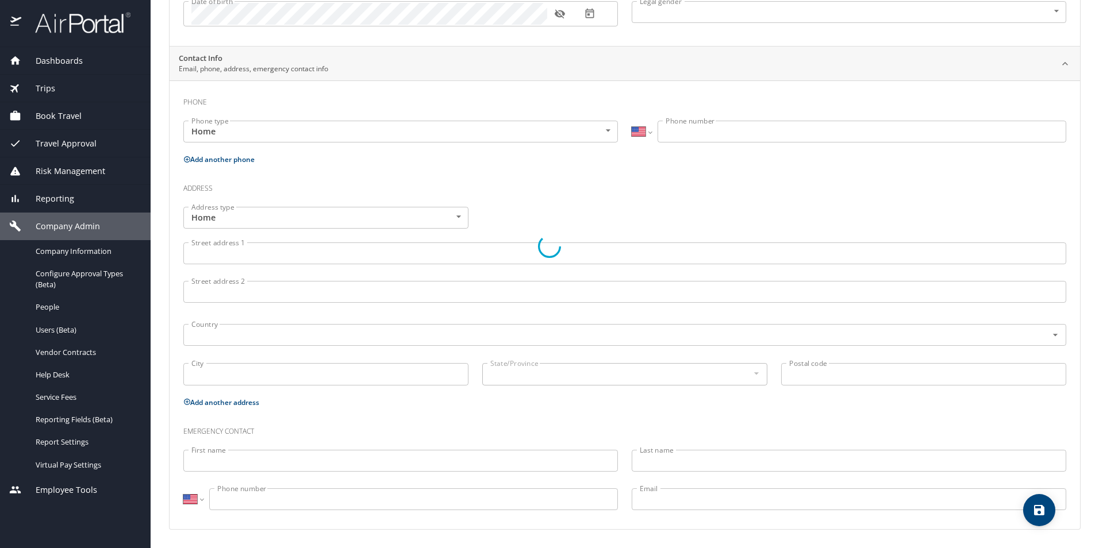
scroll to position [183, 0]
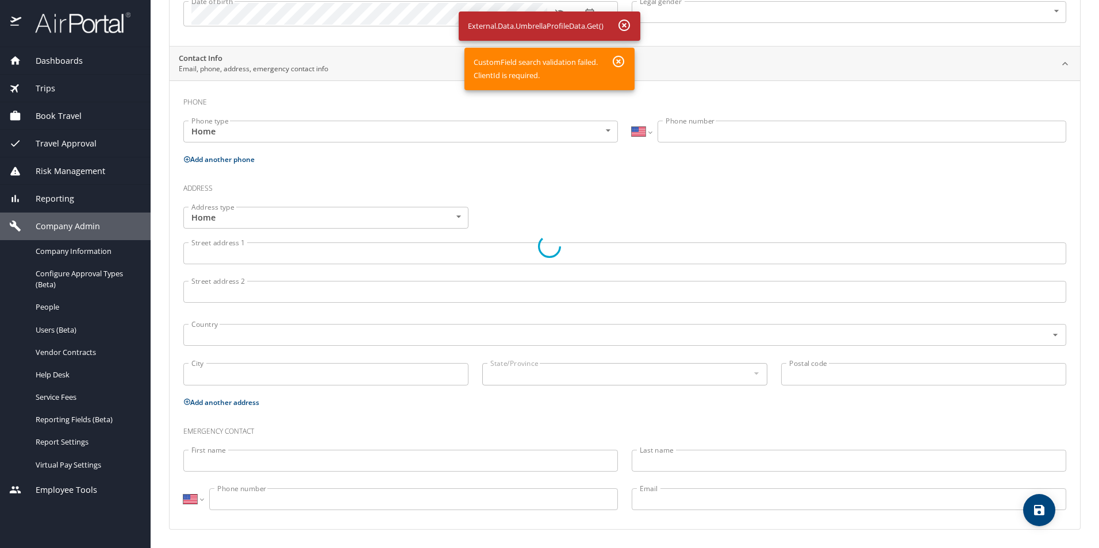
drag, startPoint x: 1095, startPoint y: 160, endPoint x: 1072, endPoint y: -38, distance: 199.7
click at [1072, 0] on html "Dashboards AirPortal 360™ Manager My Travel Dashboard Trips Airtinerary® Lookup…" at bounding box center [549, 274] width 1099 height 548
click at [620, 63] on div at bounding box center [549, 246] width 1099 height 603
click at [626, 25] on div at bounding box center [549, 246] width 1099 height 603
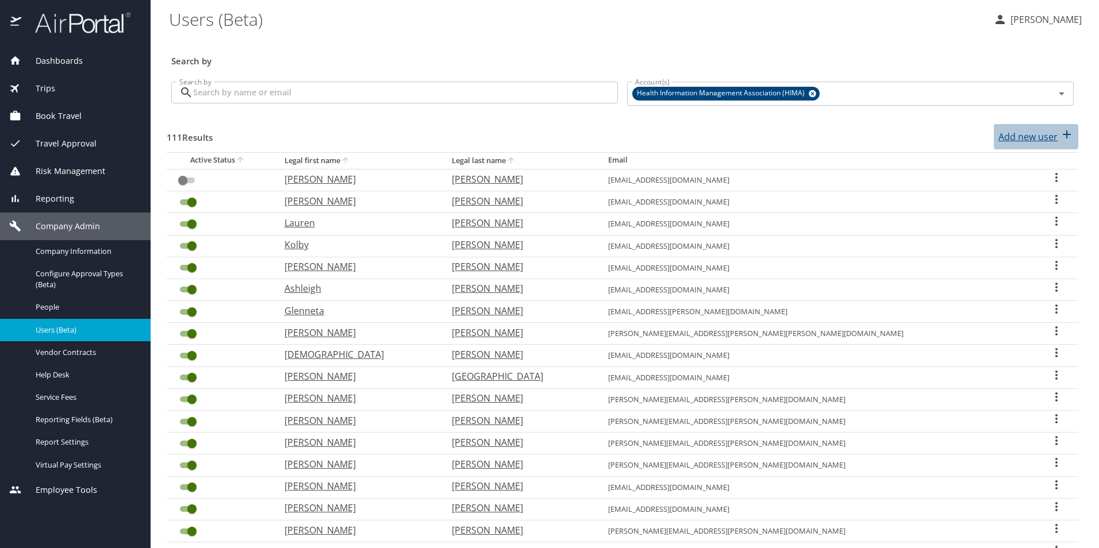
click at [1060, 132] on icon "button" at bounding box center [1067, 135] width 14 height 14
select select "US"
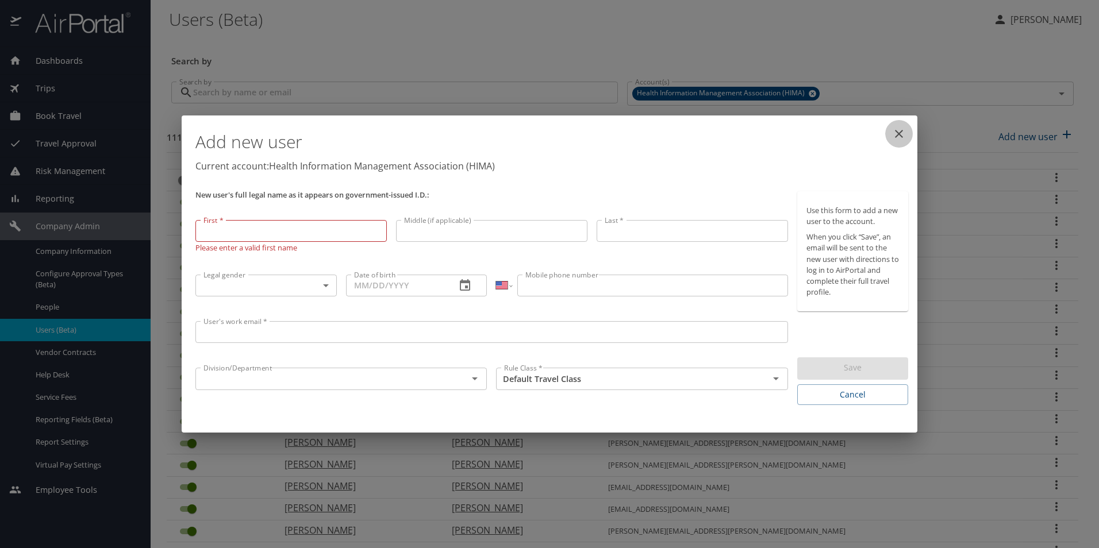
click at [901, 135] on icon "close" at bounding box center [899, 134] width 8 height 8
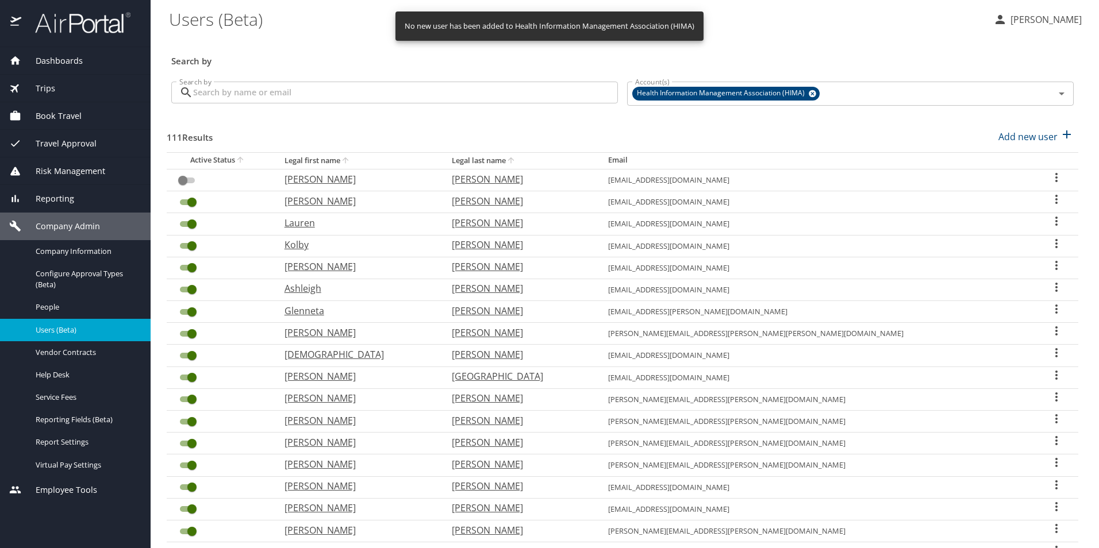
click at [1039, 20] on p "[PERSON_NAME]" at bounding box center [1044, 20] width 75 height 14
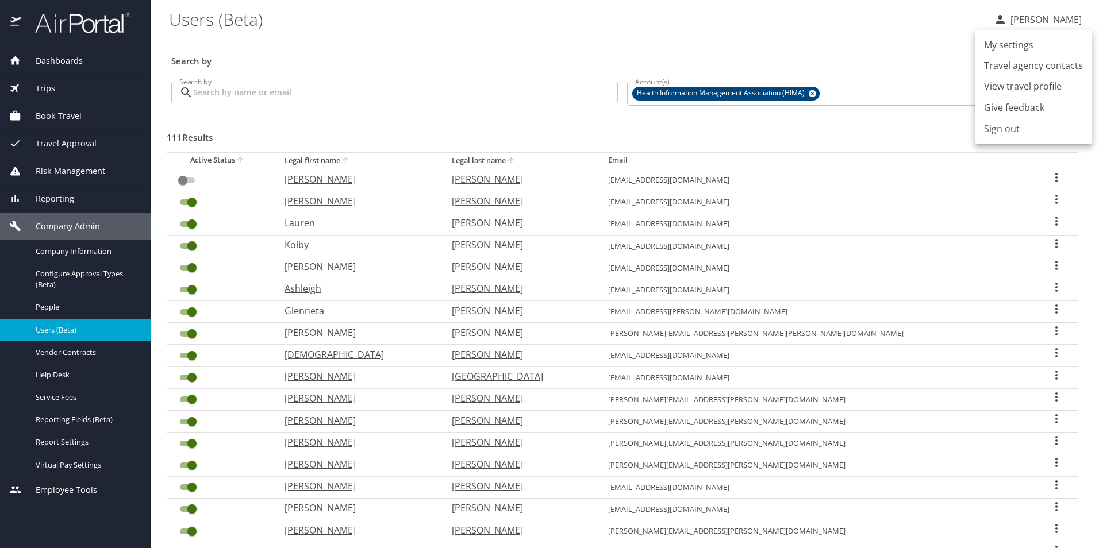
click at [355, 126] on div at bounding box center [549, 274] width 1099 height 548
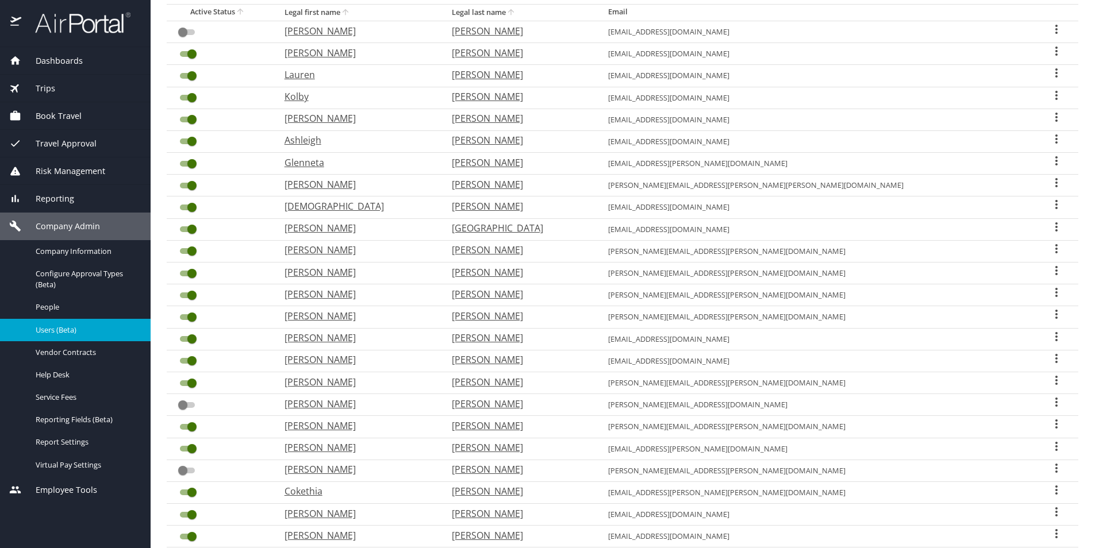
scroll to position [229, 0]
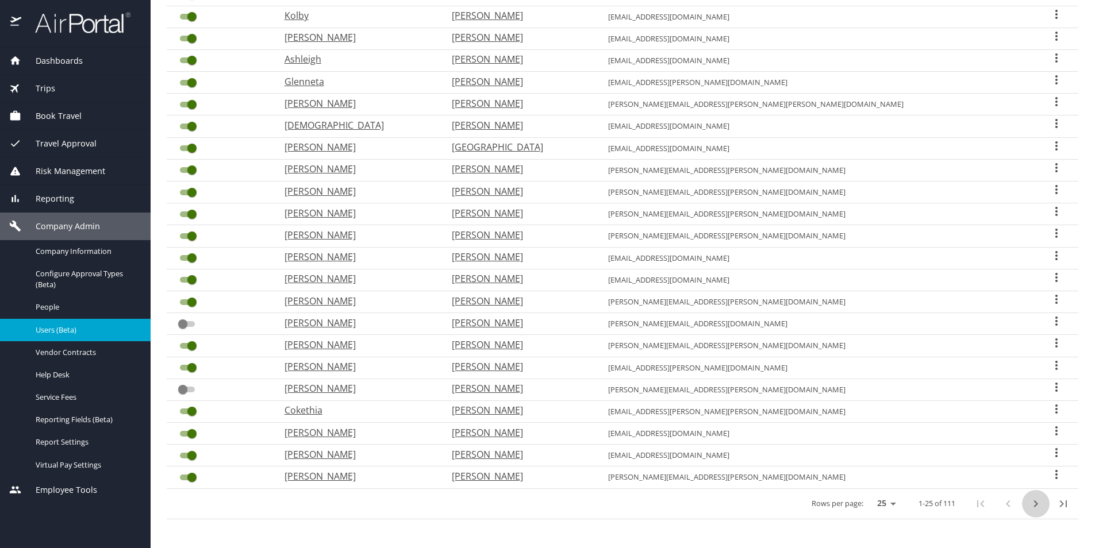
click at [1032, 503] on icon "next page" at bounding box center [1036, 504] width 14 height 14
checkbox input "true"
checkbox input "false"
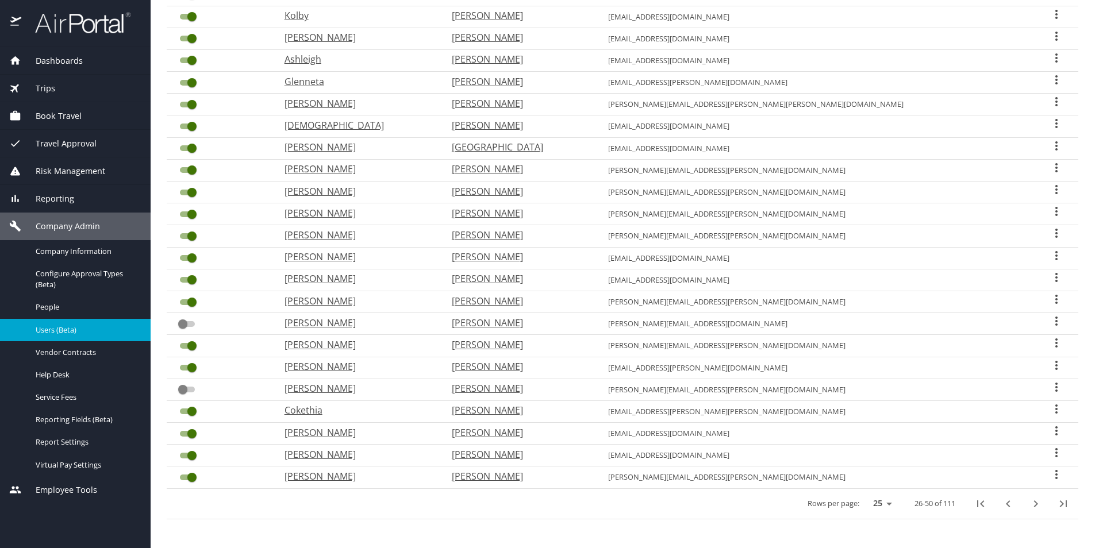
checkbox input "false"
checkbox input "true"
checkbox input "false"
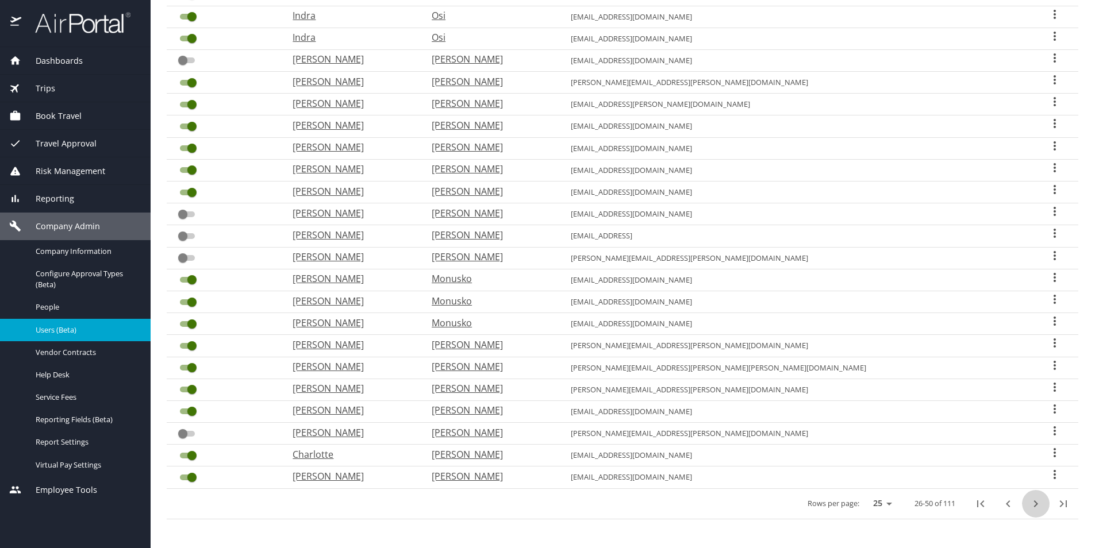
click at [1033, 502] on icon "next page" at bounding box center [1036, 504] width 14 height 14
checkbox input "false"
checkbox input "true"
checkbox input "false"
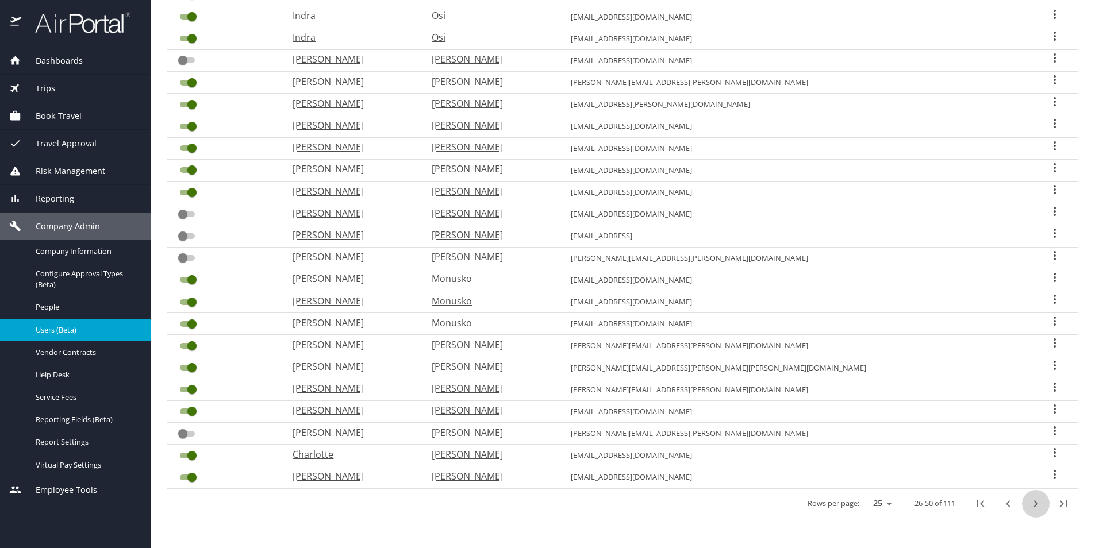
checkbox input "false"
checkbox input "true"
checkbox input "false"
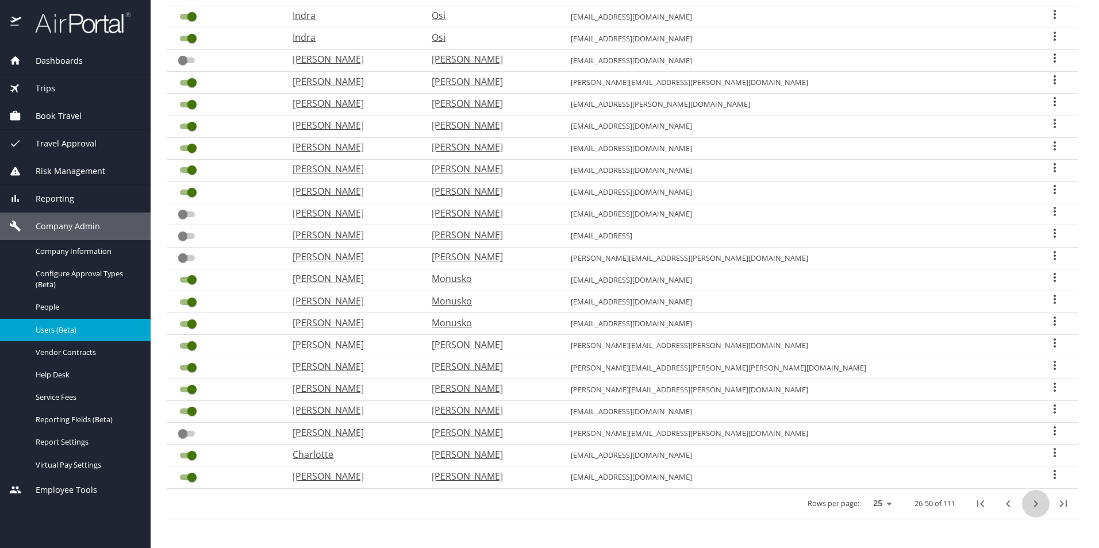
checkbox input "false"
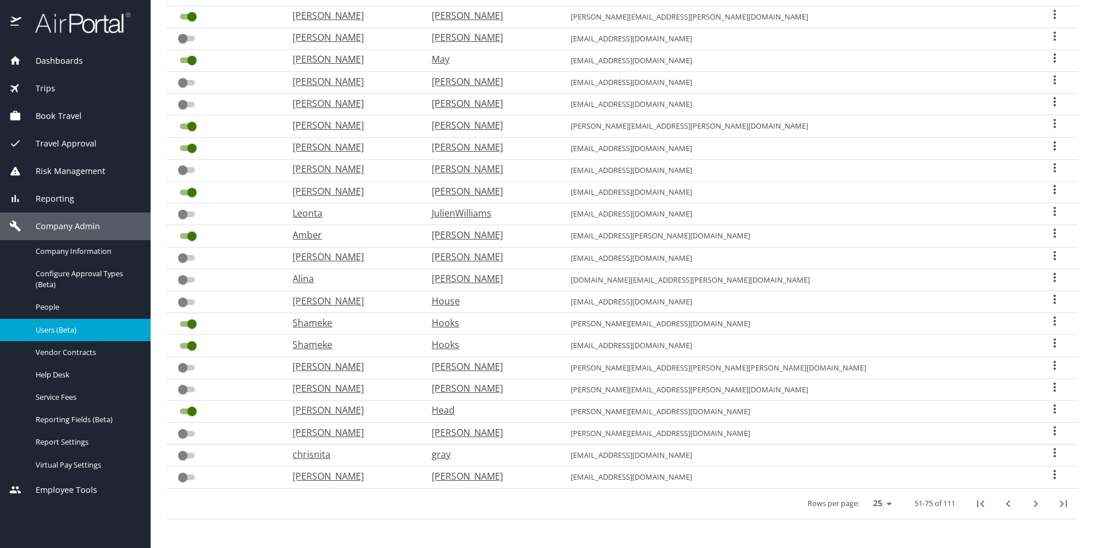
click at [1029, 500] on icon "next page" at bounding box center [1036, 504] width 14 height 14
checkbox input "false"
checkbox input "true"
checkbox input "false"
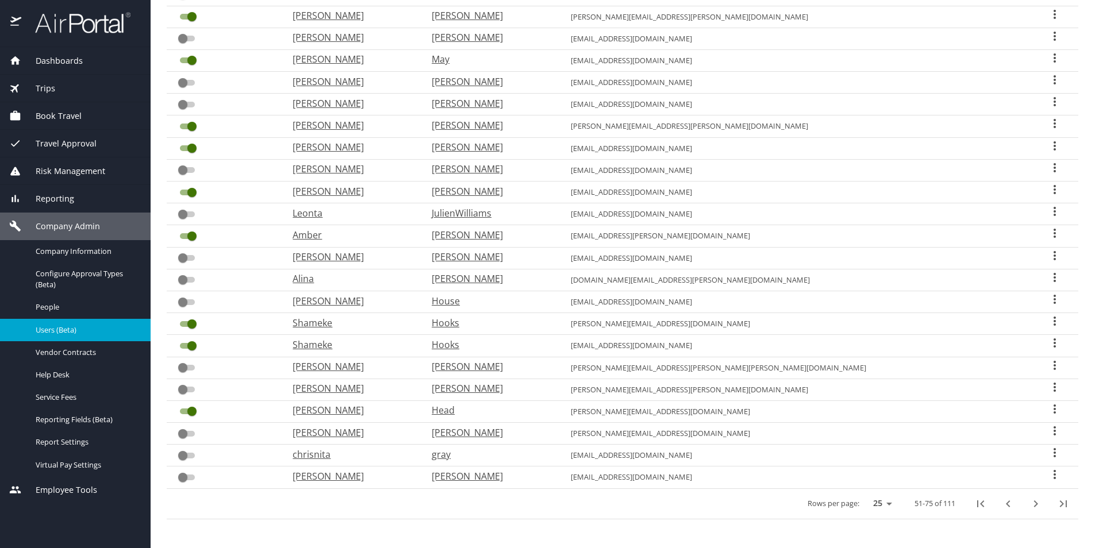
checkbox input "true"
checkbox input "false"
checkbox input "true"
checkbox input "false"
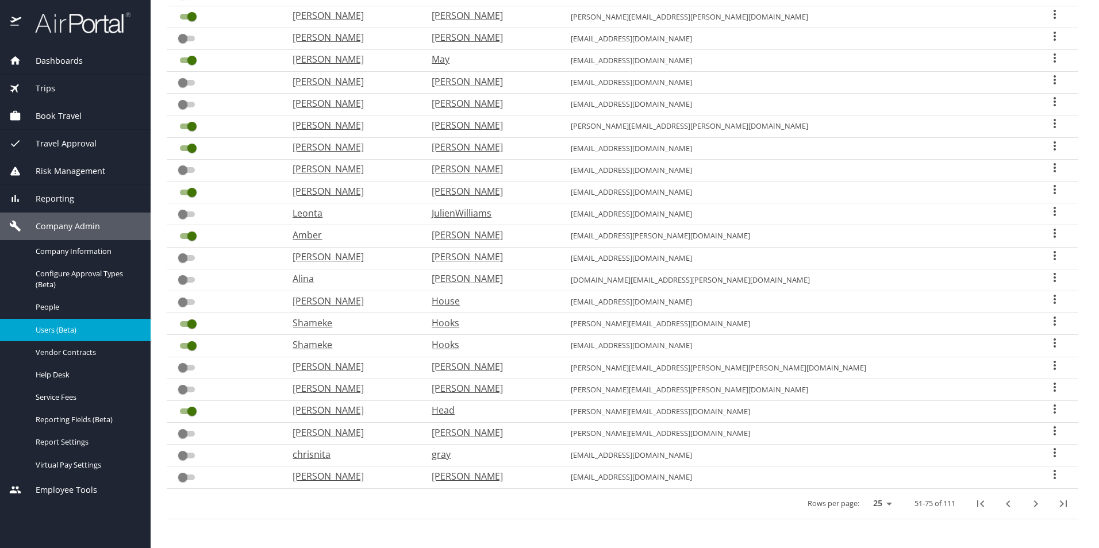
checkbox input "false"
checkbox input "true"
